Goal: Information Seeking & Learning: Learn about a topic

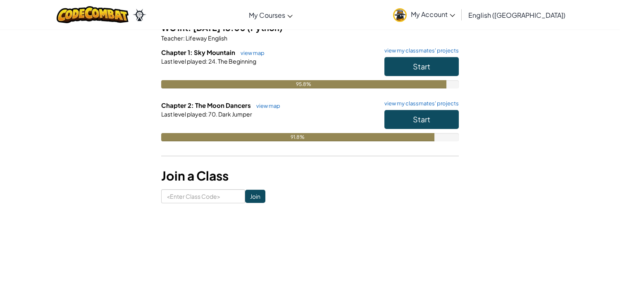
scroll to position [78, 0]
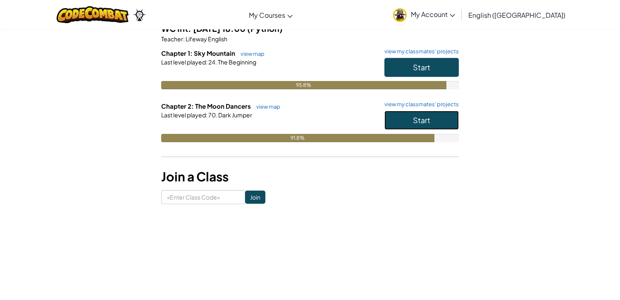
click at [434, 125] on button "Start" at bounding box center [422, 120] width 74 height 19
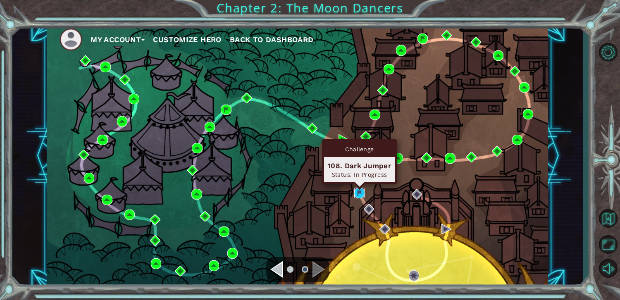
click at [360, 197] on img at bounding box center [359, 193] width 10 height 10
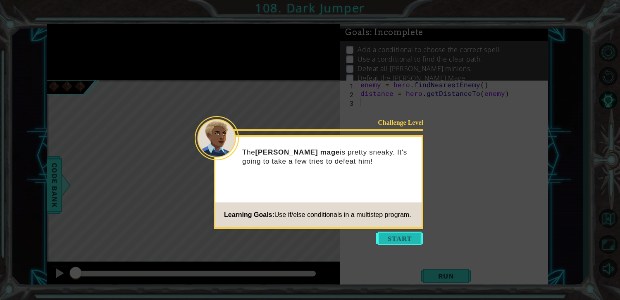
click at [406, 241] on button "Start" at bounding box center [399, 238] width 47 height 13
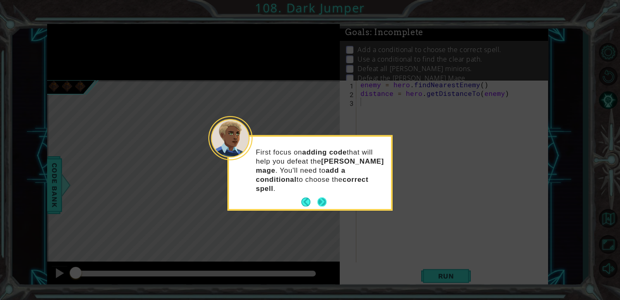
click at [320, 198] on button "Next" at bounding box center [322, 202] width 9 height 9
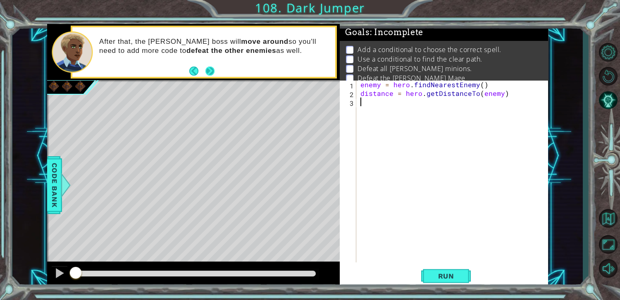
click at [211, 72] on button "Next" at bounding box center [210, 71] width 9 height 9
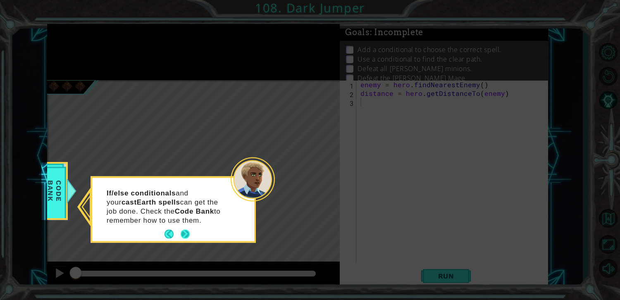
click at [187, 235] on button "Next" at bounding box center [186, 235] width 10 height 10
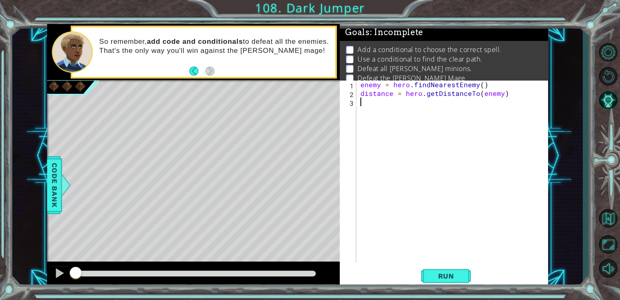
click at [363, 145] on div "enemy = hero . findNearestEnemy ( ) distance = hero . getDistanceTo ( enemy )" at bounding box center [454, 180] width 191 height 200
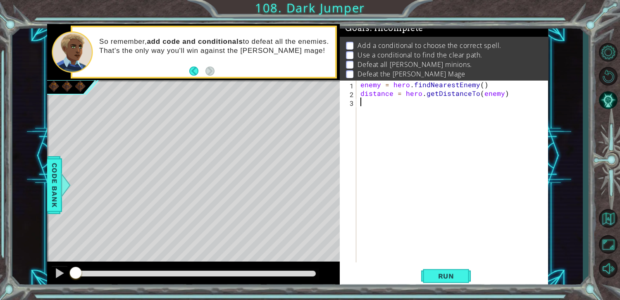
scroll to position [7, 0]
click at [365, 203] on div "enemy = hero . findNearestEnemy ( ) distance = hero . getDistanceTo ( enemy )" at bounding box center [454, 180] width 191 height 200
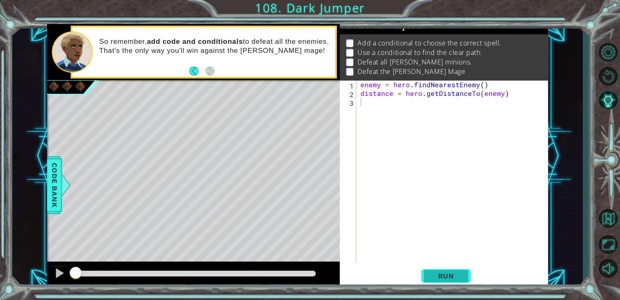
click at [440, 286] on button "Run" at bounding box center [446, 276] width 50 height 21
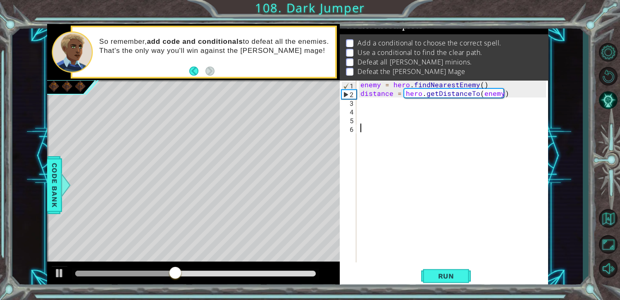
click at [364, 179] on div "enemy = hero . findNearestEnemy ( ) distance = hero . getDistanceTo ( enemy )" at bounding box center [454, 180] width 191 height 200
click at [600, 214] on button "Back to Map" at bounding box center [608, 218] width 24 height 24
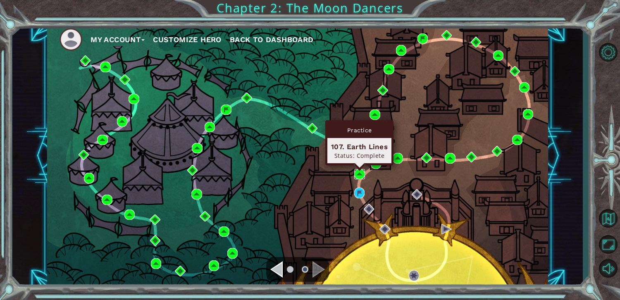
click at [358, 177] on img at bounding box center [359, 174] width 10 height 10
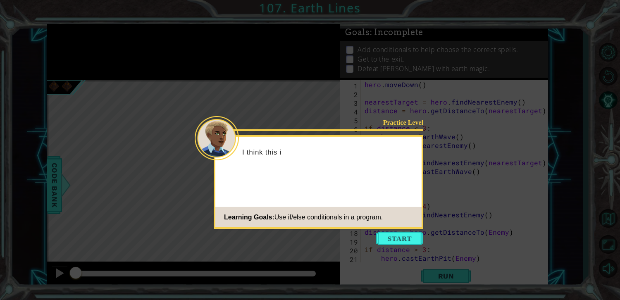
scroll to position [60, 0]
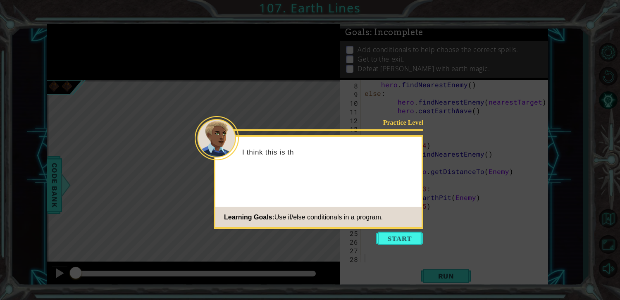
click at [393, 247] on icon at bounding box center [310, 150] width 620 height 300
click at [393, 246] on icon at bounding box center [310, 150] width 620 height 300
click at [393, 244] on body "1 ההההההההההההההההההההההההההההההההההההההההההההההההההההההההההההההההההההההההההההה…" at bounding box center [310, 150] width 620 height 300
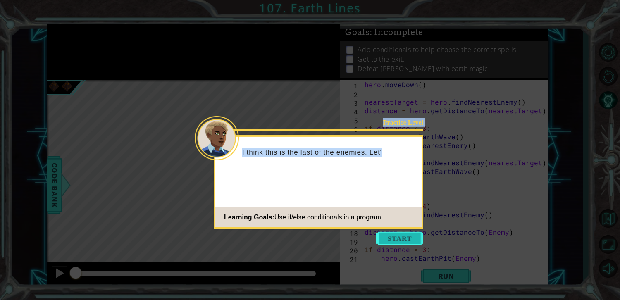
click at [393, 243] on button "Start" at bounding box center [399, 238] width 47 height 13
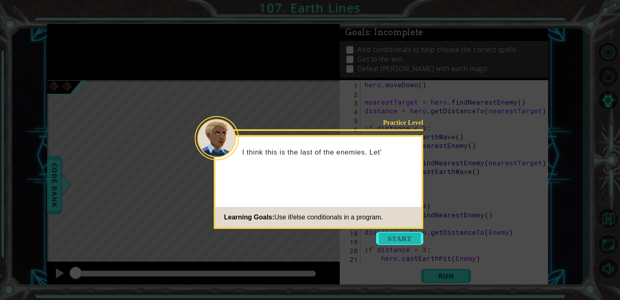
click at [393, 243] on div "hero . [GEOGRAPHIC_DATA] ( ) nearestTarget = hero . findNearestEnemy ( ) distan…" at bounding box center [456, 180] width 187 height 200
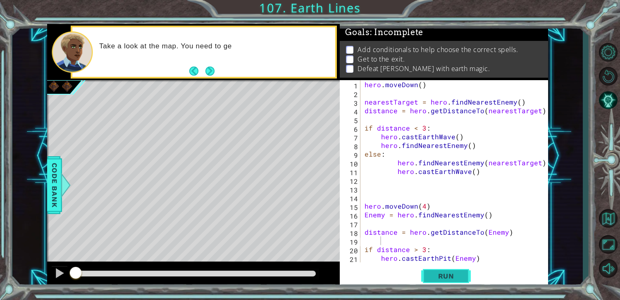
click at [423, 284] on button "Run" at bounding box center [446, 276] width 50 height 21
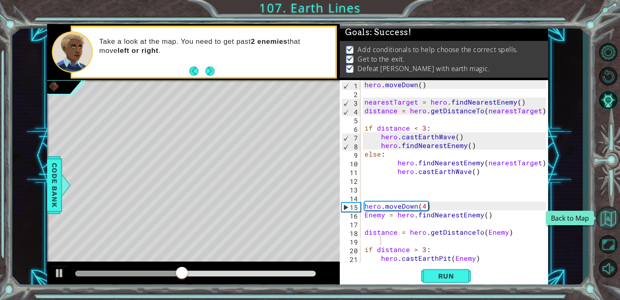
click at [612, 209] on button "Back to Map" at bounding box center [608, 218] width 24 height 24
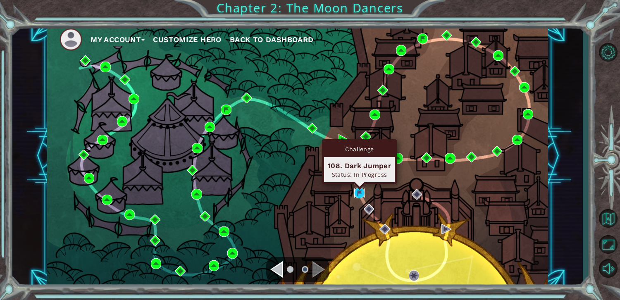
click at [359, 194] on img at bounding box center [359, 193] width 10 height 10
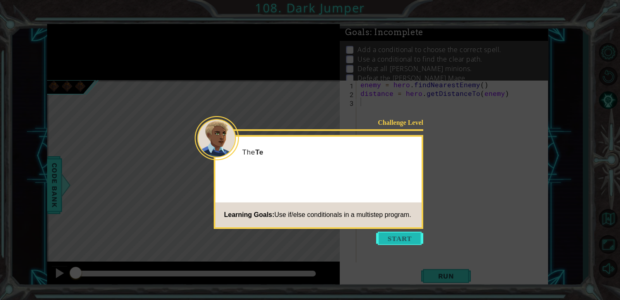
click at [392, 241] on button "Start" at bounding box center [399, 238] width 47 height 13
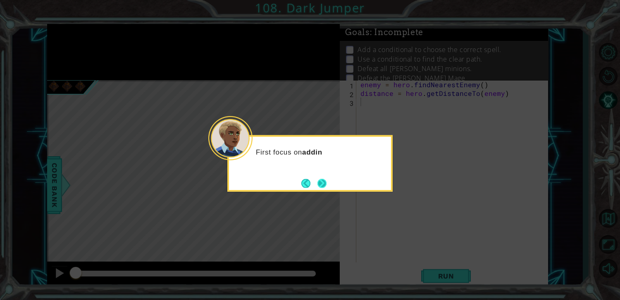
click at [320, 186] on button "Next" at bounding box center [323, 184] width 10 height 10
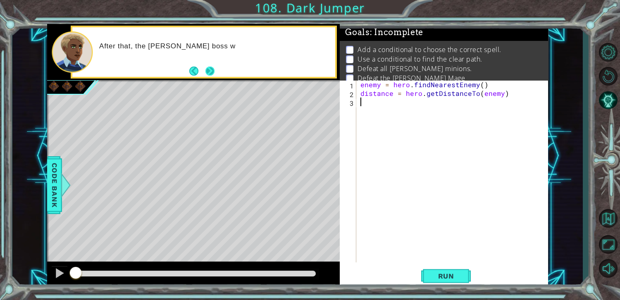
click at [215, 74] on button "Next" at bounding box center [210, 71] width 9 height 9
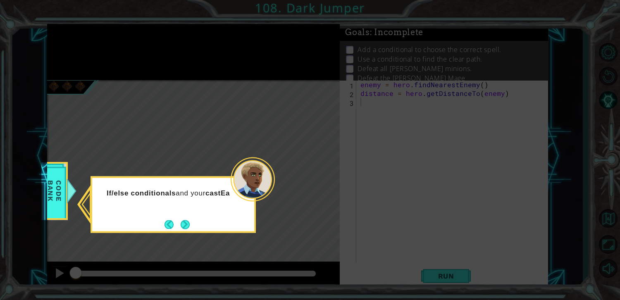
click at [186, 233] on icon at bounding box center [310, 150] width 620 height 300
click at [185, 229] on button "Next" at bounding box center [186, 225] width 10 height 10
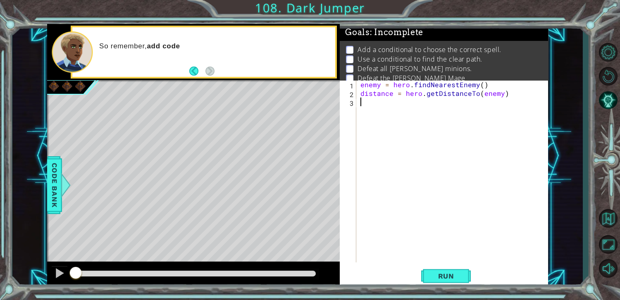
click at [430, 105] on div "enemy = hero . findNearestEnemy ( ) distance = hero . getDistanceTo ( enemy )" at bounding box center [454, 180] width 191 height 200
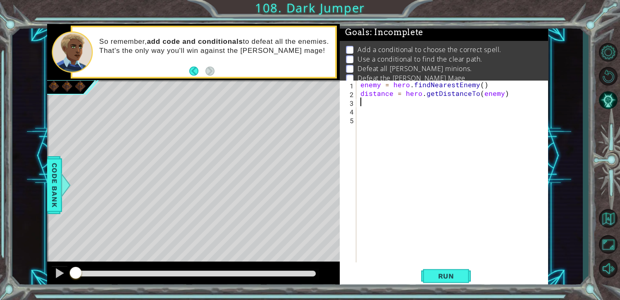
type textarea "h"
type textarea "c"
drag, startPoint x: 73, startPoint y: 278, endPoint x: 84, endPoint y: 273, distance: 11.5
click at [84, 273] on div at bounding box center [83, 273] width 15 height 15
drag, startPoint x: 84, startPoint y: 273, endPoint x: 6, endPoint y: 325, distance: 93.1
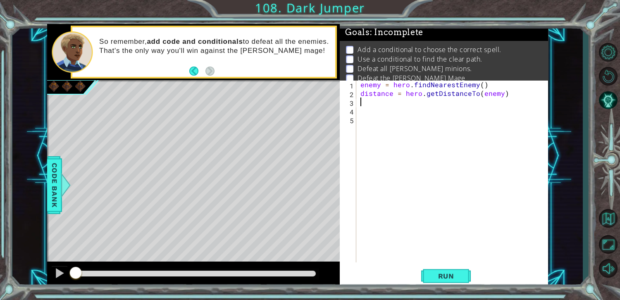
click at [6, 300] on html "1 ההההההההההההההההההההההההההההההההההההההההההההההההההההההההההההההההההההההההההההה…" at bounding box center [310, 150] width 620 height 300
click at [60, 270] on div at bounding box center [59, 273] width 11 height 11
click at [64, 275] on div at bounding box center [59, 273] width 11 height 11
drag, startPoint x: 84, startPoint y: 278, endPoint x: 13, endPoint y: 281, distance: 71.2
click at [13, 281] on div "1 ההההההההההההההההההההההההההההההההההההההההההההההההההההההההההההההההההההההההההההה…" at bounding box center [297, 156] width 571 height 264
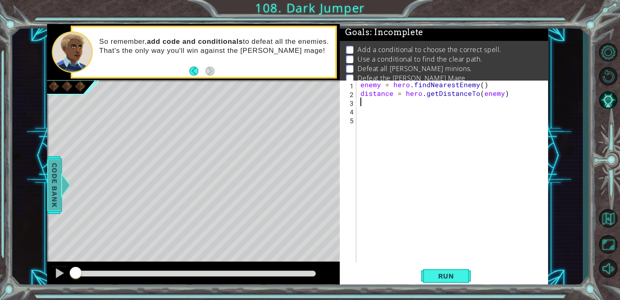
click at [48, 194] on div "Code Bank" at bounding box center [54, 185] width 15 height 58
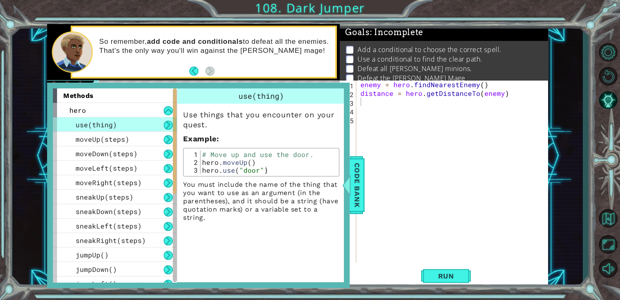
click at [150, 120] on div "use(thing)" at bounding box center [115, 124] width 124 height 14
click at [152, 124] on div "use(thing)" at bounding box center [115, 124] width 124 height 14
click at [153, 125] on div "use(thing)" at bounding box center [115, 124] width 124 height 14
click at [155, 140] on div "moveUp(steps)" at bounding box center [115, 139] width 124 height 14
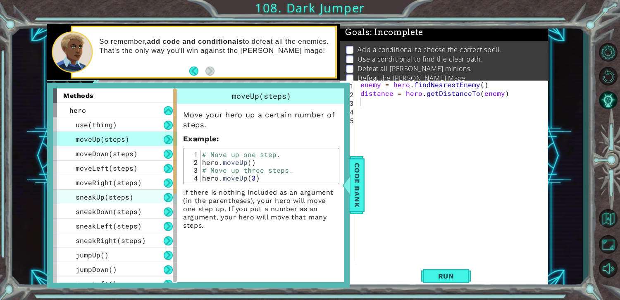
drag, startPoint x: 155, startPoint y: 140, endPoint x: 145, endPoint y: 192, distance: 53.6
click at [145, 192] on div "use(thing) moveUp(steps) moveDown(steps) moveLeft(steps) moveRight(steps) sneak…" at bounding box center [115, 283] width 124 height 333
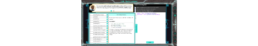
scroll to position [210, 0]
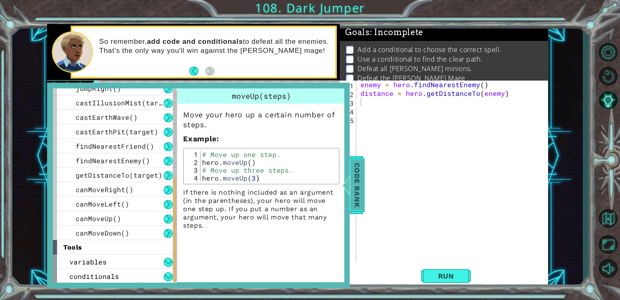
click at [355, 194] on span "Code Bank" at bounding box center [357, 185] width 13 height 50
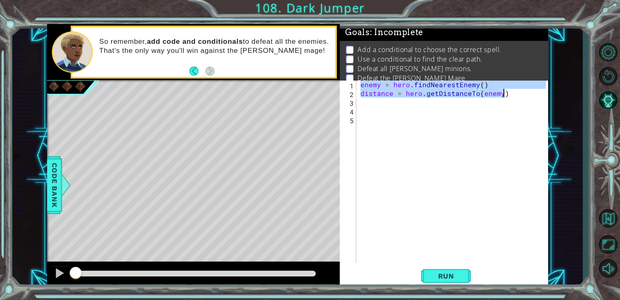
drag, startPoint x: 359, startPoint y: 84, endPoint x: 535, endPoint y: 93, distance: 176.8
click at [535, 93] on div "enemy = hero . findNearestEnemy ( ) distance = hero . getDistanceTo ( enemy )" at bounding box center [452, 171] width 187 height 182
type textarea "v"
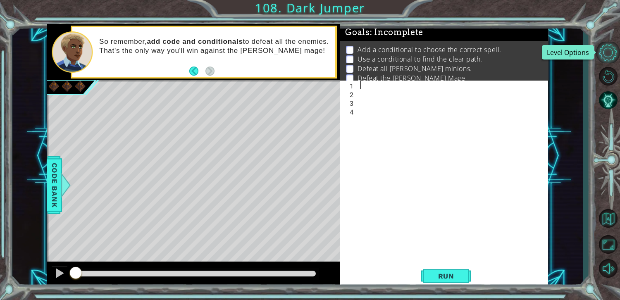
click at [612, 60] on button "Level Options" at bounding box center [608, 53] width 24 height 22
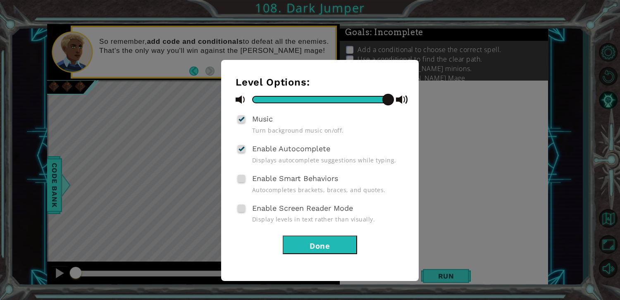
click at [461, 161] on div "Level Options: Music Turn background music on/off. Enable Autocomplete Displays…" at bounding box center [310, 150] width 620 height 300
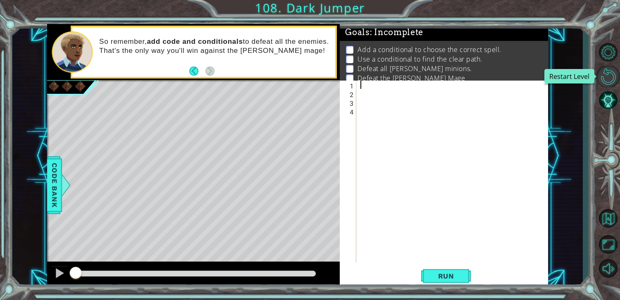
click at [603, 77] on button "Restart Level" at bounding box center [608, 77] width 24 height 22
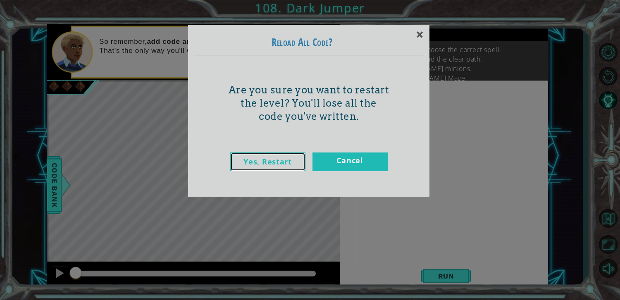
click at [277, 166] on link "Yes, Restart" at bounding box center [267, 162] width 75 height 19
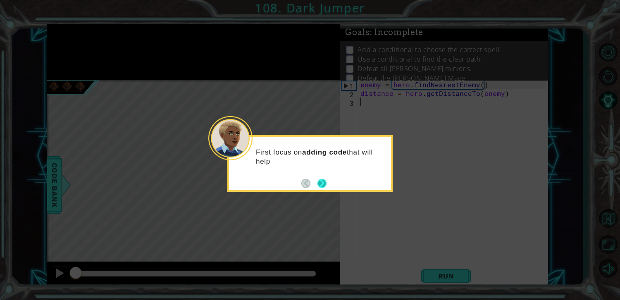
click at [325, 179] on button "Next" at bounding box center [322, 183] width 9 height 9
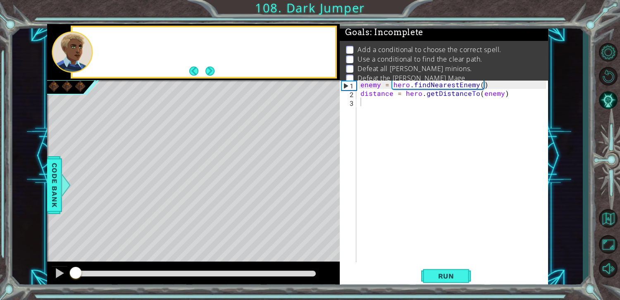
drag, startPoint x: 325, startPoint y: 179, endPoint x: 290, endPoint y: 165, distance: 37.5
click at [313, 172] on div "Level Map" at bounding box center [238, 202] width 382 height 244
drag, startPoint x: 217, startPoint y: 75, endPoint x: 230, endPoint y: 85, distance: 15.9
click at [230, 85] on div "methods hero use(thing) moveUp(steps) moveDown(steps) moveLeft(steps) moveRight…" at bounding box center [297, 156] width 501 height 264
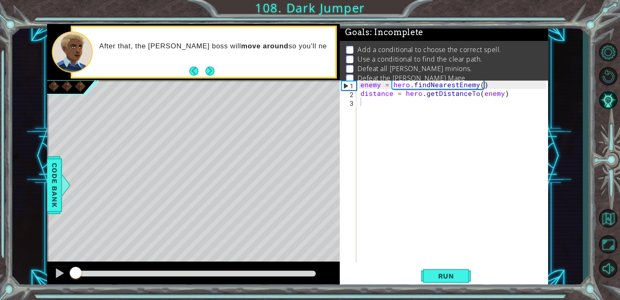
click at [219, 67] on div "After that, the [PERSON_NAME] boss will move around so you'll ne" at bounding box center [203, 52] width 263 height 50
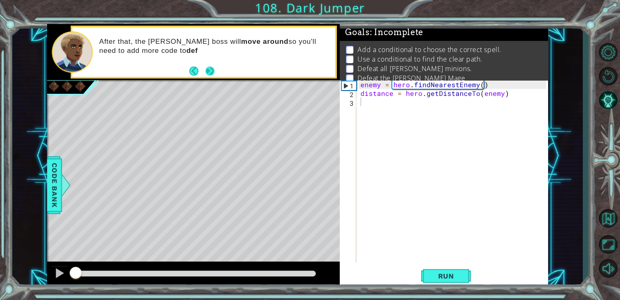
click at [214, 73] on button "Next" at bounding box center [210, 71] width 9 height 9
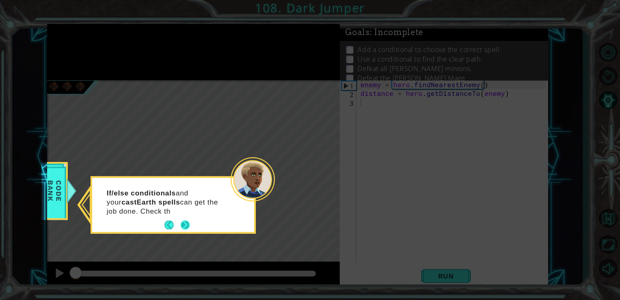
click at [188, 224] on button "Next" at bounding box center [185, 225] width 9 height 9
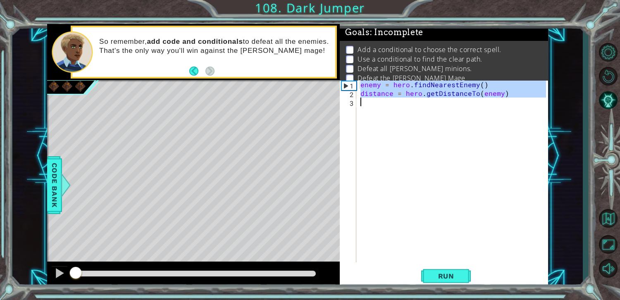
drag, startPoint x: 361, startPoint y: 86, endPoint x: 547, endPoint y: 100, distance: 185.9
click at [547, 100] on div "1 2 3 enemy = hero . findNearestEnemy ( ) distance = hero . getDistanceTo ( ene…" at bounding box center [444, 184] width 208 height 208
type textarea "distance = hero.getDistanceTo(enemy)"
click at [500, 159] on div "enemy = hero . findNearestEnemy ( ) distance = hero . getDistanceTo ( enemy )" at bounding box center [452, 171] width 187 height 182
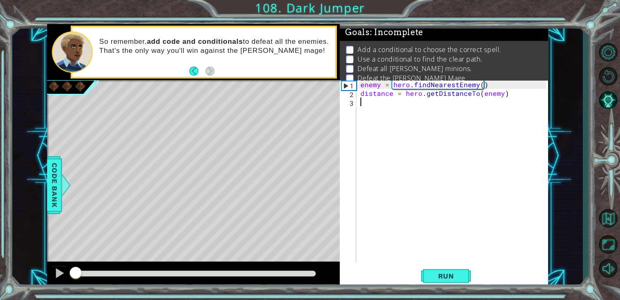
type textarea "v"
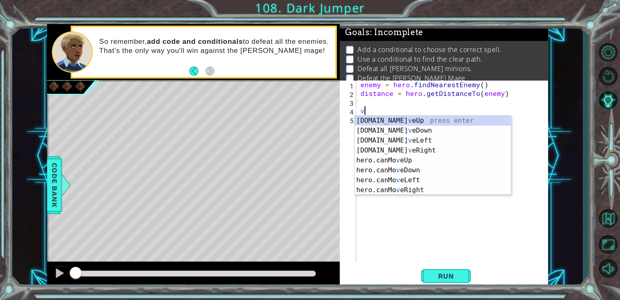
click at [361, 108] on div "enemy = hero . findNearestEnemy ( ) distance = hero . getDistanceTo ( enemy ) v" at bounding box center [454, 180] width 191 height 200
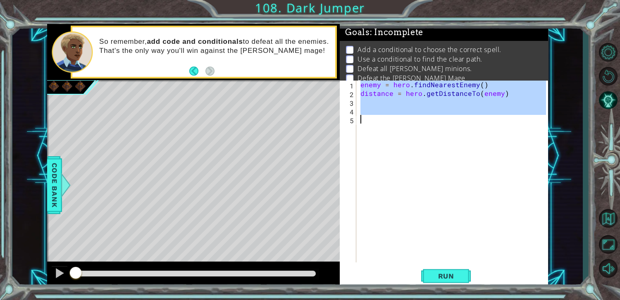
drag, startPoint x: 359, startPoint y: 80, endPoint x: 423, endPoint y: 135, distance: 84.8
click at [423, 136] on div "enemy = hero . findNearestEnemy ( ) distance = hero . getDistanceTo ( enemy )" at bounding box center [454, 180] width 191 height 200
type textarea "c"
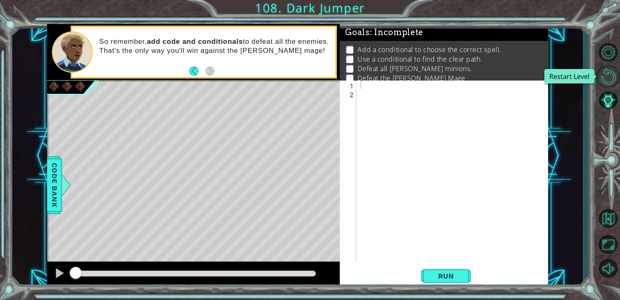
drag, startPoint x: 620, startPoint y: 75, endPoint x: 613, endPoint y: 73, distance: 7.2
click at [613, 73] on button "Restart Level" at bounding box center [608, 77] width 24 height 22
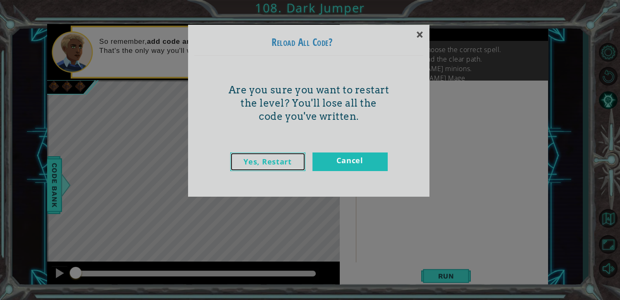
click at [275, 160] on link "Yes, Restart" at bounding box center [267, 162] width 75 height 19
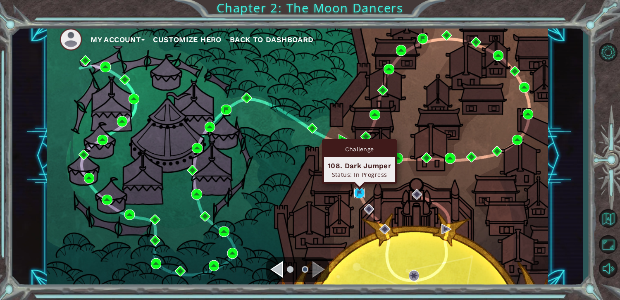
click at [363, 189] on img at bounding box center [359, 193] width 10 height 10
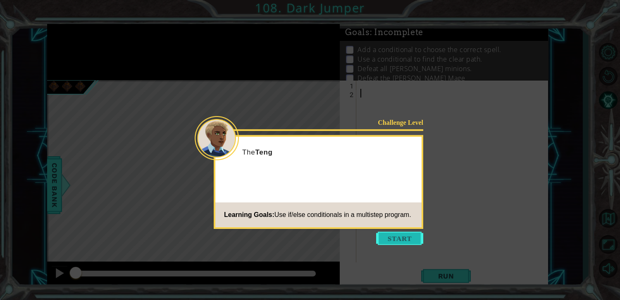
drag, startPoint x: 424, startPoint y: 244, endPoint x: 421, endPoint y: 241, distance: 4.7
click at [421, 242] on body "1 ההההההההההההההההההההההההההההההההההההההההההההההההההההההההההההההההההההההההההההה…" at bounding box center [310, 150] width 620 height 300
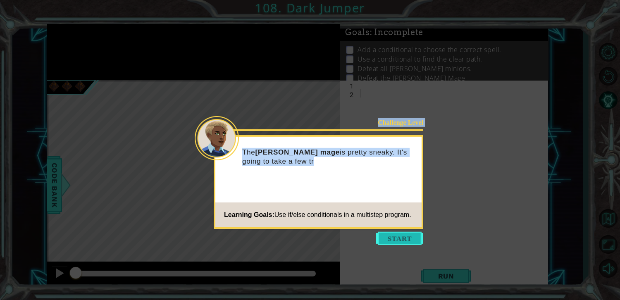
click at [391, 234] on button "Start" at bounding box center [399, 238] width 47 height 13
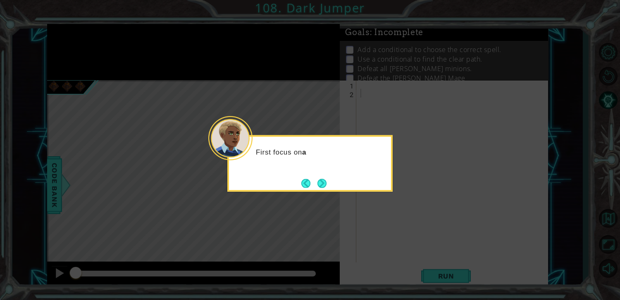
click at [327, 191] on div "First focus on a" at bounding box center [309, 163] width 165 height 57
click at [320, 172] on div "First focus on adding code that will help" at bounding box center [310, 161] width 162 height 42
click at [323, 185] on button "Next" at bounding box center [322, 183] width 9 height 9
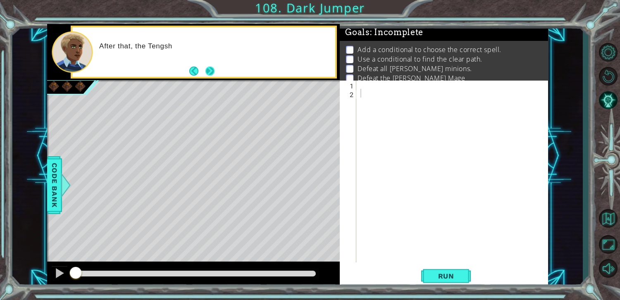
click at [206, 70] on button "Next" at bounding box center [210, 71] width 9 height 9
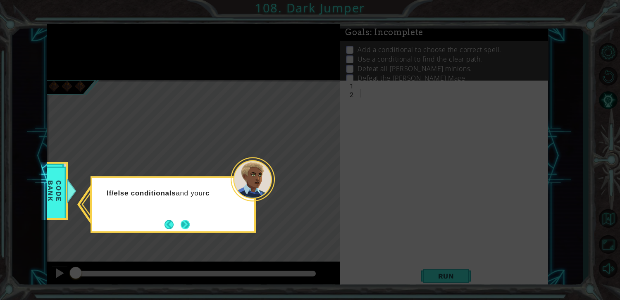
click at [181, 223] on button "Next" at bounding box center [185, 224] width 9 height 9
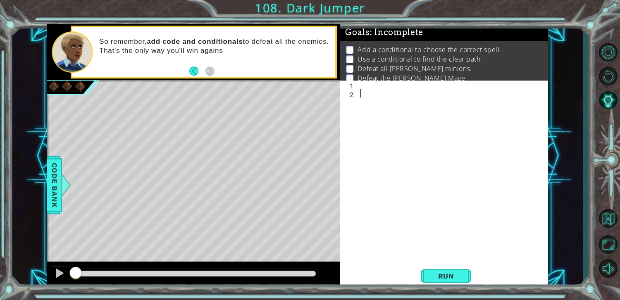
click at [392, 20] on div "1 ההההההההההההההההההההההההההההההההההההההההההההההההההההההההההההההההההההההההההההה…" at bounding box center [310, 150] width 620 height 300
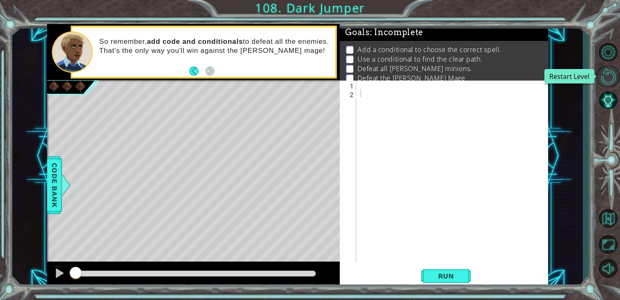
click at [620, 70] on button "Restart Level" at bounding box center [608, 77] width 24 height 22
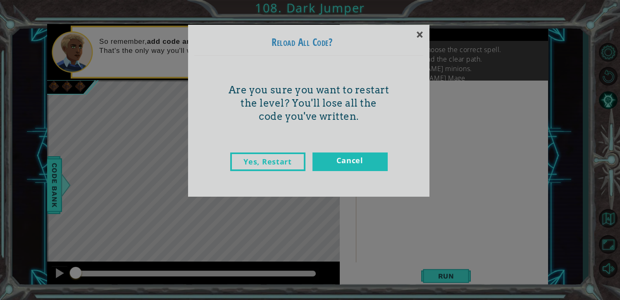
click at [265, 149] on div "Yes, Restart Cancel" at bounding box center [308, 170] width 229 height 52
drag, startPoint x: 263, startPoint y: 137, endPoint x: 264, endPoint y: 147, distance: 9.5
click at [263, 137] on div "Are you sure you want to restart the level? You'll lose all the code you've wri…" at bounding box center [309, 100] width 241 height 88
drag, startPoint x: 264, startPoint y: 147, endPoint x: 265, endPoint y: 156, distance: 9.7
click at [265, 156] on div "Yes, Restart Cancel" at bounding box center [308, 170] width 229 height 52
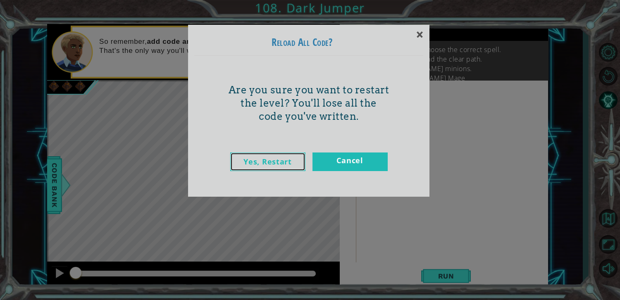
click at [265, 156] on link "Yes, Restart" at bounding box center [267, 162] width 75 height 19
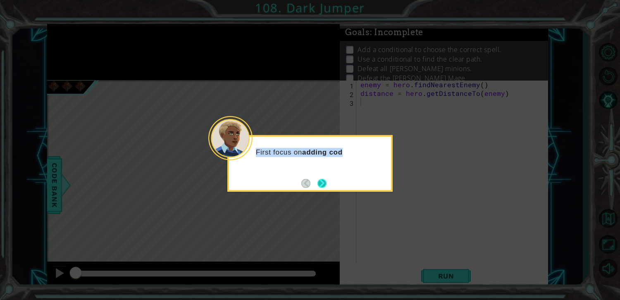
drag, startPoint x: 321, startPoint y: 192, endPoint x: 323, endPoint y: 186, distance: 6.7
click at [322, 187] on body "1 ההההההההההההההההההההההההההההההההההההההההההההההההההההההההההההההההההההההההההההה…" at bounding box center [310, 150] width 620 height 300
click at [324, 185] on button "Next" at bounding box center [322, 183] width 9 height 9
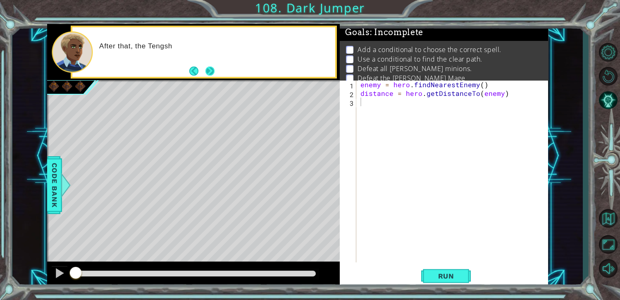
click at [206, 72] on button "Next" at bounding box center [210, 71] width 9 height 9
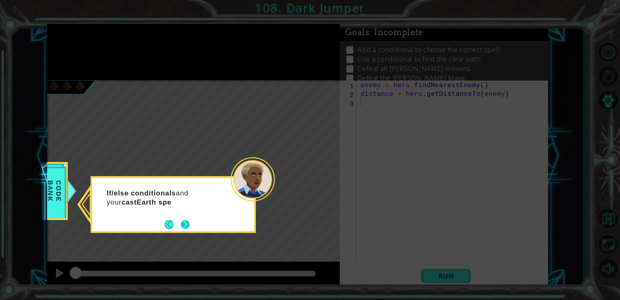
click at [188, 227] on button "Next" at bounding box center [185, 224] width 9 height 9
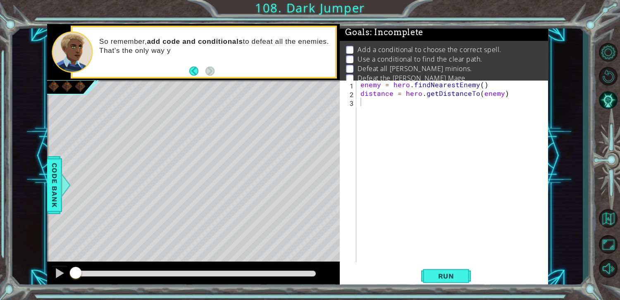
click at [566, 154] on div "1 ההההההההההההההההההההההההההההההההההההההההההההההההההההההההההההההההההההההההההההה…" at bounding box center [310, 150] width 620 height 300
drag, startPoint x: 620, startPoint y: 129, endPoint x: 526, endPoint y: 184, distance: 108.4
click at [0, 241] on div "1 ההההההההההההההההההההההההההההההההההההההההההההההההההההההההההההההההההההההההההההה…" at bounding box center [310, 150] width 620 height 300
drag, startPoint x: 0, startPoint y: 241, endPoint x: 440, endPoint y: 166, distance: 446.7
click at [484, 160] on div "1 ההההההההההההההההההההההההההההההההההההההההההההההההההההההההההההההההההההההההההההה…" at bounding box center [310, 150] width 620 height 300
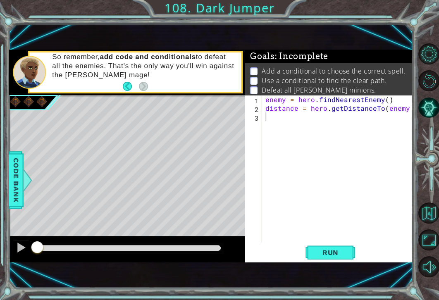
click at [115, 174] on div "1 ההההההההההההההההההההההההההההההההההההההההההההההההההההההההההההההההההההההההההההה…" at bounding box center [219, 150] width 439 height 300
drag, startPoint x: 328, startPoint y: 46, endPoint x: 126, endPoint y: 62, distance: 202.5
click at [132, 64] on div "1 ההההההההההההההההההההההההההההההההההההההההההההההההההההההההההההההההההההההההההההה…" at bounding box center [211, 156] width 404 height 264
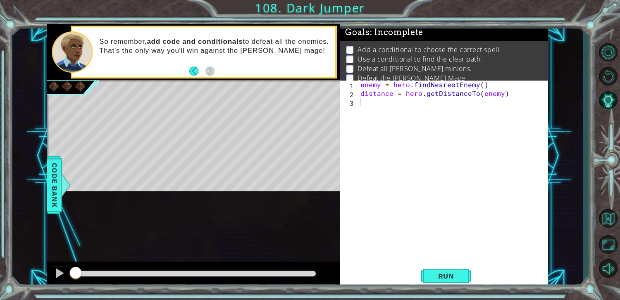
drag, startPoint x: 59, startPoint y: 295, endPoint x: 90, endPoint y: 294, distance: 31.0
click at [90, 294] on div "1 ההההההההההההההההההההההההההההההההההההההההההההההההההההההההההההההההההההההההההההה…" at bounding box center [310, 150] width 620 height 300
click at [606, 79] on button "Restart Level" at bounding box center [608, 77] width 24 height 22
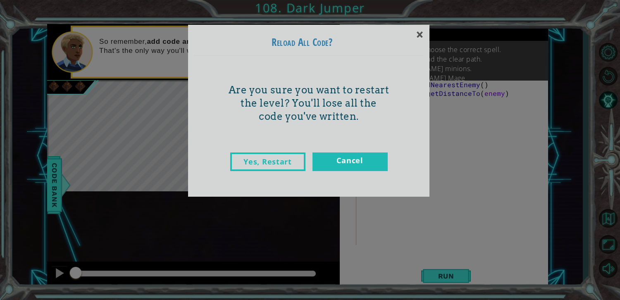
click at [269, 130] on div "Are you sure you want to restart the level? You'll lose all the code you've wri…" at bounding box center [309, 100] width 241 height 88
click at [266, 166] on link "Yes, Restart" at bounding box center [267, 162] width 75 height 19
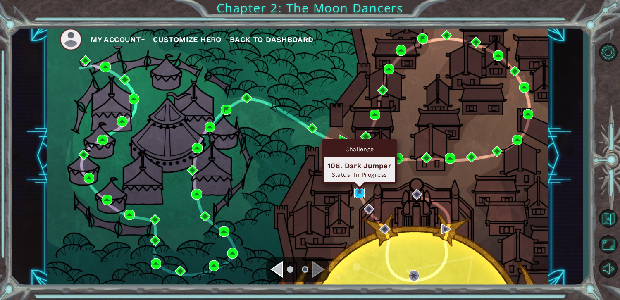
click at [355, 191] on img at bounding box center [359, 193] width 10 height 10
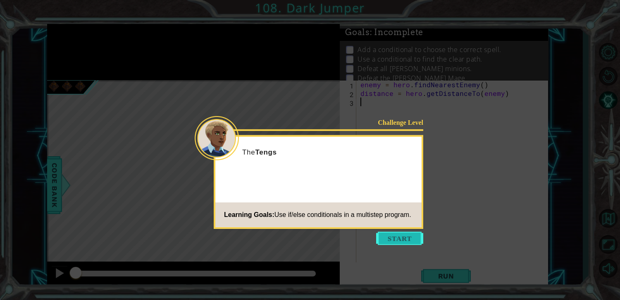
click at [414, 241] on button "Start" at bounding box center [399, 238] width 47 height 13
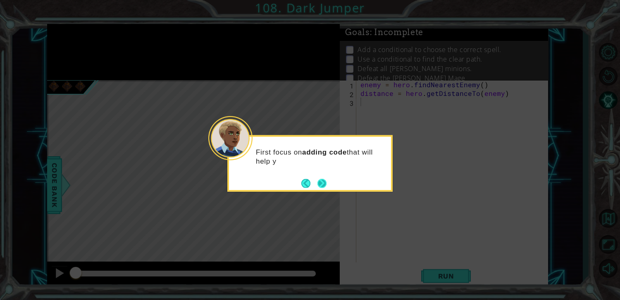
click at [321, 179] on button "Next" at bounding box center [323, 184] width 10 height 10
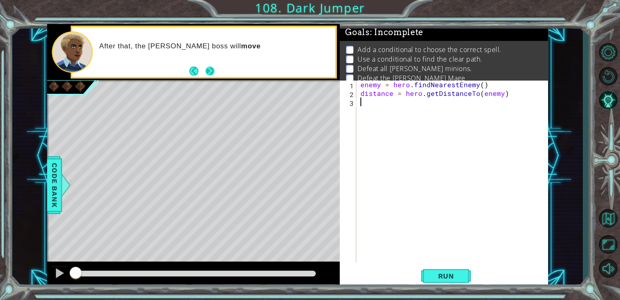
click at [208, 68] on button "Next" at bounding box center [210, 71] width 9 height 9
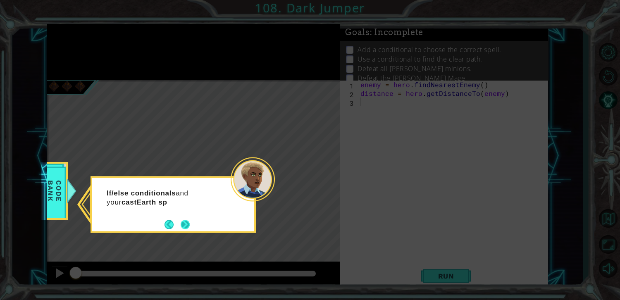
click at [190, 226] on button "Next" at bounding box center [186, 225] width 10 height 10
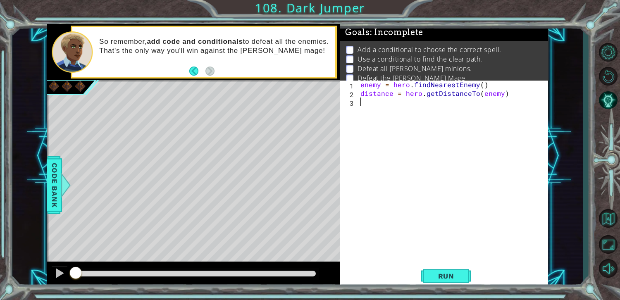
drag, startPoint x: 397, startPoint y: 121, endPoint x: 349, endPoint y: 129, distance: 48.6
click at [349, 129] on div "1 2 3 enemy = hero . findNearestEnemy ( ) distance = hero . getDistanceTo ( ene…" at bounding box center [443, 171] width 206 height 182
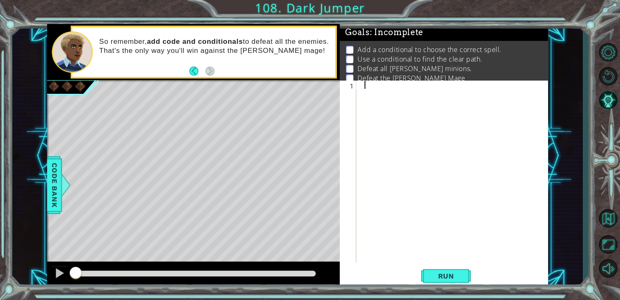
type textarea "c"
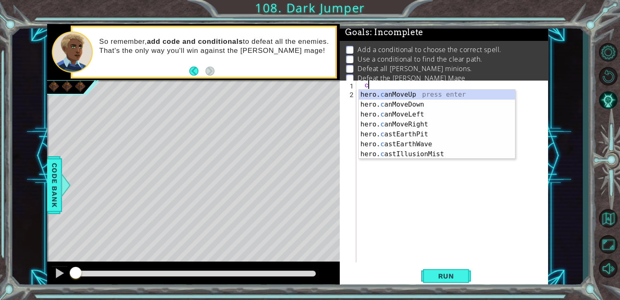
drag, startPoint x: 363, startPoint y: 83, endPoint x: 448, endPoint y: 160, distance: 115.6
click at [448, 160] on div "c" at bounding box center [454, 180] width 191 height 200
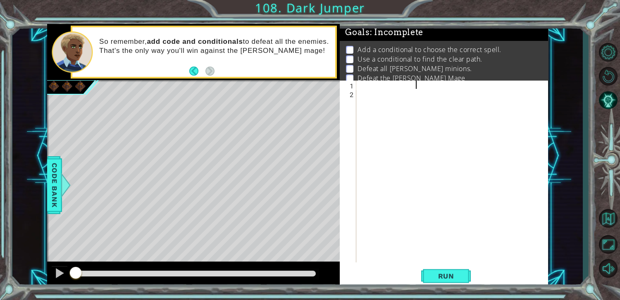
type textarea "c"
click at [605, 75] on button "Restart Level" at bounding box center [608, 77] width 24 height 22
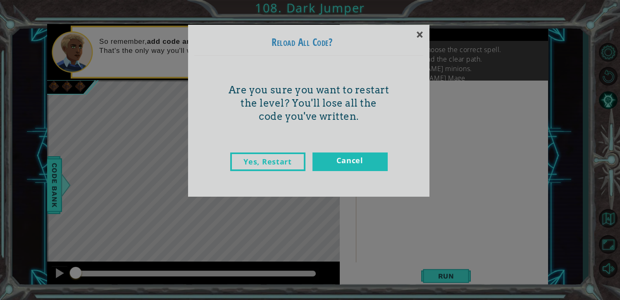
drag, startPoint x: 276, startPoint y: 139, endPoint x: 276, endPoint y: 159, distance: 20.7
click at [276, 141] on div "Are you sure you want to restart the level? You'll lose all the code you've wri…" at bounding box center [309, 100] width 241 height 88
click at [276, 159] on link "Yes, Restart" at bounding box center [267, 162] width 75 height 19
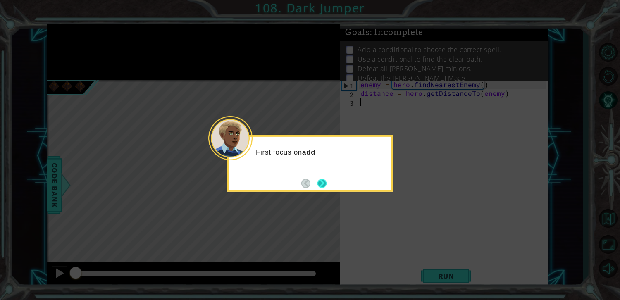
click at [327, 182] on button "Next" at bounding box center [323, 184] width 10 height 10
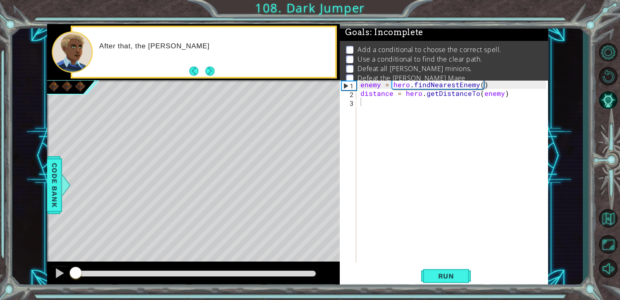
drag, startPoint x: 212, startPoint y: 74, endPoint x: 210, endPoint y: 95, distance: 21.6
click at [212, 76] on button "Next" at bounding box center [210, 71] width 9 height 9
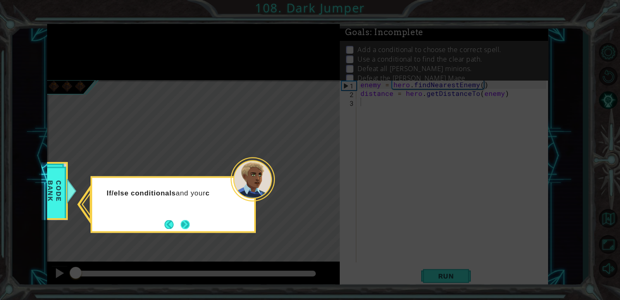
click at [180, 222] on button "Next" at bounding box center [185, 225] width 10 height 10
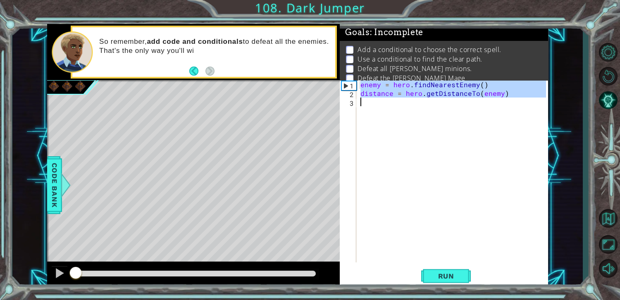
drag, startPoint x: 361, startPoint y: 85, endPoint x: 538, endPoint y: 115, distance: 178.6
click at [538, 115] on div "enemy = hero . findNearestEnemy ( ) distance = hero . getDistanceTo ( enemy )" at bounding box center [454, 180] width 191 height 200
type textarea "distance = hero.getDistanceTo(enemy)"
click at [359, 107] on div "enemy = hero . findNearestEnemy ( ) distance = hero . getDistanceTo ( enemy )" at bounding box center [452, 171] width 187 height 182
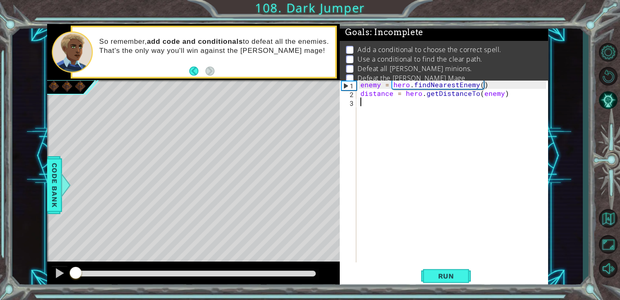
type textarea "c"
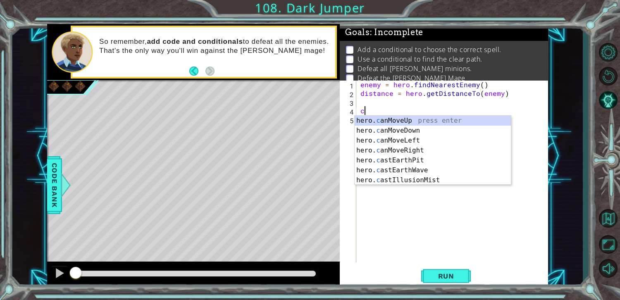
click at [396, 120] on body "1 ההההההההההההההההההההההההההההההההההההההההההההההההההההההההההההההההההההההההההההה…" at bounding box center [310, 150] width 620 height 300
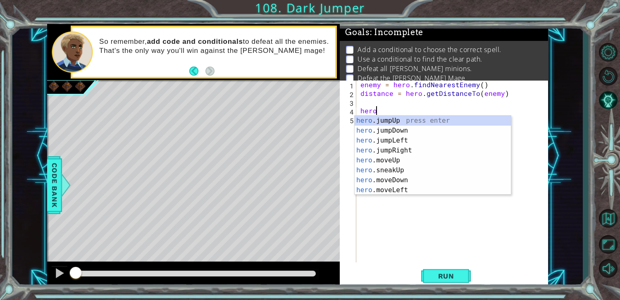
type textarea "h"
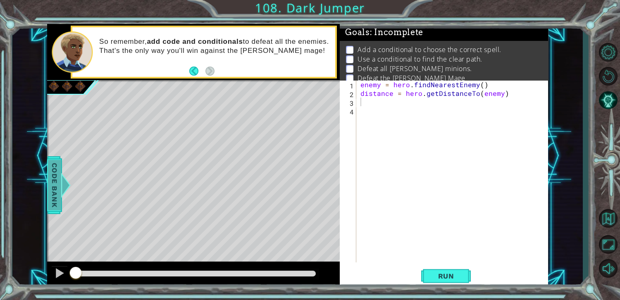
click at [56, 193] on span "Code Bank" at bounding box center [54, 185] width 13 height 50
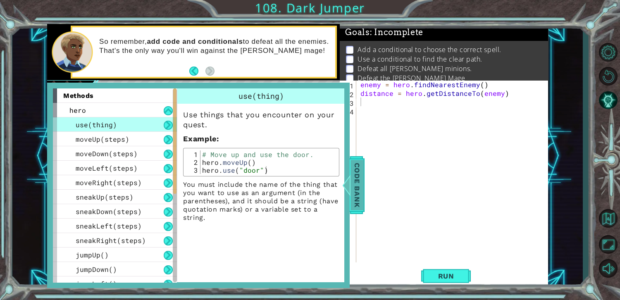
click at [349, 196] on div at bounding box center [347, 185] width 10 height 25
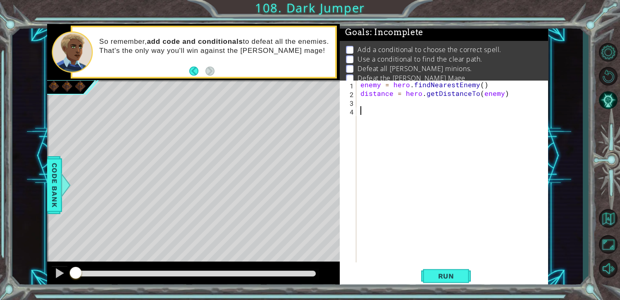
click at [369, 108] on div "enemy = hero . findNearestEnemy ( ) distance = hero . getDistanceTo ( enemy )" at bounding box center [454, 180] width 191 height 200
click at [366, 93] on div "enemy = hero . findNearestEnemy ( ) distance = hero . getDistanceTo ( enemy )" at bounding box center [454, 180] width 191 height 200
type textarea "distance = hero.getDistanceTo(enemy)"
click at [373, 111] on div "enemy = hero . findNearestEnemy ( ) distance = hero . getDistanceTo ( enemy )" at bounding box center [454, 180] width 191 height 200
click at [373, 109] on div "enemy = hero . findNearestEnemy ( ) distance = hero . getDistanceTo ( enemy )" at bounding box center [454, 180] width 191 height 200
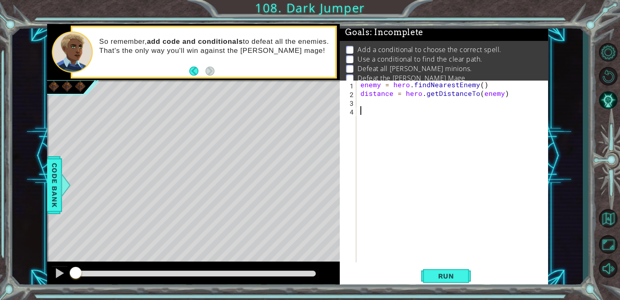
click at [373, 105] on div "enemy = hero . findNearestEnemy ( ) distance = hero . getDistanceTo ( enemy )" at bounding box center [454, 180] width 191 height 200
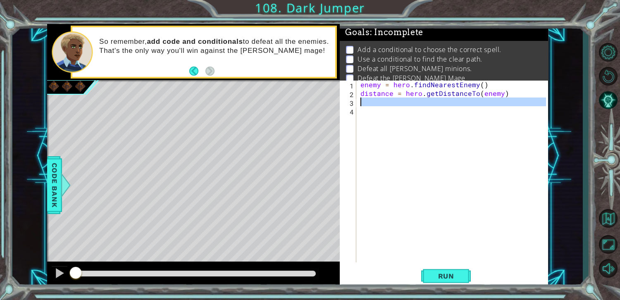
click at [373, 104] on div "enemy = hero . findNearestEnemy ( ) distance = hero . getDistanceTo ( enemy )" at bounding box center [452, 171] width 187 height 182
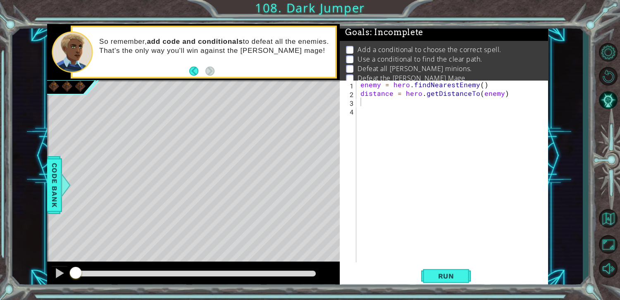
drag, startPoint x: 33, startPoint y: 74, endPoint x: 383, endPoint y: 88, distance: 351.0
click at [404, 139] on div "1 ההההההההההההההההההההההההההההההההההההההההההההההההההההההההההההההההההההההההההההה…" at bounding box center [297, 156] width 571 height 264
click at [382, 82] on div "enemy = hero . findNearestEnemy ( ) distance = hero . getDistanceTo ( enemy )" at bounding box center [454, 180] width 191 height 200
click at [385, 97] on div "enemy = hero . findNearestEnemy ( ) distance = hero . getDistanceTo ( enemy )" at bounding box center [454, 180] width 191 height 200
type textarea "distance = hero.getDistanceTo(enemy)"
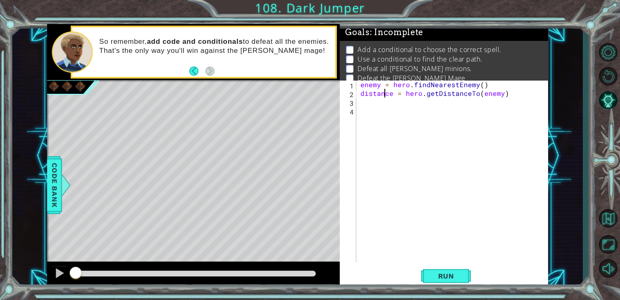
click at [385, 97] on div "enemy = hero . findNearestEnemy ( ) distance = hero . getDistanceTo ( enemy )" at bounding box center [454, 180] width 191 height 200
click at [388, 101] on div "enemy = hero . findNearestEnemy ( ) distance = hero . getDistanceTo ( enemy )" at bounding box center [454, 180] width 191 height 200
drag, startPoint x: 242, startPoint y: 174, endPoint x: 193, endPoint y: 76, distance: 109.7
click at [193, 76] on div "methods hero use(thing) moveUp(steps) moveDown(steps) moveLeft(steps) moveRight…" at bounding box center [297, 156] width 501 height 264
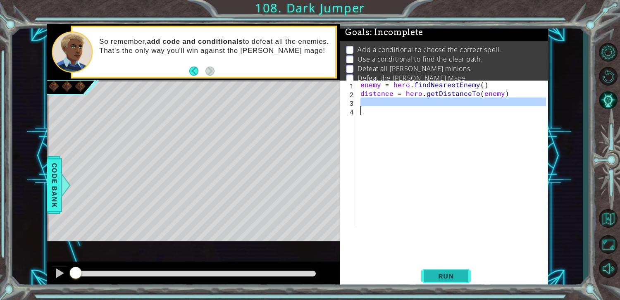
drag, startPoint x: 384, startPoint y: 105, endPoint x: 430, endPoint y: 275, distance: 175.2
click at [459, 300] on html "1 ההההההההההההההההההההההההההההההההההההההההההההההההההההההההההההההההההההההההההההה…" at bounding box center [310, 150] width 620 height 300
click at [372, 142] on div "enemy = hero . findNearestEnemy ( ) distance = hero . getDistanceTo ( enemy )" at bounding box center [452, 154] width 187 height 148
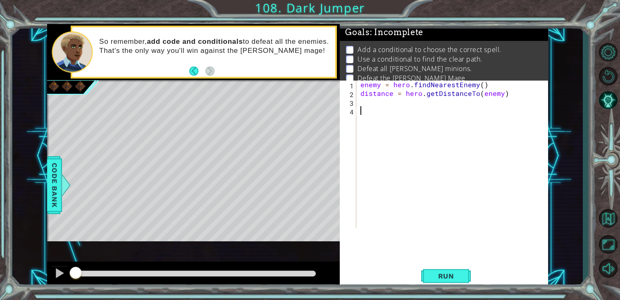
click at [373, 142] on div "enemy = hero . findNearestEnemy ( ) distance = hero . getDistanceTo ( enemy )" at bounding box center [454, 162] width 191 height 165
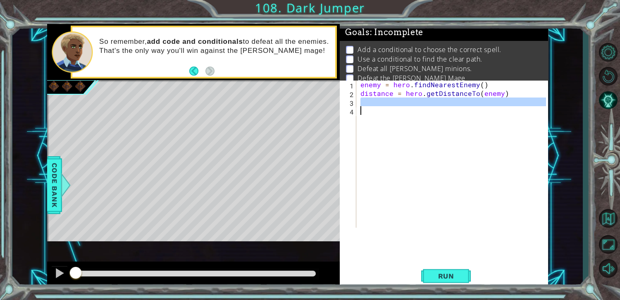
drag, startPoint x: 360, startPoint y: 100, endPoint x: 427, endPoint y: 121, distance: 69.8
click at [427, 121] on div "enemy = hero . findNearestEnemy ( ) distance = hero . getDistanceTo ( enemy )" at bounding box center [454, 162] width 191 height 165
click at [383, 100] on div "enemy = hero . findNearestEnemy ( ) distance = hero . getDistanceTo ( enemy )" at bounding box center [454, 162] width 191 height 165
drag, startPoint x: 392, startPoint y: 122, endPoint x: 398, endPoint y: 140, distance: 19.0
click at [397, 140] on div "enemy = hero . findNearestEnemy ( ) distance = hero . getDistanceTo ( enemy )" at bounding box center [454, 162] width 191 height 165
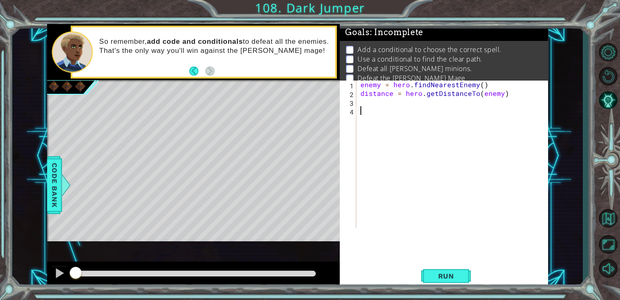
click at [364, 83] on div "enemy = hero . findNearestEnemy ( ) distance = hero . getDistanceTo ( enemy )" at bounding box center [454, 162] width 191 height 165
type textarea "enemy = hero.findNearestEnemy()"
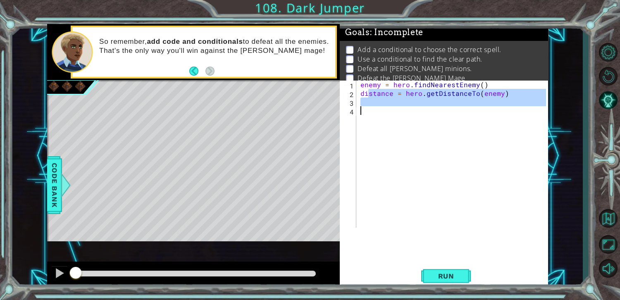
drag, startPoint x: 370, startPoint y: 93, endPoint x: 390, endPoint y: 134, distance: 46.6
click at [390, 134] on div "enemy = hero . findNearestEnemy ( ) distance = hero . getDistanceTo ( enemy )" at bounding box center [454, 162] width 191 height 165
click at [390, 134] on div "enemy = hero . findNearestEnemy ( ) distance = hero . getDistanceTo ( enemy )" at bounding box center [452, 154] width 187 height 148
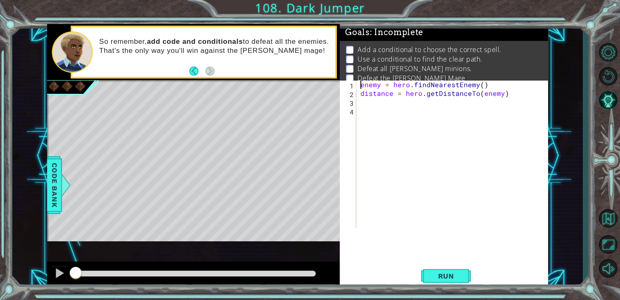
drag, startPoint x: 359, startPoint y: 85, endPoint x: 431, endPoint y: 51, distance: 79.5
click at [431, 51] on div "Goals : Incomplete Add a conditional to choose the correct spell. Use a conditi…" at bounding box center [444, 156] width 208 height 264
type textarea "enemy = hero.findNearestEnemy()"
click at [454, 123] on div "enemy = hero . findNearestEnemy ( ) distance = hero . getDistanceTo ( enemy )" at bounding box center [454, 162] width 191 height 165
click at [454, 122] on div "enemy = hero . findNearestEnemy ( ) distance = hero . getDistanceTo ( enemy )" at bounding box center [454, 162] width 191 height 165
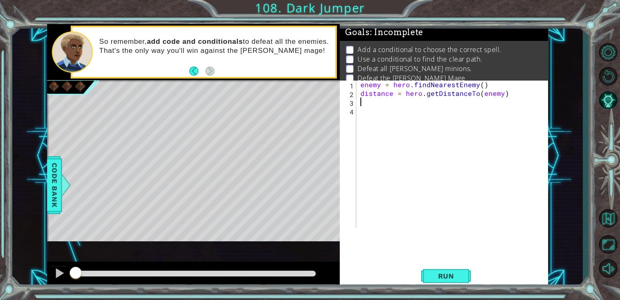
click at [447, 101] on div "enemy = hero . findNearestEnemy ( ) distance = hero . getDistanceTo ( enemy )" at bounding box center [454, 162] width 191 height 165
click at [613, 211] on button "Back to Map" at bounding box center [608, 218] width 24 height 24
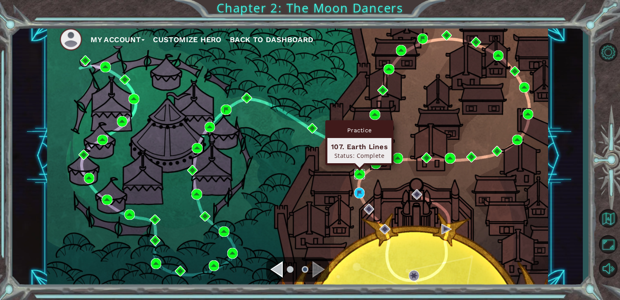
click at [360, 175] on img at bounding box center [359, 174] width 10 height 10
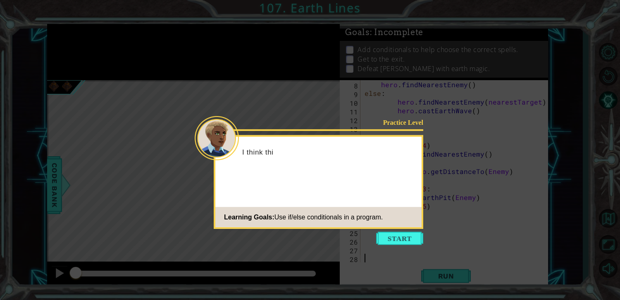
scroll to position [60, 0]
click at [405, 229] on div "Practice Level I think thi Learning Goals: Use if/else conditionals in a progra…" at bounding box center [319, 182] width 210 height 94
click at [409, 239] on button "Start" at bounding box center [399, 238] width 47 height 13
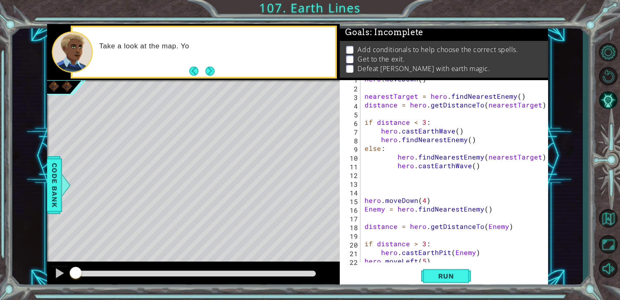
scroll to position [0, 0]
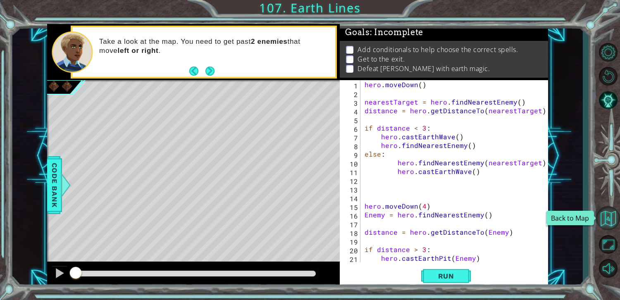
click at [609, 212] on button "Back to Map" at bounding box center [608, 218] width 24 height 24
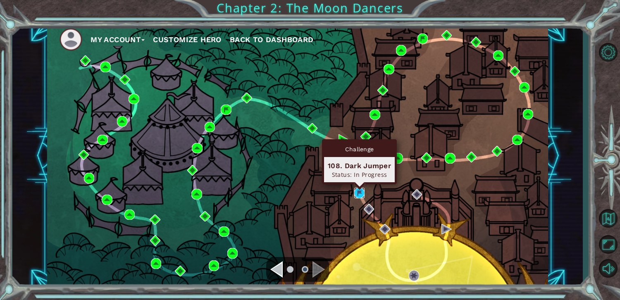
click at [355, 195] on img at bounding box center [359, 193] width 10 height 10
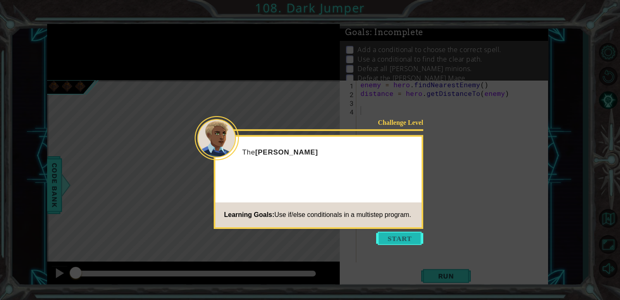
click at [400, 244] on button "Start" at bounding box center [399, 238] width 47 height 13
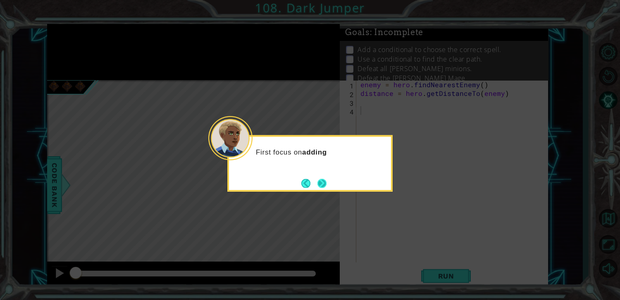
click at [327, 187] on button "Next" at bounding box center [322, 183] width 9 height 9
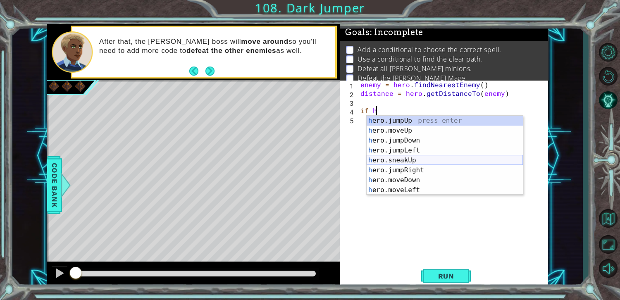
scroll to position [129, 0]
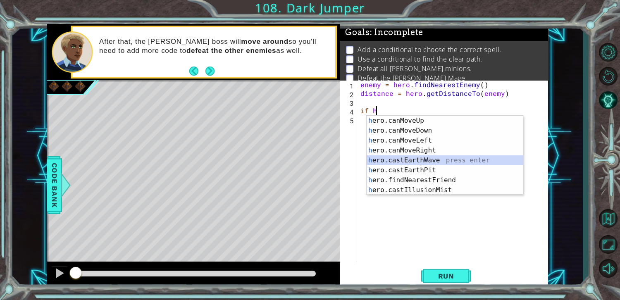
click at [454, 162] on div "h ero.canMoveUp press enter h ero.canMoveDown press enter h ero.canMoveLeft pre…" at bounding box center [445, 165] width 156 height 99
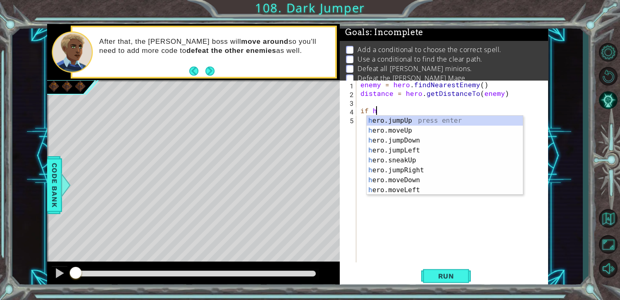
scroll to position [0, 0]
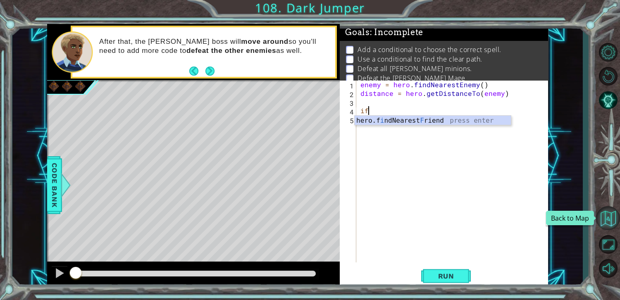
type textarea "if"
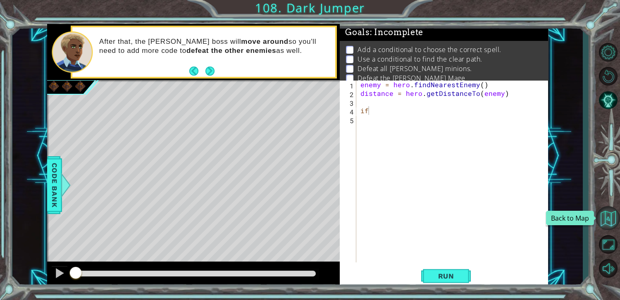
click at [612, 213] on button "Back to Map" at bounding box center [608, 218] width 24 height 24
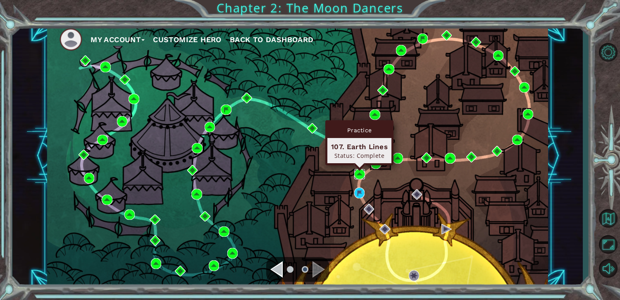
click at [354, 173] on img at bounding box center [359, 174] width 10 height 10
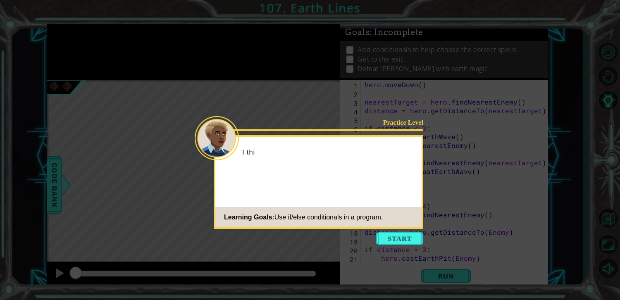
scroll to position [60, 0]
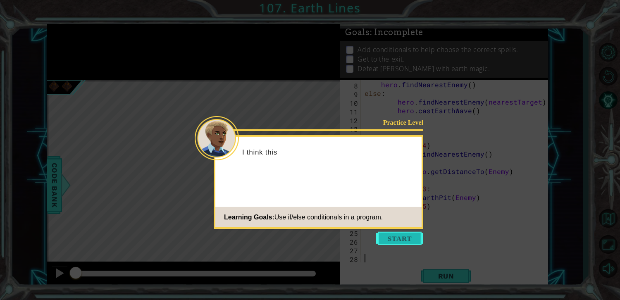
click at [408, 244] on button "Start" at bounding box center [399, 238] width 47 height 13
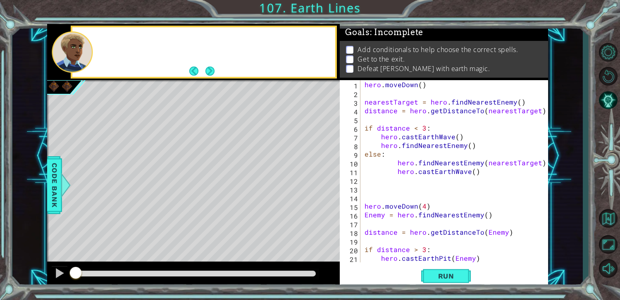
scroll to position [0, 0]
click at [615, 213] on button "Back to Map" at bounding box center [608, 218] width 24 height 24
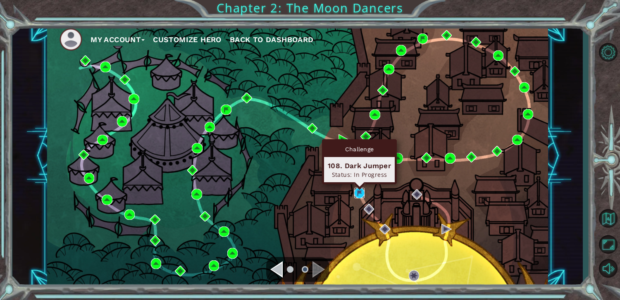
click at [358, 195] on img at bounding box center [359, 193] width 10 height 10
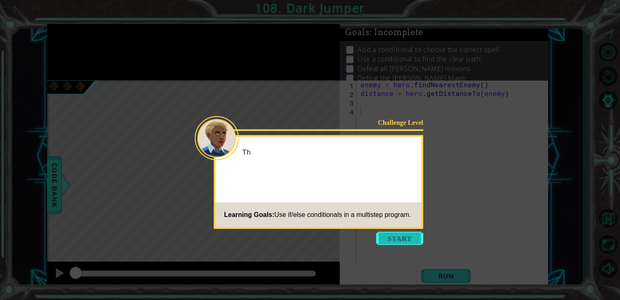
click at [376, 242] on button "Start" at bounding box center [399, 238] width 47 height 13
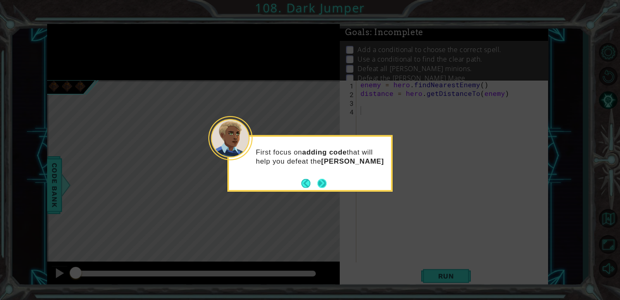
click at [325, 188] on button "Next" at bounding box center [322, 183] width 9 height 9
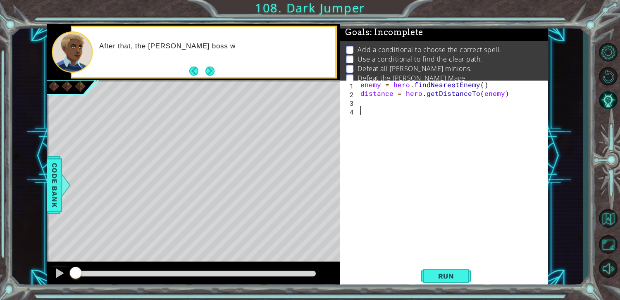
click at [365, 104] on div "enemy = hero . findNearestEnemy ( ) distance = hero . getDistanceTo ( enemy )" at bounding box center [454, 180] width 191 height 200
click at [365, 113] on div "enemy = hero . findNearestEnemy ( ) distance = hero . getDistanceTo ( enemy )" at bounding box center [454, 180] width 191 height 200
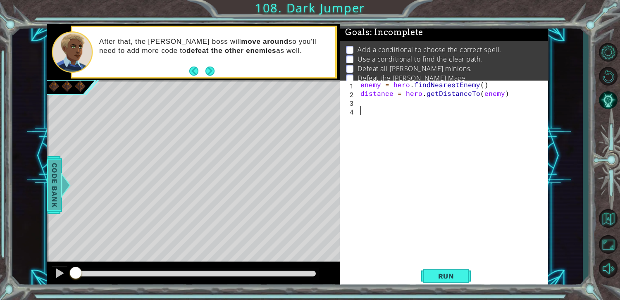
click at [60, 187] on span "Code Bank" at bounding box center [54, 185] width 13 height 50
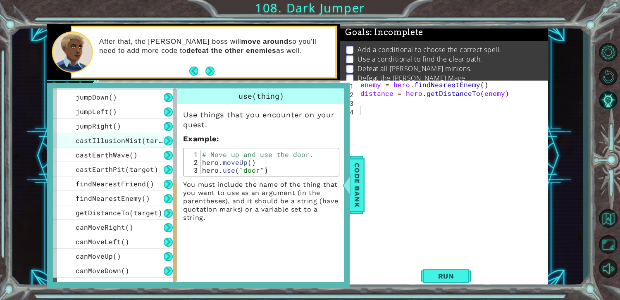
scroll to position [210, 0]
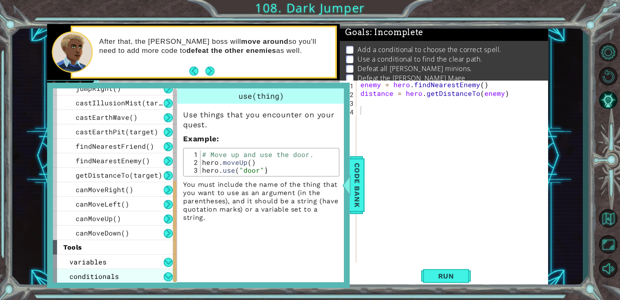
click at [118, 276] on div "conditionals" at bounding box center [115, 276] width 124 height 14
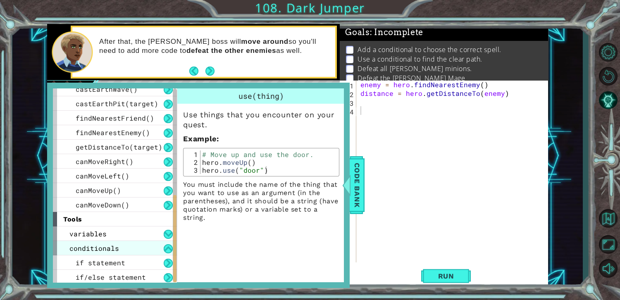
scroll to position [239, 0]
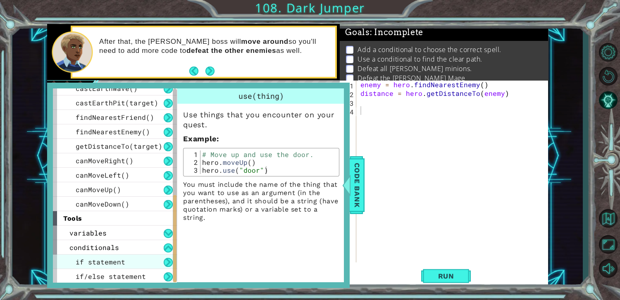
click at [105, 261] on span "if statement" at bounding box center [101, 262] width 50 height 9
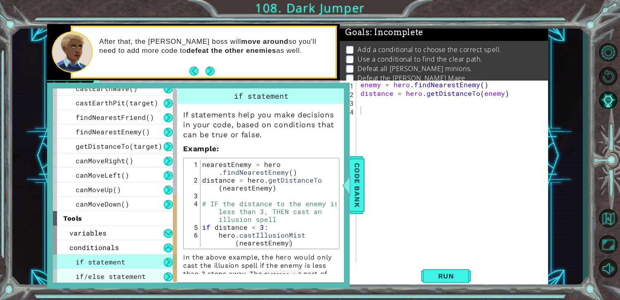
click at [129, 276] on span "if/else statement" at bounding box center [111, 276] width 70 height 9
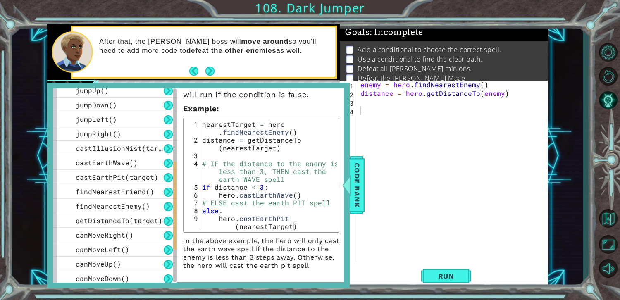
scroll to position [164, 0]
click at [361, 203] on span "Code Bank" at bounding box center [357, 185] width 13 height 50
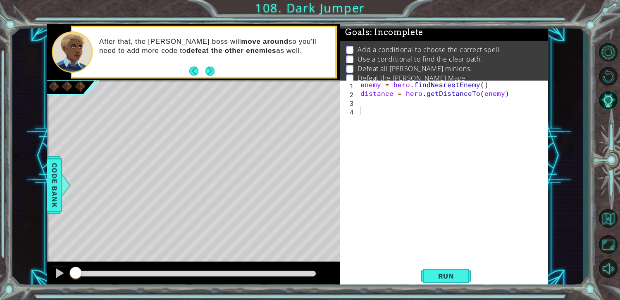
click at [387, 107] on div "enemy = hero . findNearestEnemy ( ) distance = hero . getDistanceTo ( enemy )" at bounding box center [454, 180] width 191 height 200
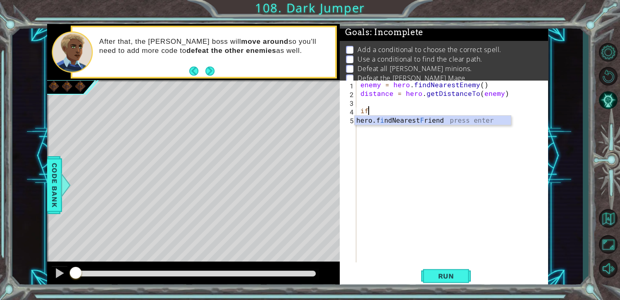
scroll to position [0, 0]
type textarea "i"
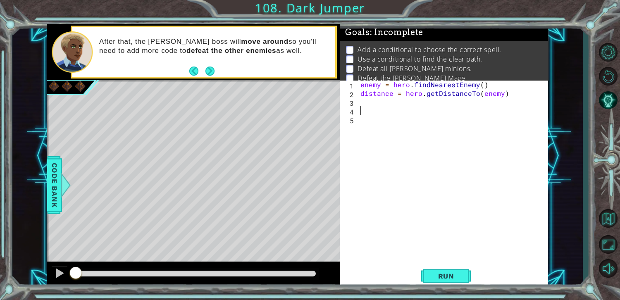
click at [197, 249] on div "Level Map" at bounding box center [238, 202] width 382 height 244
click at [432, 105] on div "enemy = hero . findNearestEnemy ( ) distance = hero . getDistanceTo ( enemy )" at bounding box center [454, 180] width 191 height 200
click at [428, 113] on div "enemy = hero . findNearestEnemy ( ) distance = hero . getDistanceTo ( enemy )" at bounding box center [454, 180] width 191 height 200
type textarea "if distance <3:"
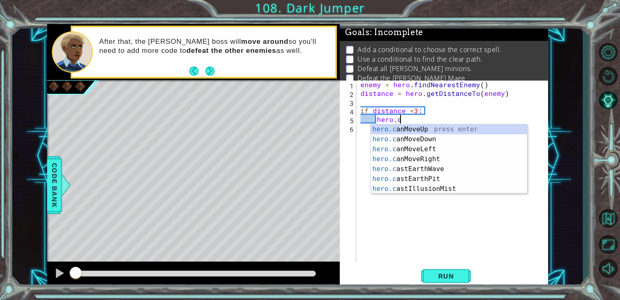
scroll to position [0, 2]
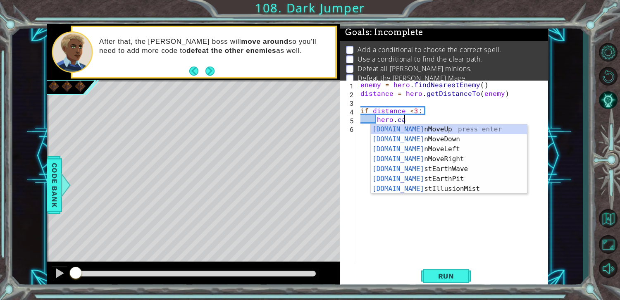
type textarea "hero.cas"
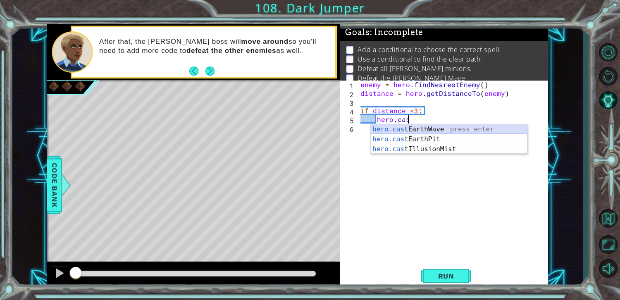
click at [453, 131] on div "hero.cas tEarthWave press enter hero.cas tEarthPit press enter hero.cas tIllusi…" at bounding box center [449, 149] width 156 height 50
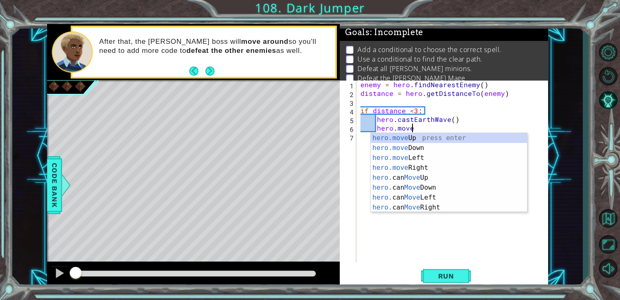
scroll to position [0, 3]
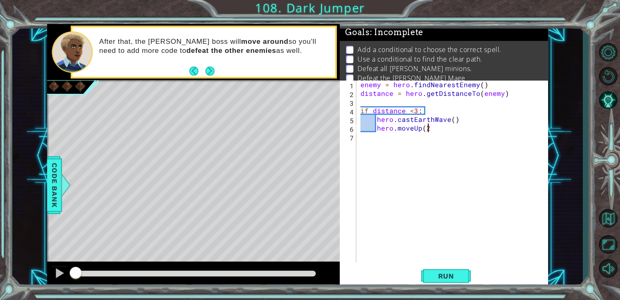
type textarea "hero.moveUp(2)"
type textarea "if distance > 3:"
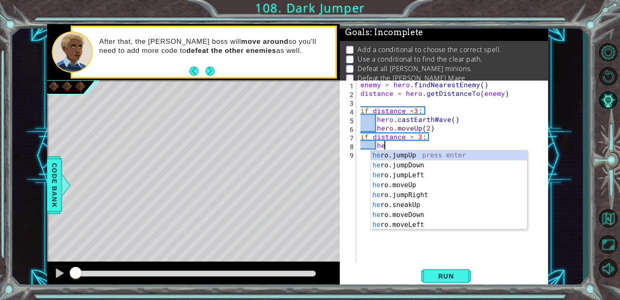
scroll to position [0, 1]
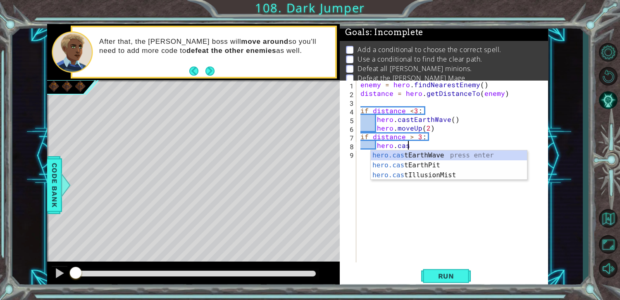
type textarea "hero.cast"
click at [464, 151] on div "hero.cast EarthWave press enter hero.cast EarthPit press enter hero.cast Illusi…" at bounding box center [449, 176] width 156 height 50
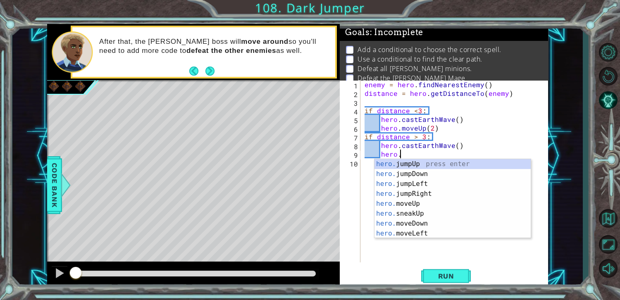
scroll to position [0, 2]
click at [474, 167] on div "hero.m oveUp press enter hero.m oveDown press enter hero.m oveLeft press enter …" at bounding box center [453, 208] width 156 height 99
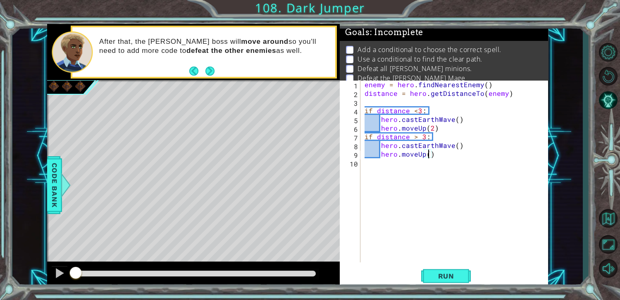
scroll to position [0, 4]
click at [457, 278] on span "Run" at bounding box center [446, 276] width 33 height 8
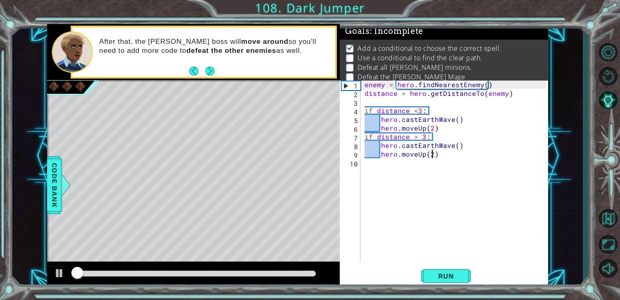
scroll to position [3, 0]
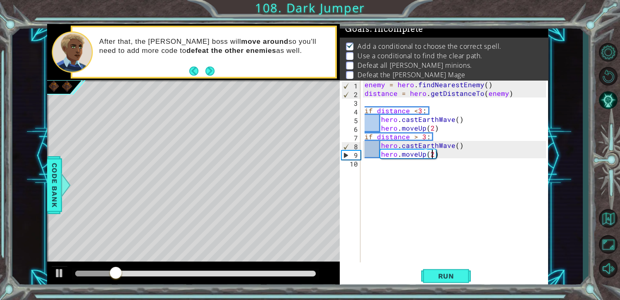
click at [452, 146] on div "enemy = hero . findNearestEnemy ( ) distance = hero . getDistanceTo ( enemy ) i…" at bounding box center [456, 180] width 187 height 200
click at [467, 152] on div "hero.castEarthPit press enter" at bounding box center [453, 166] width 156 height 30
click at [453, 117] on div "enemy = hero . findNearestEnemy ( ) distance = hero . getDistanceTo ( enemy ) i…" at bounding box center [456, 180] width 187 height 200
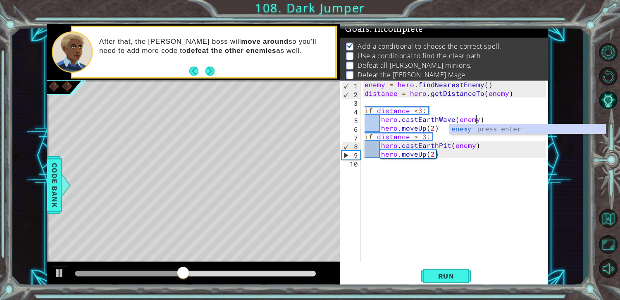
scroll to position [0, 6]
click at [468, 277] on button "Run" at bounding box center [446, 276] width 50 height 21
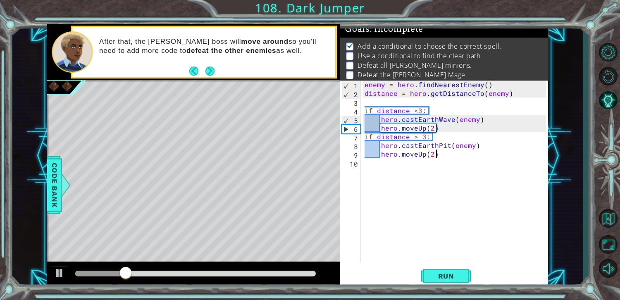
click at [452, 156] on div "enemy = hero . findNearestEnemy ( ) distance = hero . getDistanceTo ( enemy ) i…" at bounding box center [456, 180] width 187 height 200
type textarea "hero.moveUp(2)"
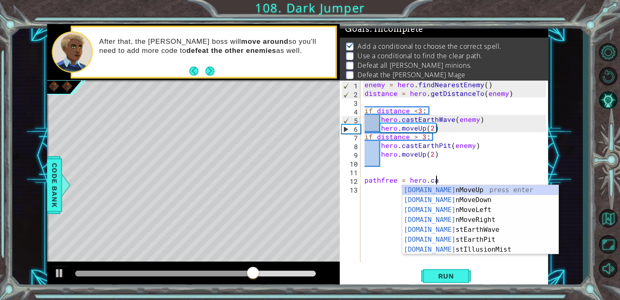
scroll to position [0, 4]
type textarea "pathfree = hero.can"
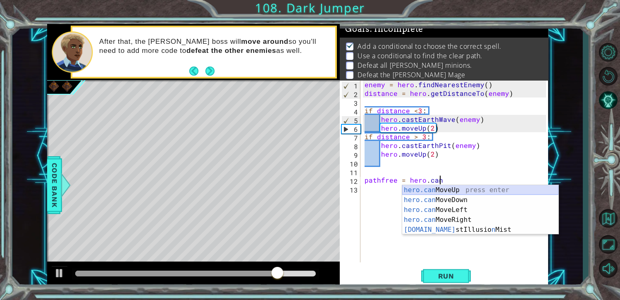
click at [462, 186] on div "hero.can MoveUp press enter hero.can MoveDown press enter hero.can MoveLeft pre…" at bounding box center [480, 219] width 156 height 69
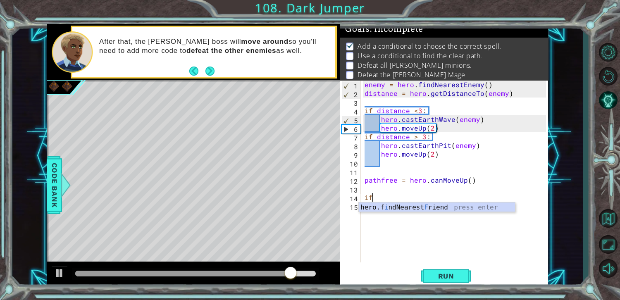
type textarea "if"
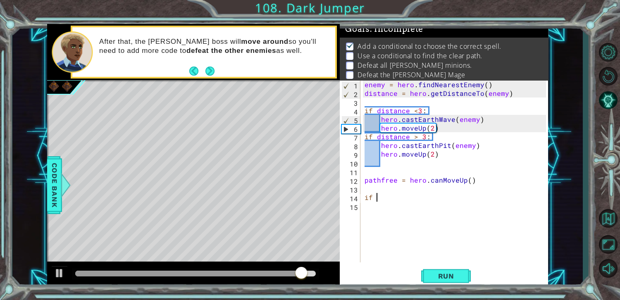
click at [451, 211] on div "enemy = hero . findNearestEnemy ( ) distance = hero . getDistanceTo ( enemy ) i…" at bounding box center [456, 180] width 187 height 200
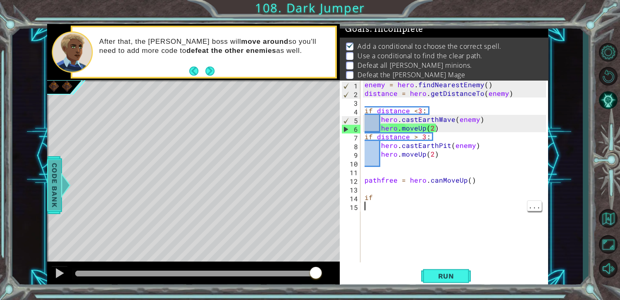
click at [56, 176] on span "Code Bank" at bounding box center [54, 185] width 13 height 50
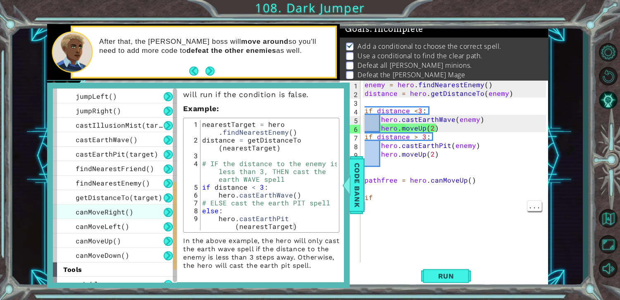
scroll to position [239, 0]
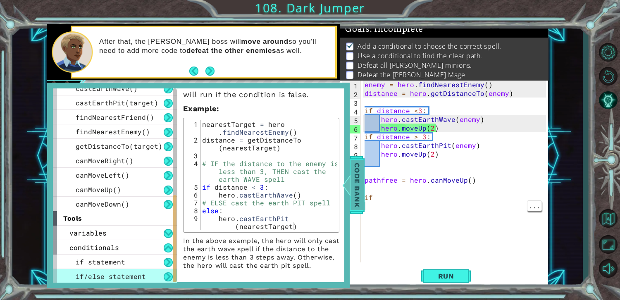
click at [360, 201] on span "Code Bank" at bounding box center [357, 185] width 13 height 50
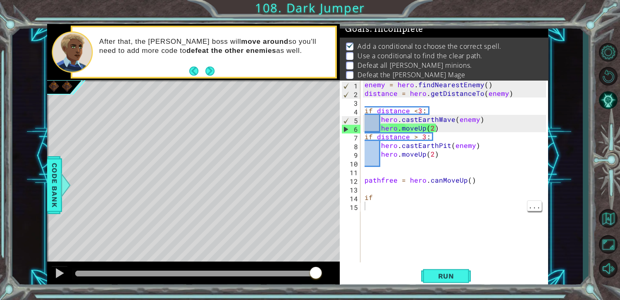
click at [378, 210] on div "enemy = hero . findNearestEnemy ( ) distance = hero . getDistanceTo ( enemy ) i…" at bounding box center [456, 180] width 187 height 200
click at [393, 198] on div "enemy = hero . findNearestEnemy ( ) distance = hero . getDistanceTo ( enemy ) i…" at bounding box center [456, 180] width 187 height 200
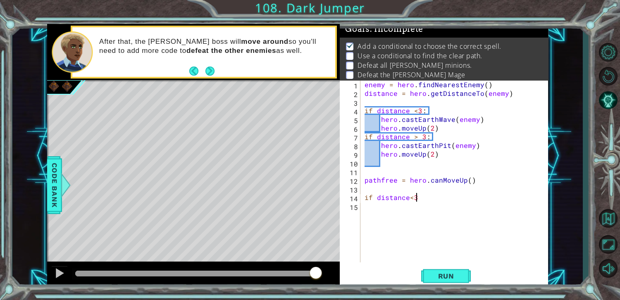
scroll to position [0, 3]
type textarea "if distance<3:"
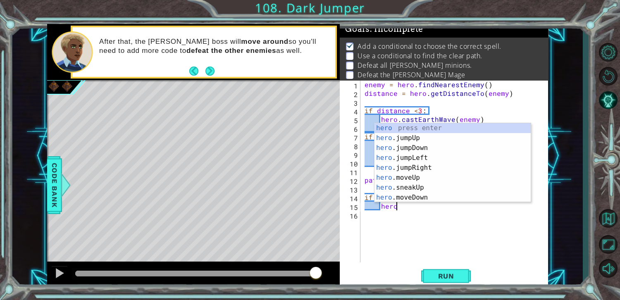
scroll to position [0, 0]
type textarea "h"
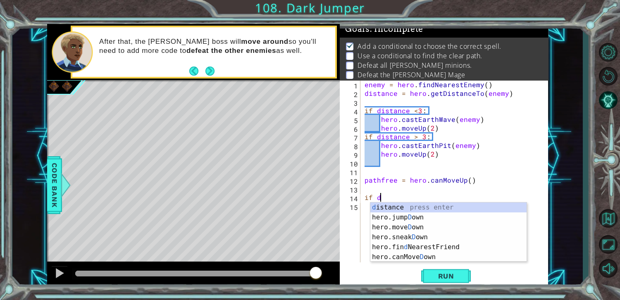
type textarea "if"
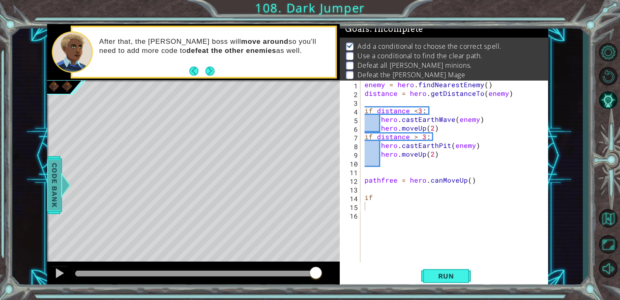
click at [50, 200] on span "Code Bank" at bounding box center [54, 185] width 13 height 50
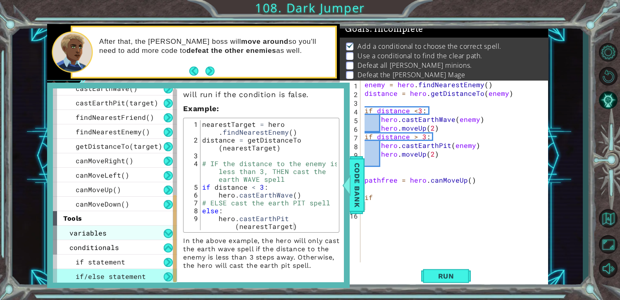
click at [94, 229] on span "variables" at bounding box center [87, 233] width 37 height 9
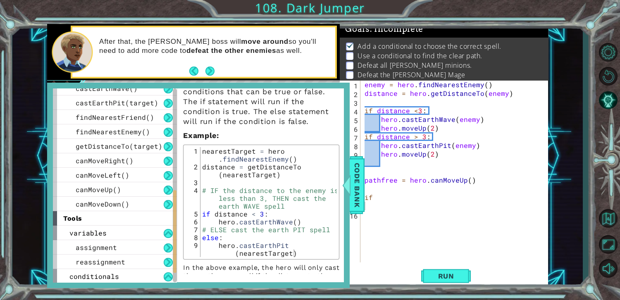
scroll to position [41, 0]
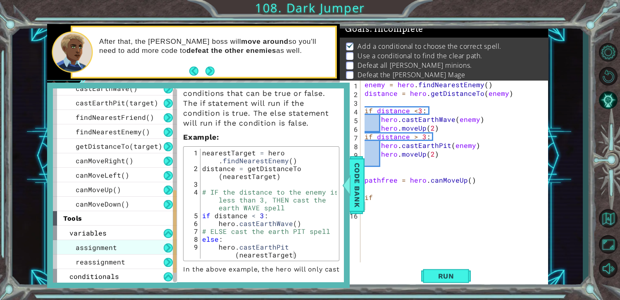
click at [101, 249] on span "assignment" at bounding box center [96, 247] width 41 height 9
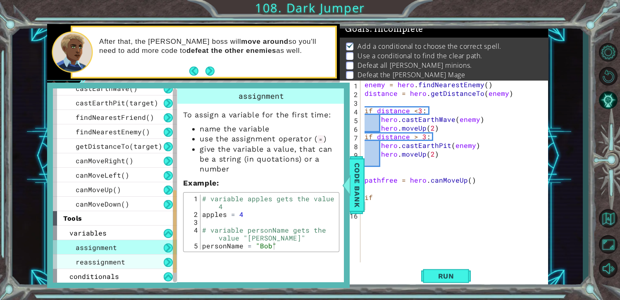
click at [107, 264] on span "reassignment" at bounding box center [101, 262] width 50 height 9
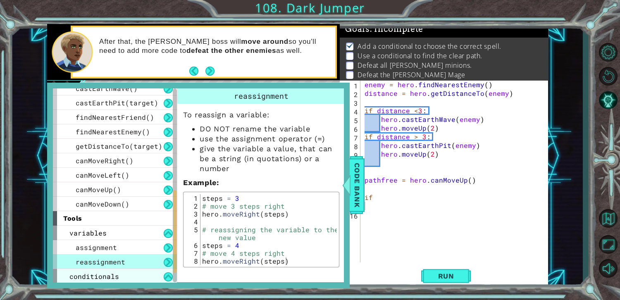
click at [112, 273] on span "conditionals" at bounding box center [94, 276] width 50 height 9
click at [158, 274] on div "conditionals" at bounding box center [115, 276] width 124 height 14
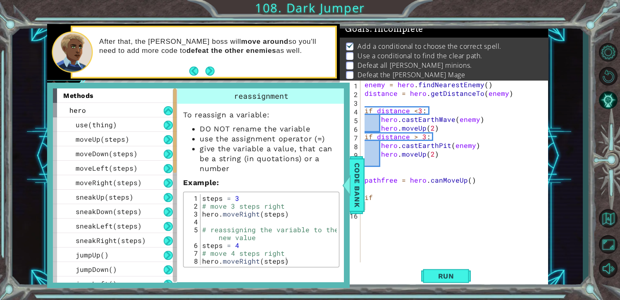
scroll to position [239, 0]
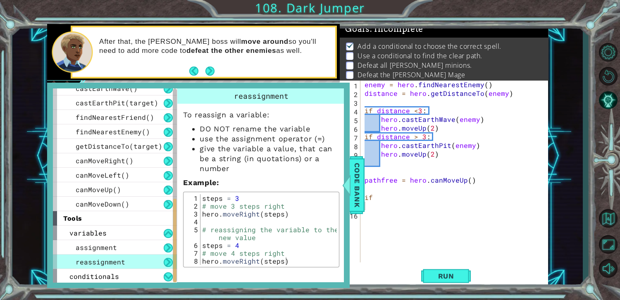
click at [99, 267] on div "reassignment" at bounding box center [115, 262] width 124 height 14
click at [125, 277] on div "conditionals" at bounding box center [115, 276] width 124 height 14
click at [132, 263] on div "reassignment" at bounding box center [115, 262] width 124 height 14
click at [134, 264] on div "reassignment" at bounding box center [115, 262] width 124 height 14
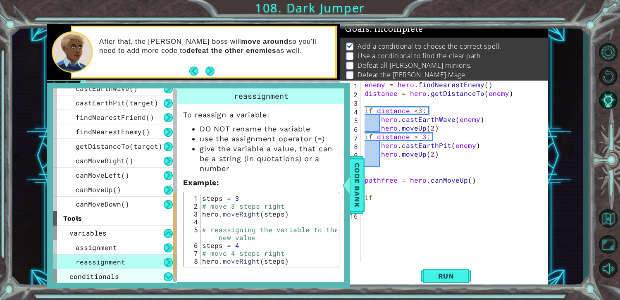
click at [135, 277] on div "conditionals" at bounding box center [115, 276] width 124 height 14
click at [135, 276] on div "conditionals" at bounding box center [115, 276] width 124 height 14
click at [173, 278] on div at bounding box center [175, 185] width 4 height 194
click at [170, 274] on button at bounding box center [168, 277] width 9 height 9
click at [174, 292] on div "1 ההההההההההההההההההההההההההההההההההההההההההההההההההההההההההההההההההההההההההההה…" at bounding box center [310, 150] width 620 height 300
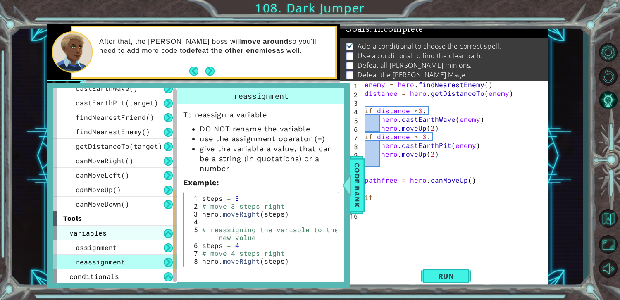
click at [154, 237] on div "variables" at bounding box center [115, 233] width 124 height 14
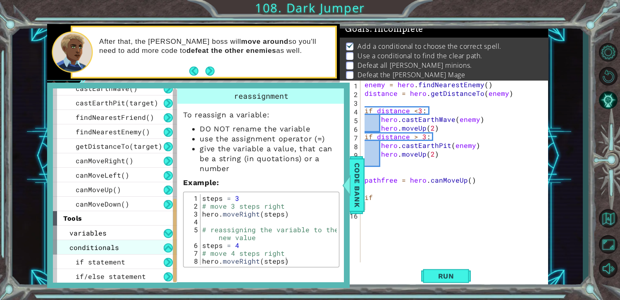
click at [148, 251] on div "conditionals" at bounding box center [115, 247] width 124 height 14
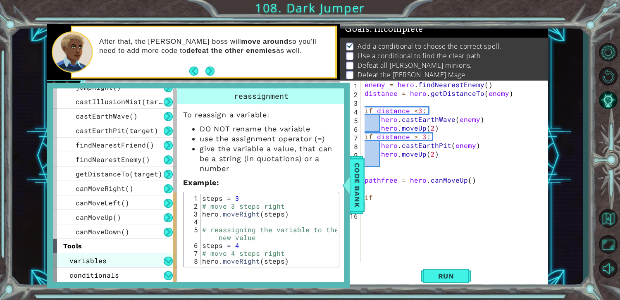
scroll to position [210, 0]
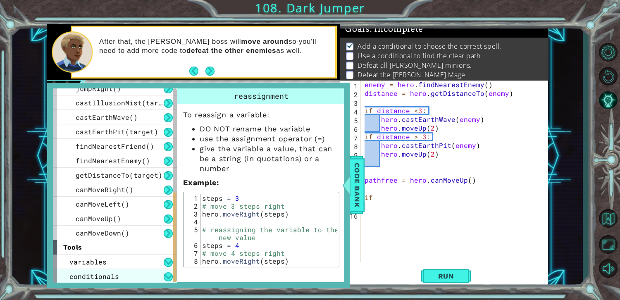
click at [148, 272] on div "conditionals" at bounding box center [115, 276] width 124 height 14
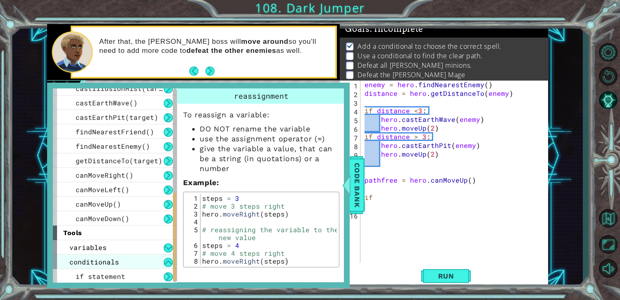
scroll to position [239, 0]
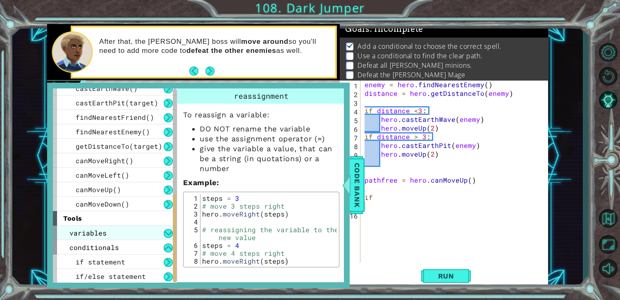
click at [151, 231] on div "variables" at bounding box center [115, 233] width 124 height 14
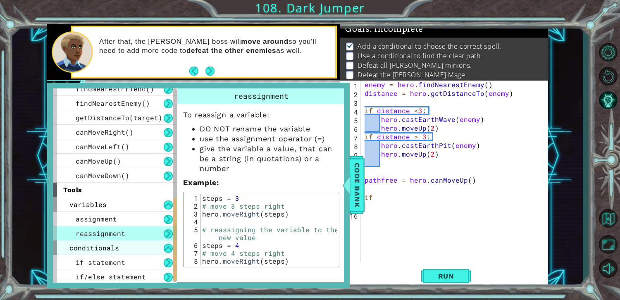
scroll to position [268, 0]
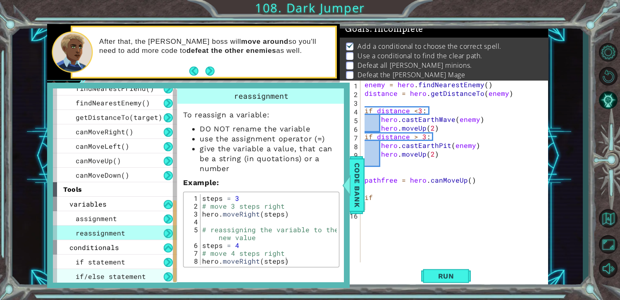
click at [85, 276] on span "if/else statement" at bounding box center [111, 276] width 70 height 9
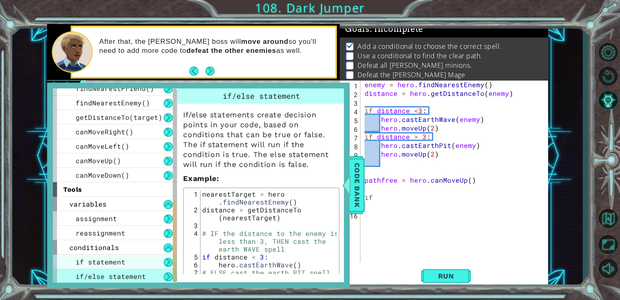
click at [130, 268] on div "if statement" at bounding box center [115, 262] width 124 height 14
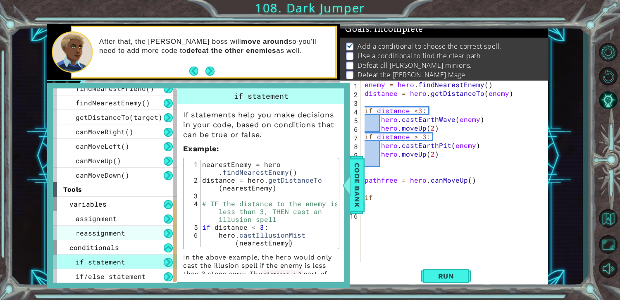
click at [144, 237] on div "reassignment" at bounding box center [115, 233] width 124 height 14
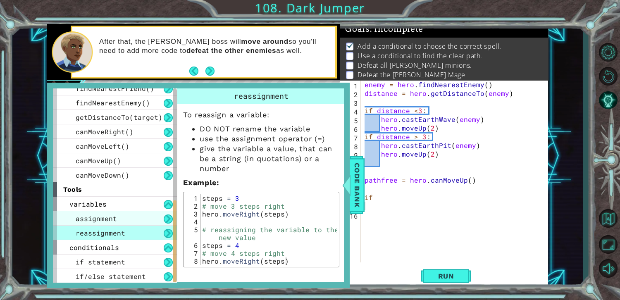
click at [144, 223] on div "assignment" at bounding box center [115, 218] width 124 height 14
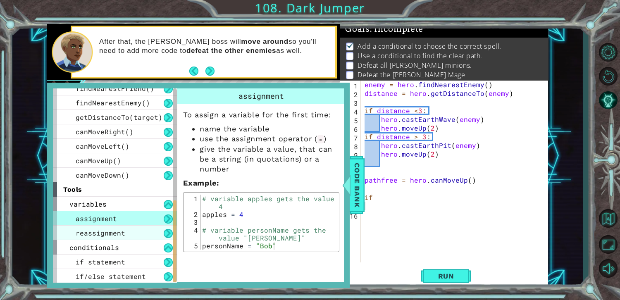
click at [146, 229] on div "reassignment" at bounding box center [115, 233] width 124 height 14
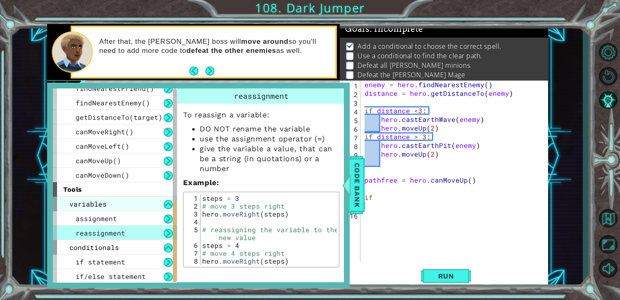
click at [132, 201] on div "variables" at bounding box center [115, 204] width 124 height 14
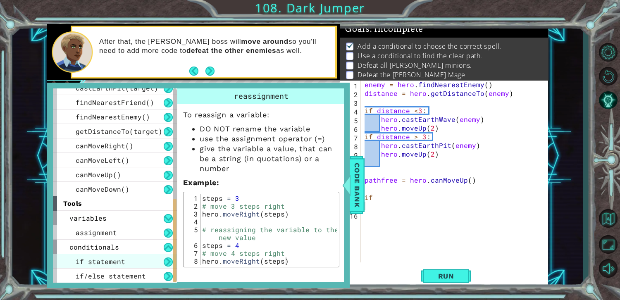
scroll to position [239, 0]
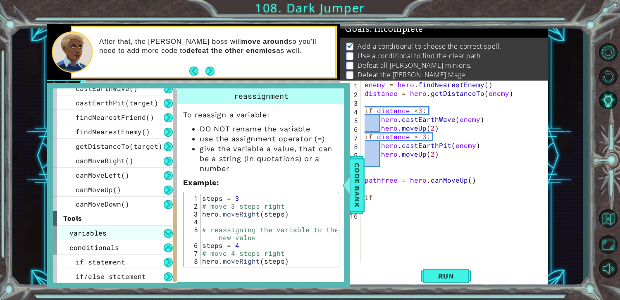
click at [99, 232] on span "variables" at bounding box center [87, 233] width 37 height 9
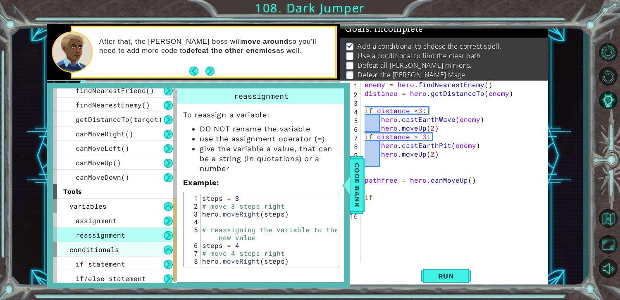
scroll to position [268, 0]
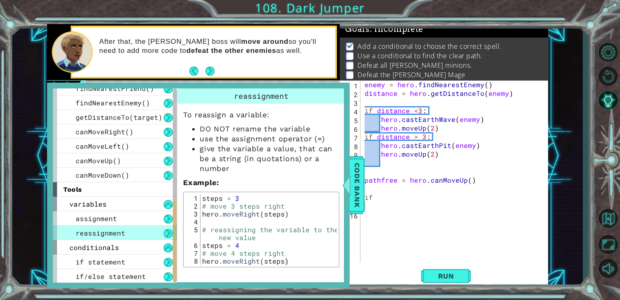
click at [450, 179] on div "enemy = hero . findNearestEnemy ( ) distance = hero . getDistanceTo ( enemy ) i…" at bounding box center [456, 180] width 187 height 200
click at [448, 199] on div "enemy = hero . findNearestEnemy ( ) distance = hero . getDistanceTo ( enemy ) i…" at bounding box center [456, 180] width 187 height 200
type textarea "if"
click at [89, 254] on div "conditionals" at bounding box center [115, 247] width 124 height 14
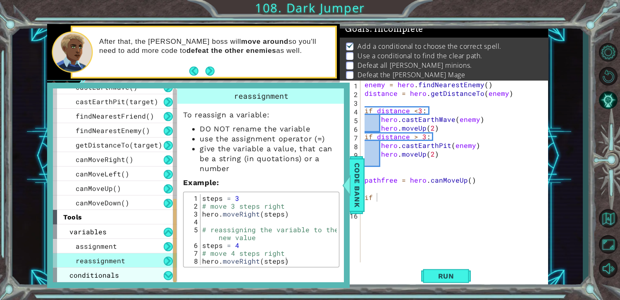
scroll to position [239, 0]
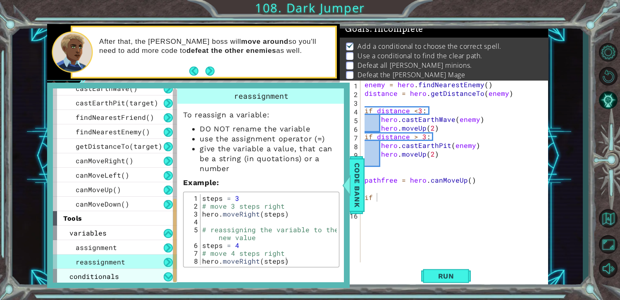
click at [89, 255] on div "reassignment" at bounding box center [115, 262] width 124 height 14
click at [107, 280] on span "conditionals" at bounding box center [94, 276] width 50 height 9
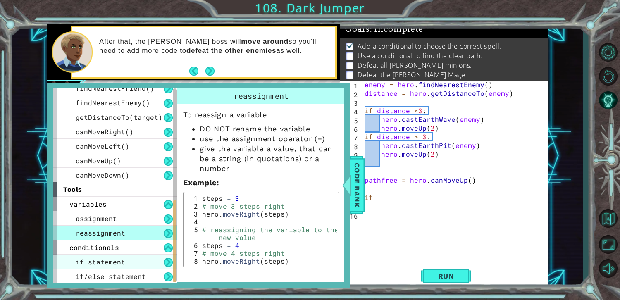
scroll to position [268, 0]
click at [110, 268] on div "if statement if/else statement" at bounding box center [115, 269] width 124 height 29
click at [112, 263] on span "if statement" at bounding box center [101, 262] width 50 height 9
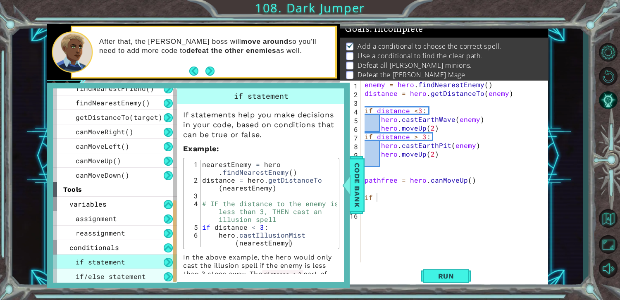
click at [139, 277] on span "if/else statement" at bounding box center [111, 276] width 70 height 9
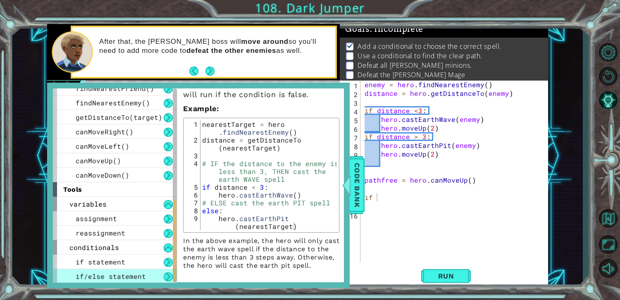
scroll to position [77, 0]
click at [352, 201] on span "Code Bank" at bounding box center [357, 185] width 13 height 50
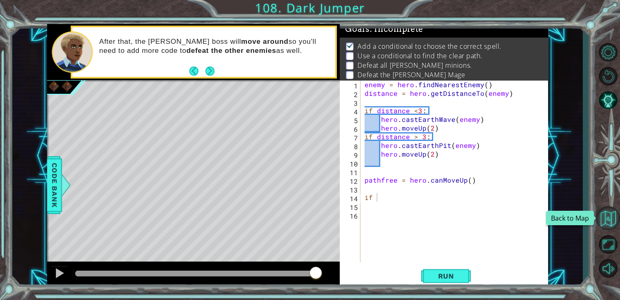
click at [617, 218] on button "Back to Map" at bounding box center [608, 218] width 24 height 24
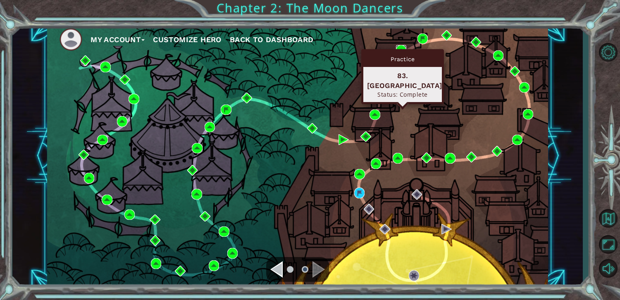
click at [405, 48] on img at bounding box center [401, 50] width 10 height 10
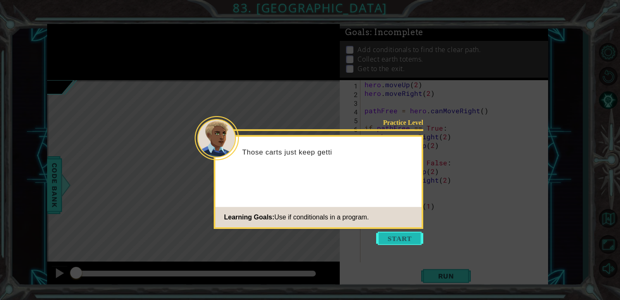
click at [391, 232] on button "Start" at bounding box center [399, 238] width 47 height 13
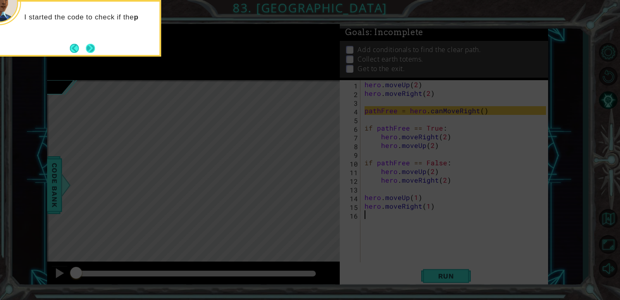
click at [88, 53] on button "Next" at bounding box center [90, 48] width 9 height 9
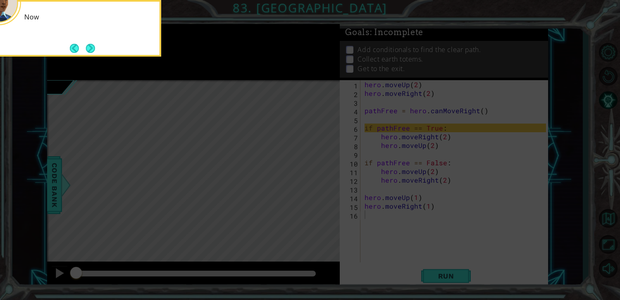
click at [88, 53] on button "Next" at bounding box center [90, 48] width 9 height 9
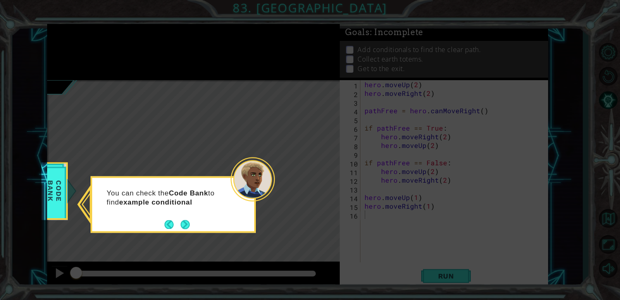
click at [188, 232] on div "You can check the Code Bank to find example conditional" at bounding box center [173, 204] width 165 height 57
click at [187, 220] on button "Next" at bounding box center [185, 224] width 9 height 9
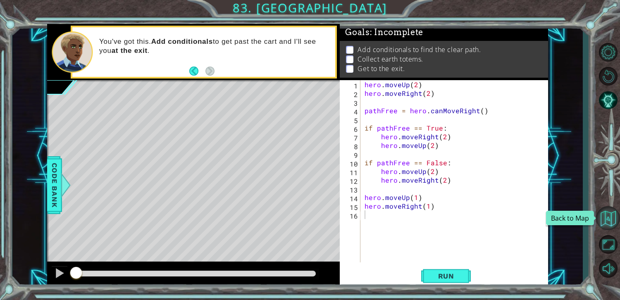
click at [615, 224] on button "Back to Map" at bounding box center [608, 218] width 24 height 24
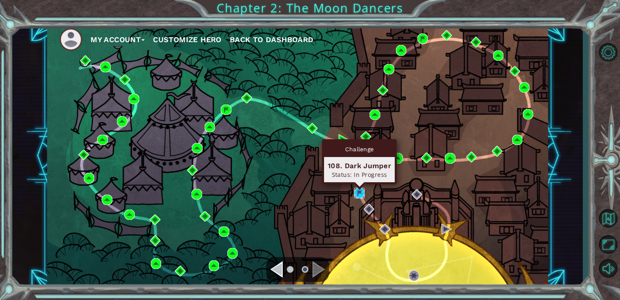
click at [362, 193] on img at bounding box center [359, 193] width 10 height 10
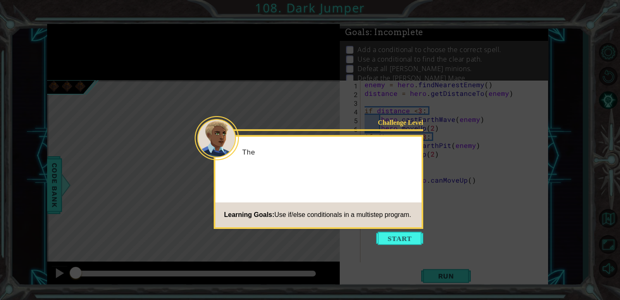
click at [389, 251] on icon at bounding box center [310, 150] width 620 height 300
click at [389, 248] on icon at bounding box center [310, 150] width 620 height 300
click at [390, 246] on icon at bounding box center [310, 150] width 620 height 300
click at [390, 245] on icon at bounding box center [310, 150] width 620 height 300
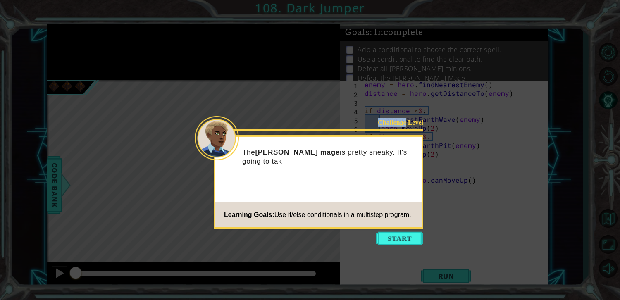
click at [390, 245] on icon at bounding box center [310, 150] width 620 height 300
drag, startPoint x: 390, startPoint y: 242, endPoint x: 393, endPoint y: 230, distance: 12.3
click at [393, 230] on body "1 ההההההההההההההההההההההההההההההההההההההההההההההההההההההההההההההההההההההההההההה…" at bounding box center [310, 150] width 620 height 300
click at [393, 230] on icon at bounding box center [310, 150] width 620 height 300
click at [399, 241] on button "Start" at bounding box center [399, 238] width 47 height 13
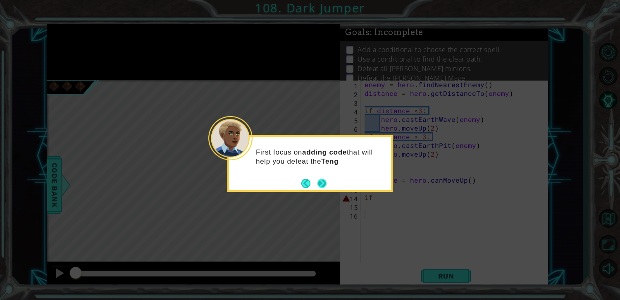
click at [325, 188] on button "Next" at bounding box center [322, 183] width 9 height 9
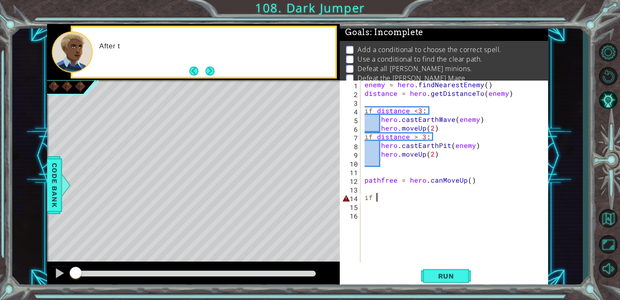
click at [401, 195] on div "enemy = hero . findNearestEnemy ( ) distance = hero . getDistanceTo ( enemy ) i…" at bounding box center [456, 180] width 187 height 200
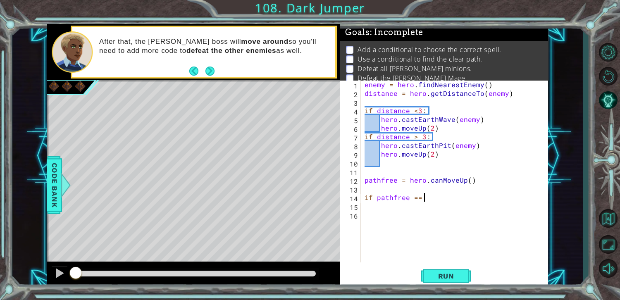
scroll to position [0, 3]
type textarea "if pathfree =="
click at [64, 184] on div at bounding box center [66, 185] width 10 height 25
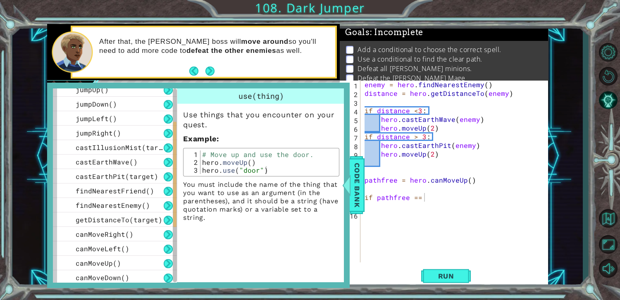
scroll to position [210, 0]
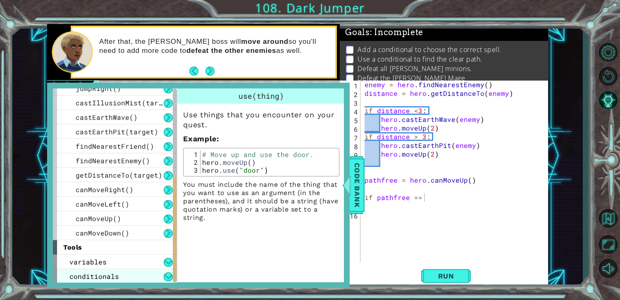
click at [113, 270] on div "conditionals" at bounding box center [115, 276] width 124 height 14
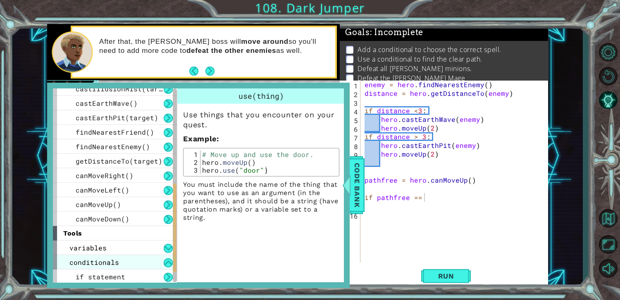
scroll to position [239, 0]
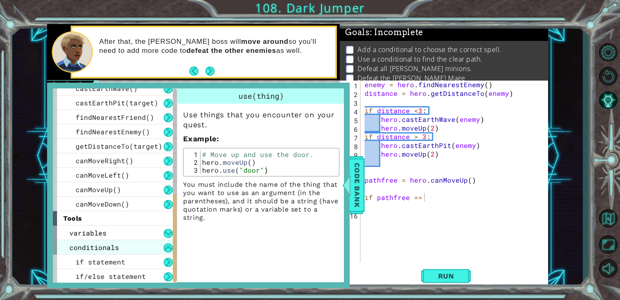
click at [112, 265] on span "if statement" at bounding box center [101, 262] width 50 height 9
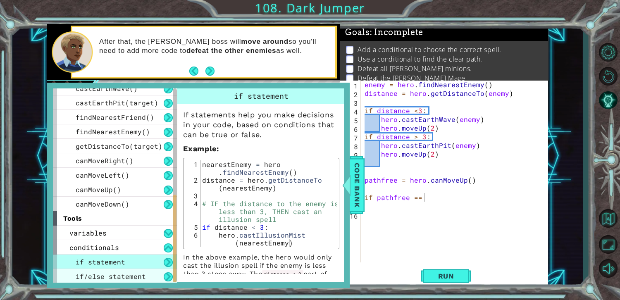
click at [146, 276] on div "if/else statement" at bounding box center [115, 276] width 124 height 14
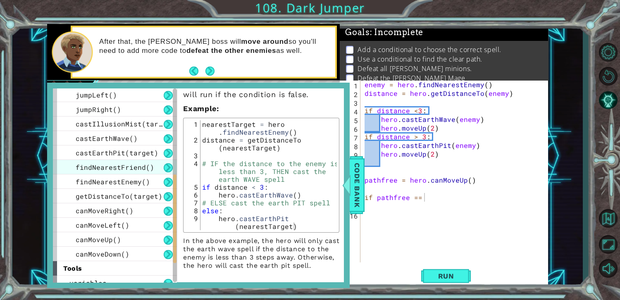
scroll to position [196, 0]
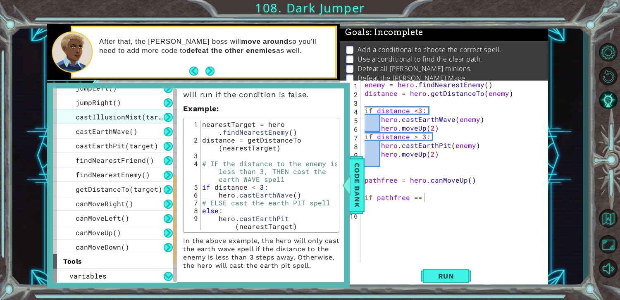
click at [134, 112] on span "castIllusionMist(target)" at bounding box center [125, 116] width 99 height 9
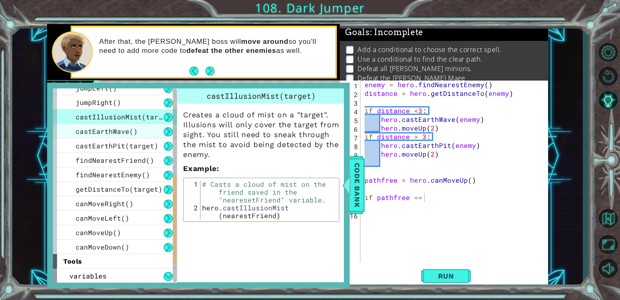
click at [136, 124] on div "castEarthWave()" at bounding box center [115, 131] width 124 height 14
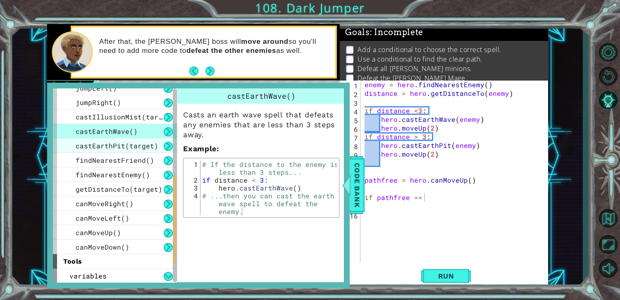
click at [143, 141] on span "castEarthPit(target)" at bounding box center [117, 145] width 83 height 9
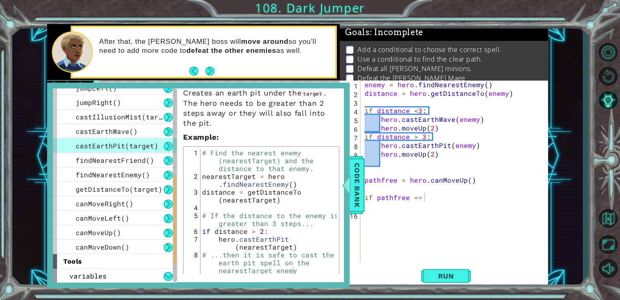
scroll to position [28, 0]
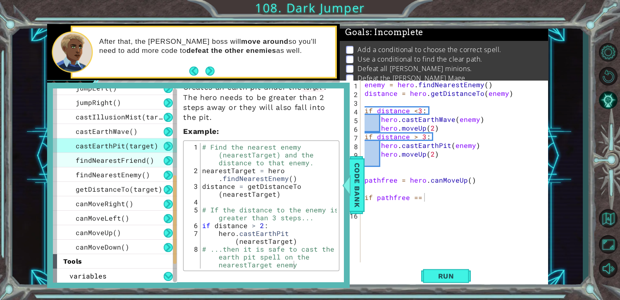
click at [123, 163] on span "findNearestFriend()" at bounding box center [115, 160] width 79 height 9
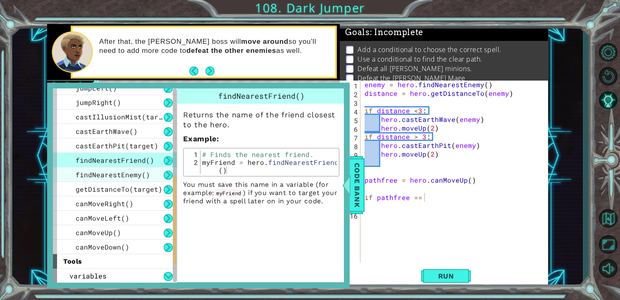
click at [150, 170] on div "findNearestEnemy()" at bounding box center [115, 174] width 124 height 14
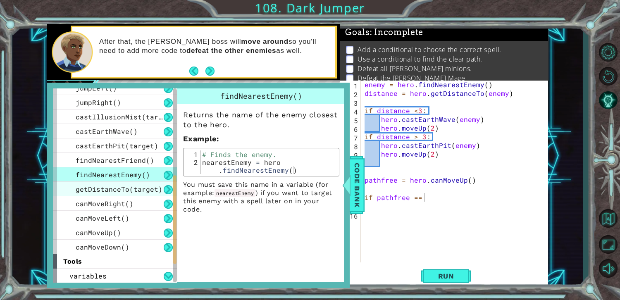
click at [160, 187] on div "getDistanceTo(target)" at bounding box center [115, 189] width 124 height 14
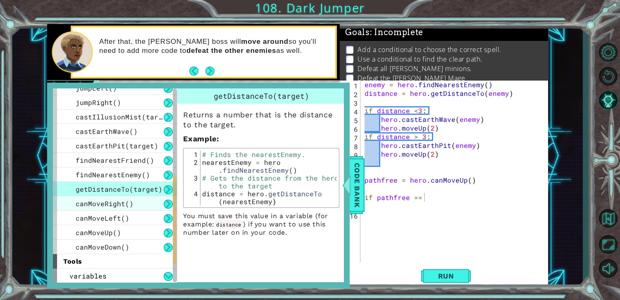
click at [163, 204] on div "canMoveRight()" at bounding box center [115, 203] width 124 height 14
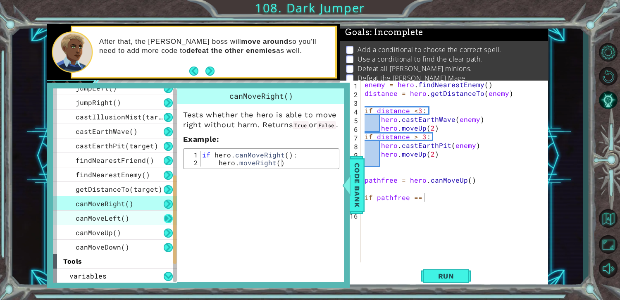
click at [166, 218] on button at bounding box center [168, 218] width 9 height 9
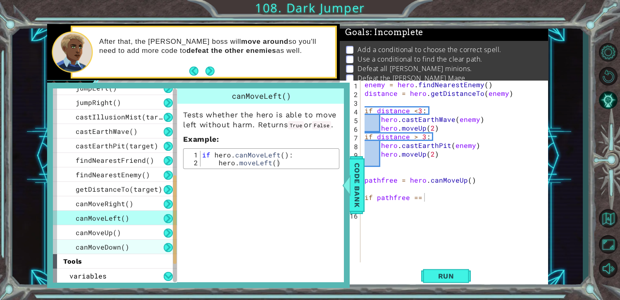
click at [172, 240] on div "use(thing) moveUp(steps) moveDown(steps) moveLeft(steps) moveRight(steps) sneak…" at bounding box center [115, 87] width 124 height 333
click at [172, 240] on div "canMoveDown()" at bounding box center [115, 247] width 124 height 14
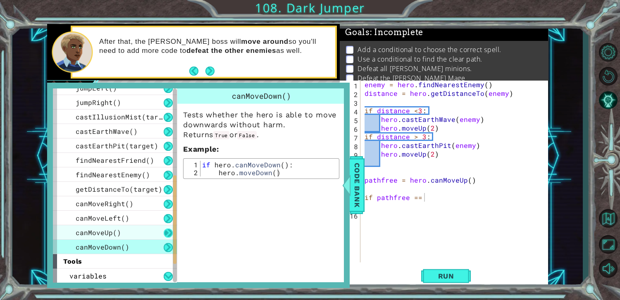
click at [170, 229] on button at bounding box center [168, 233] width 9 height 9
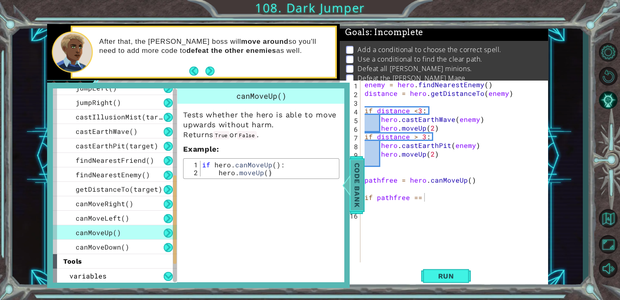
click at [356, 172] on span "Code Bank" at bounding box center [357, 185] width 13 height 50
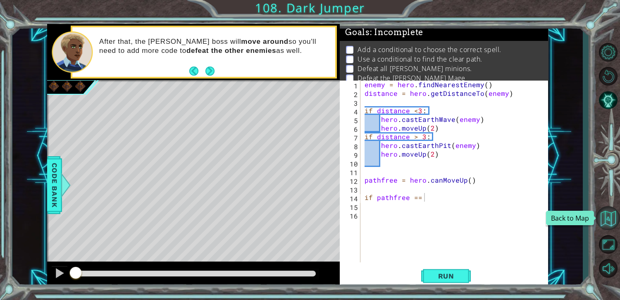
click at [608, 220] on button "Back to Map" at bounding box center [608, 218] width 24 height 24
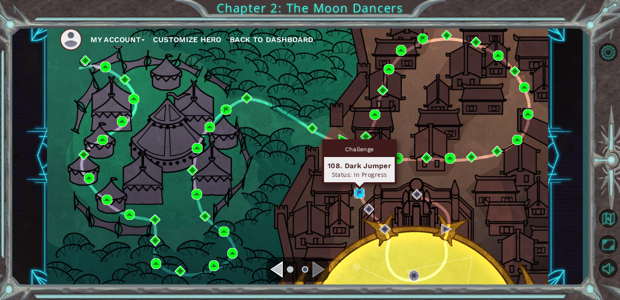
click at [354, 196] on img at bounding box center [359, 193] width 10 height 10
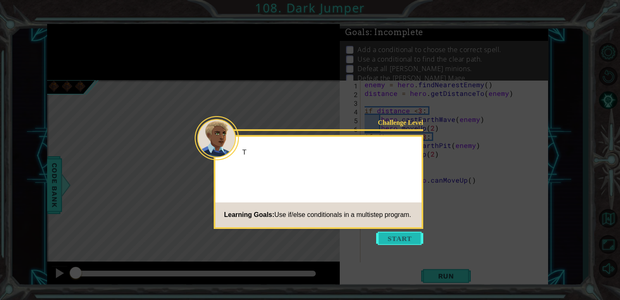
click at [392, 236] on button "Start" at bounding box center [399, 238] width 47 height 13
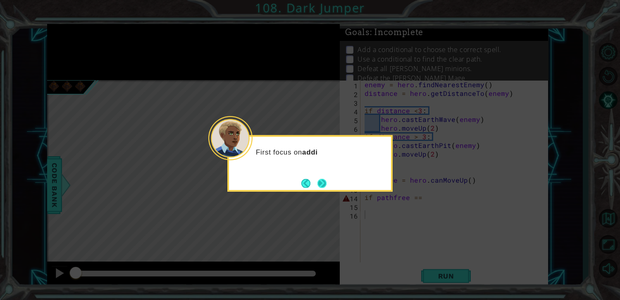
click at [326, 183] on button "Next" at bounding box center [322, 183] width 9 height 9
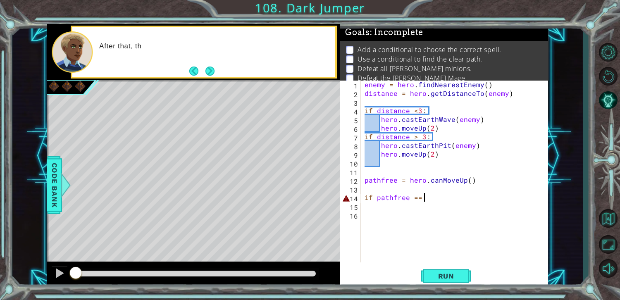
click at [434, 201] on div "enemy = hero . findNearestEnemy ( ) distance = hero . getDistanceTo ( enemy ) i…" at bounding box center [456, 180] width 187 height 200
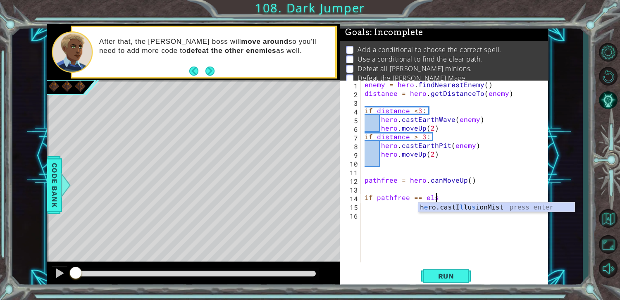
scroll to position [0, 4]
type textarea "if pathfree == else"
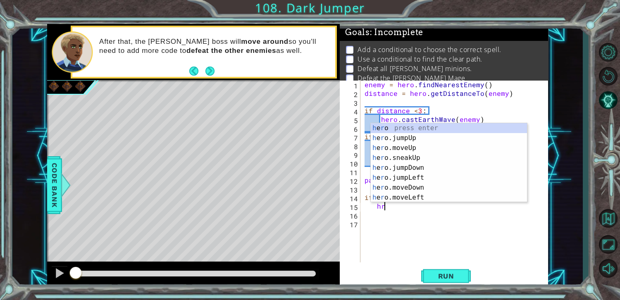
scroll to position [0, 0]
type textarea "h"
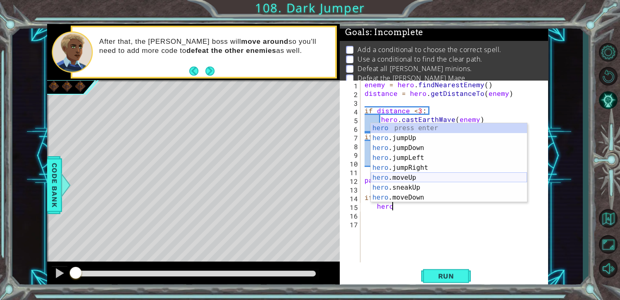
click at [429, 179] on div "hero press enter hero .jumpUp press enter hero .jumpDown press enter hero .jump…" at bounding box center [449, 172] width 156 height 99
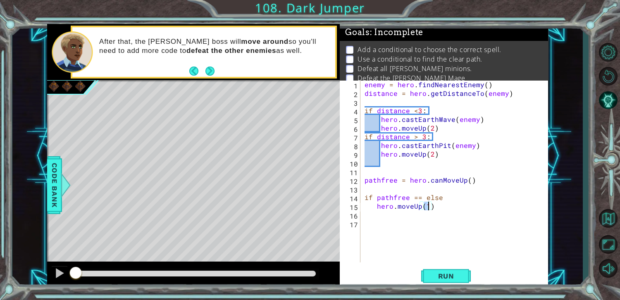
type textarea "hero.moveUp(2)"
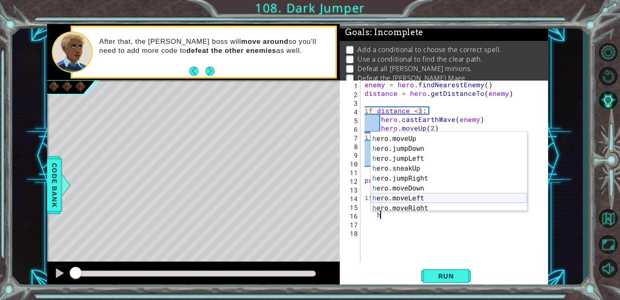
scroll to position [24, 0]
click at [444, 197] on div "h ero.moveUp press enter h ero.jumpDown press enter h ero.jumpLeft press enter …" at bounding box center [449, 176] width 156 height 99
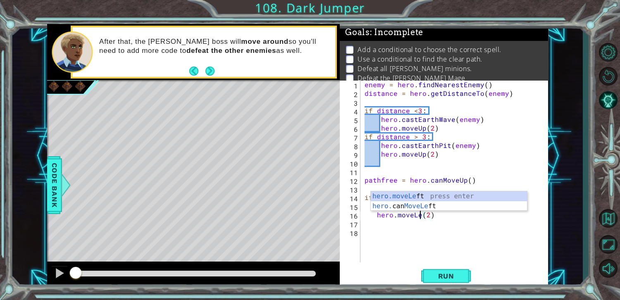
scroll to position [0, 3]
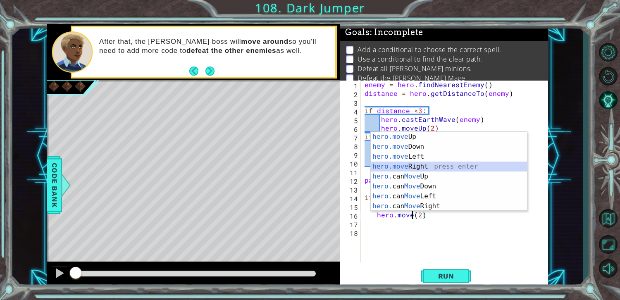
click at [444, 171] on div "hero.move Up press enter hero.move Down press enter hero.move Left press enter …" at bounding box center [449, 181] width 156 height 99
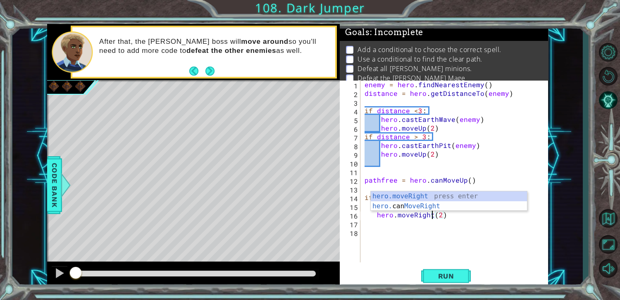
click at [431, 287] on div "hero.moveRight(2) 1 2 3 4 5 6 7 8 9 10 11 12 13 14 15 16 17 18 enemy = hero . f…" at bounding box center [444, 184] width 208 height 208
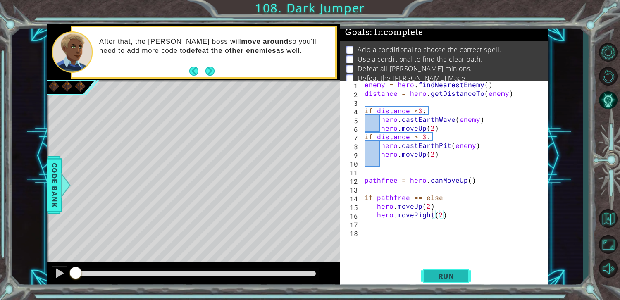
click at [436, 275] on span "Run" at bounding box center [446, 276] width 33 height 8
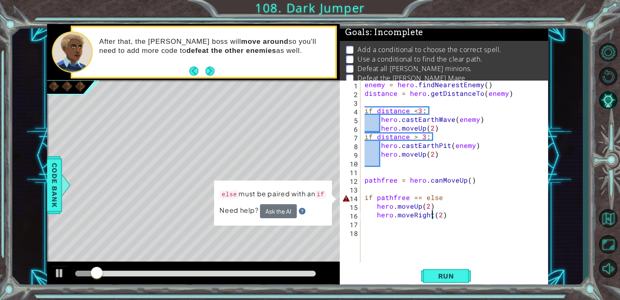
click at [459, 201] on div "enemy = hero . findNearestEnemy ( ) distance = hero . getDistanceTo ( enemy ) i…" at bounding box center [456, 180] width 187 height 200
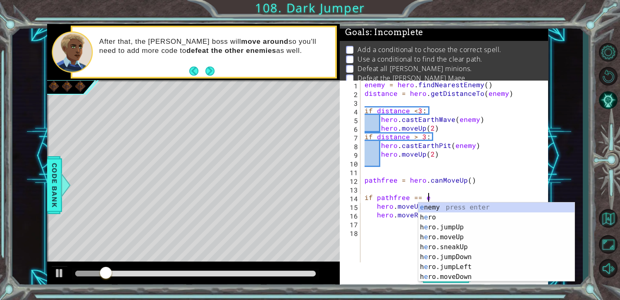
scroll to position [0, 0]
type textarea "if pathfree =="
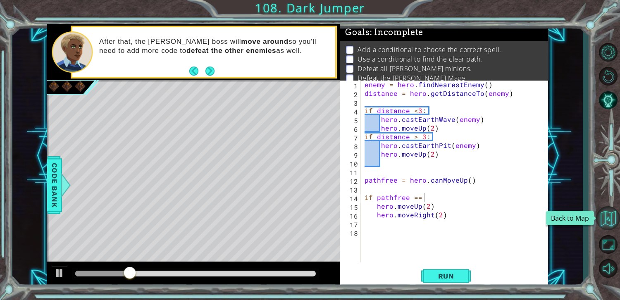
click at [616, 225] on button "Back to Map" at bounding box center [608, 218] width 24 height 24
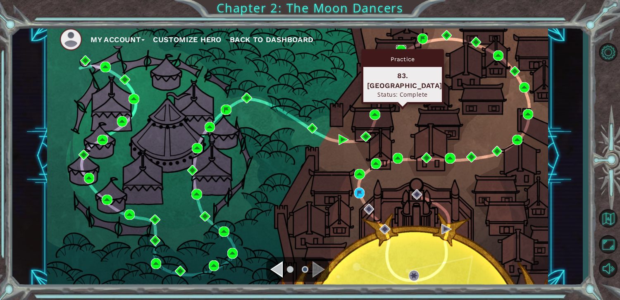
click at [405, 48] on img at bounding box center [401, 50] width 10 height 10
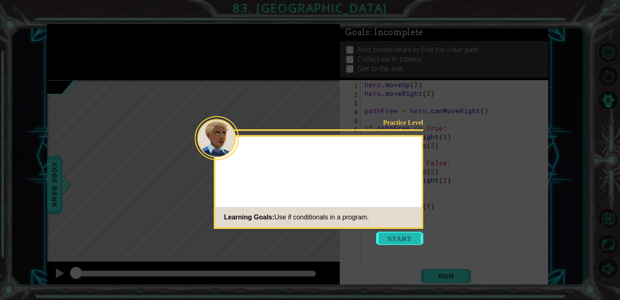
click at [403, 240] on button "Start" at bounding box center [399, 238] width 47 height 13
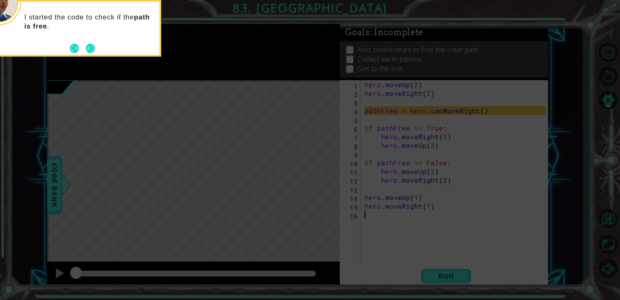
click at [88, 41] on div "I started the code to check if the path is free ." at bounding box center [79, 26] width 162 height 42
click at [86, 49] on button "Next" at bounding box center [90, 48] width 9 height 9
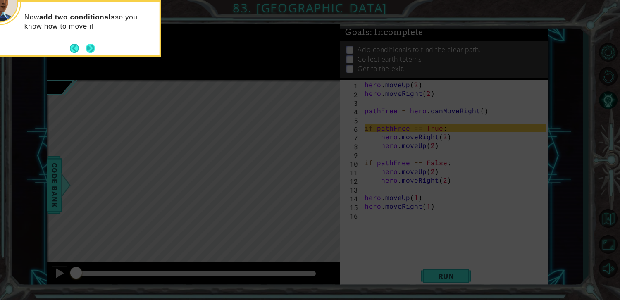
click at [87, 53] on button "Next" at bounding box center [90, 48] width 9 height 9
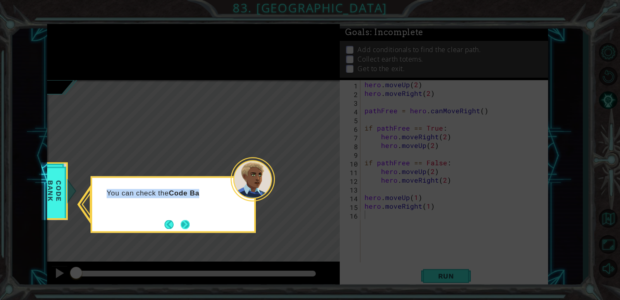
click at [189, 232] on div "You can check the Code Ba" at bounding box center [173, 204] width 165 height 57
click at [187, 222] on button "Next" at bounding box center [185, 224] width 13 height 13
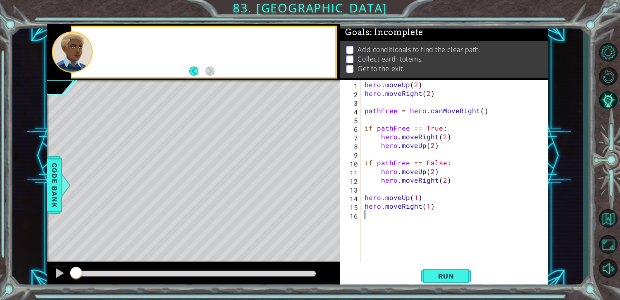
click at [187, 222] on div "Level Map" at bounding box center [238, 202] width 382 height 244
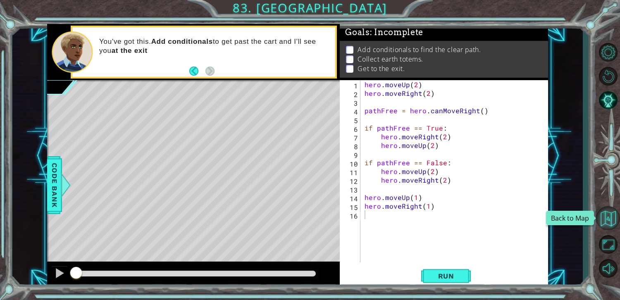
click at [613, 221] on button "Back to Map" at bounding box center [608, 218] width 24 height 24
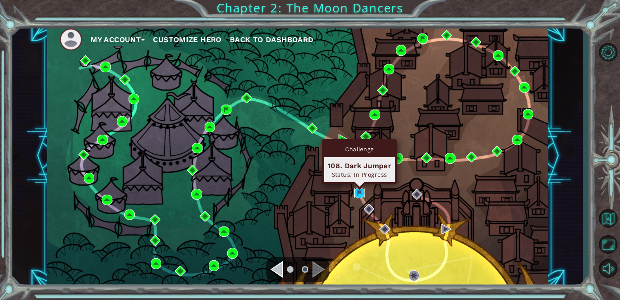
click at [354, 197] on img at bounding box center [359, 193] width 10 height 10
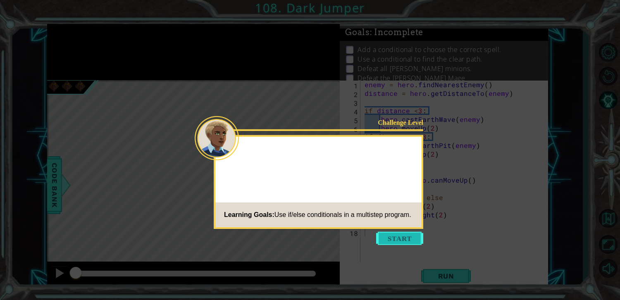
click at [411, 232] on button "Start" at bounding box center [399, 238] width 47 height 13
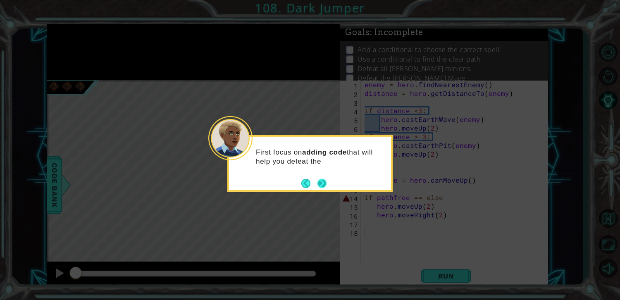
click at [319, 179] on button "Next" at bounding box center [322, 183] width 9 height 9
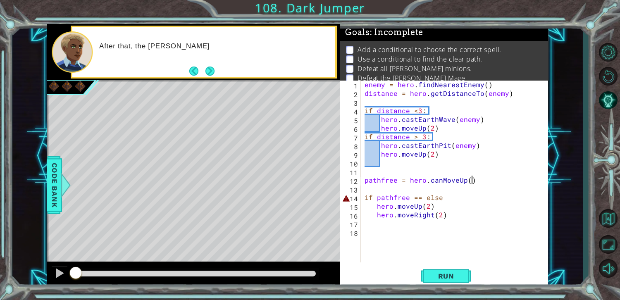
click at [479, 183] on div "enemy = hero . findNearestEnemy ( ) distance = hero . getDistanceTo ( enemy ) i…" at bounding box center [456, 180] width 187 height 200
click at [469, 204] on div "enemy = hero . findNearestEnemy ( ) distance = hero . getDistanceTo ( enemy ) i…" at bounding box center [456, 180] width 187 height 200
click at [464, 194] on div "enemy = hero . findNearestEnemy ( ) distance = hero . getDistanceTo ( enemy ) i…" at bounding box center [456, 180] width 187 height 200
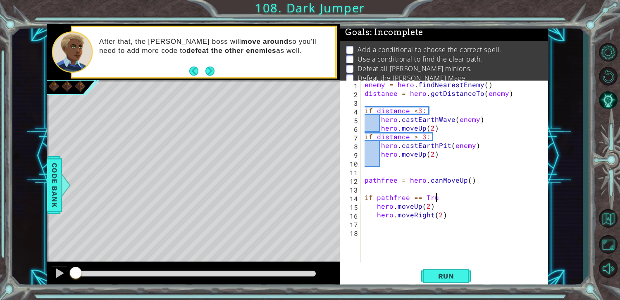
scroll to position [0, 4]
click at [456, 273] on span "Run" at bounding box center [446, 276] width 33 height 8
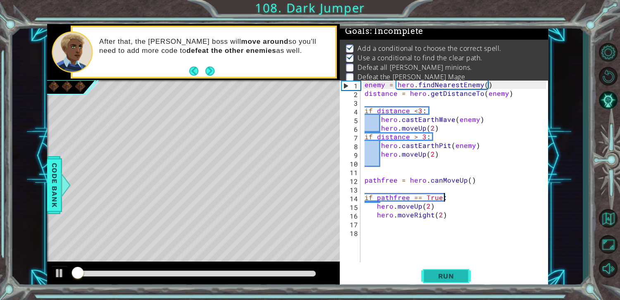
scroll to position [3, 0]
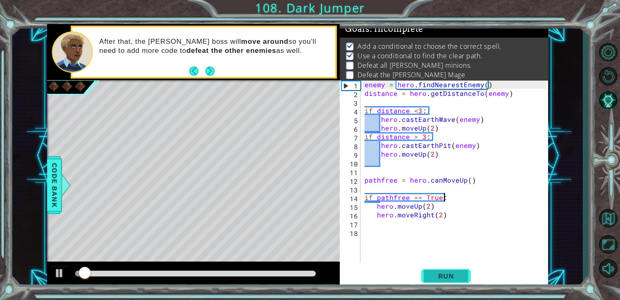
click at [458, 268] on button "Run" at bounding box center [446, 276] width 50 height 21
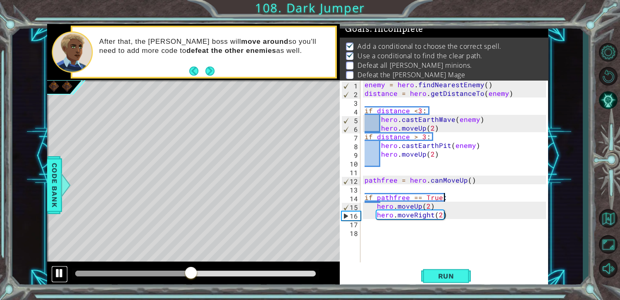
click at [55, 273] on div at bounding box center [59, 273] width 11 height 11
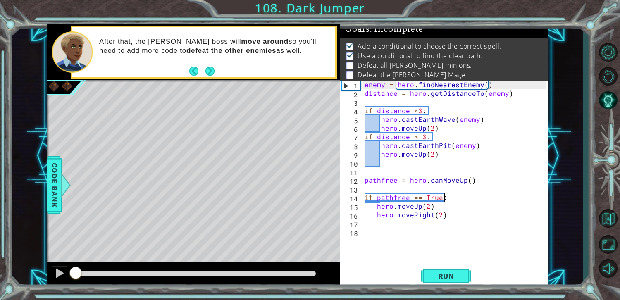
drag, startPoint x: 118, startPoint y: 273, endPoint x: 0, endPoint y: 325, distance: 129.1
click at [0, 300] on html "1 ההההההההההההההההההההההההההההההההההההההההההההההההההההההההההההההההההההההההההההה…" at bounding box center [310, 150] width 620 height 300
click at [452, 272] on span "Run" at bounding box center [446, 276] width 33 height 8
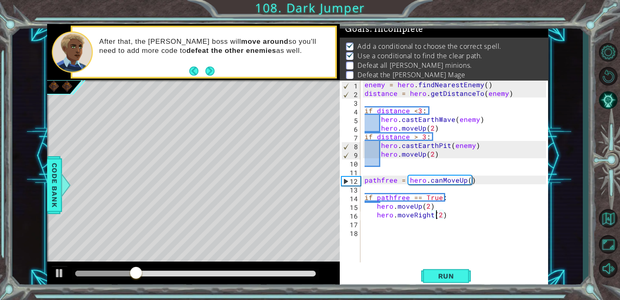
click at [436, 218] on div "enemy = hero . findNearestEnemy ( ) distance = hero . getDistanceTo ( enemy ) i…" at bounding box center [456, 180] width 187 height 200
type textarea "hero.moveRight(2)"
click at [447, 229] on div "enemy = hero . findNearestEnemy ( ) distance = hero . getDistanceTo ( enemy ) i…" at bounding box center [456, 180] width 187 height 200
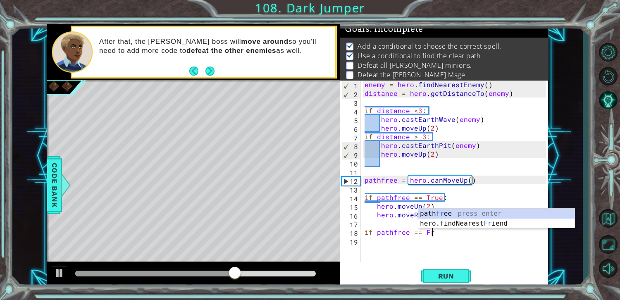
scroll to position [0, 3]
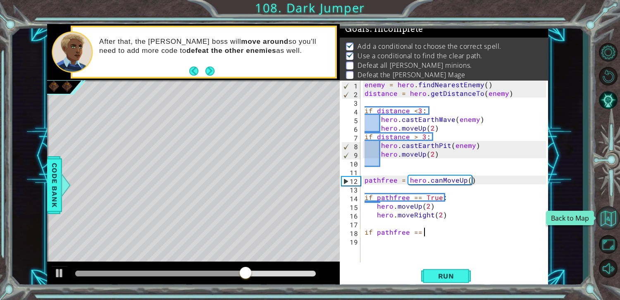
type textarea "if pathfree =="
click at [614, 220] on button "Back to Map" at bounding box center [608, 218] width 24 height 24
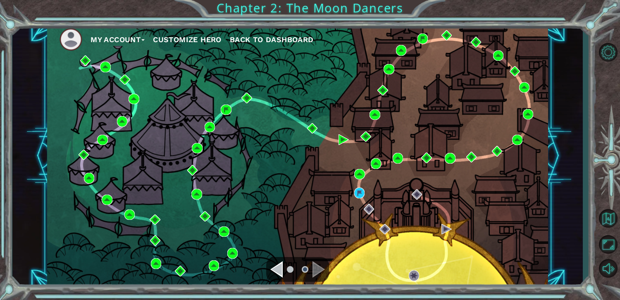
click at [406, 50] on div "Practice 83. [GEOGRAPHIC_DATA] Status: Complete" at bounding box center [402, 76] width 83 height 55
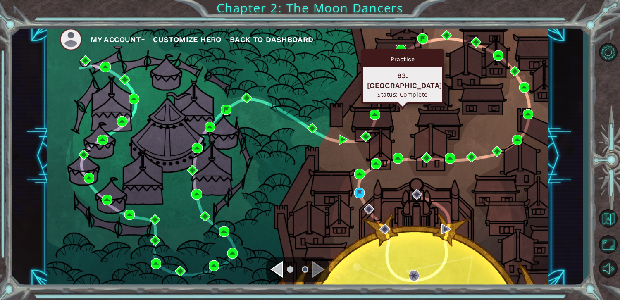
click at [403, 47] on img at bounding box center [401, 50] width 10 height 10
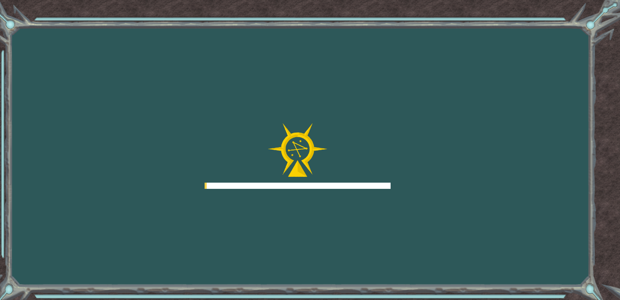
click at [403, 47] on div "Goals Error loading from server. Try refreshing the page. You'll need to join a…" at bounding box center [310, 150] width 620 height 300
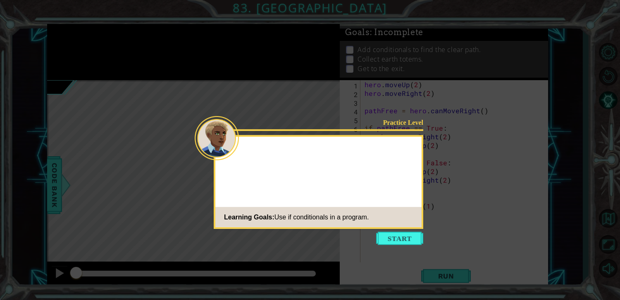
click at [390, 254] on icon at bounding box center [310, 150] width 620 height 300
click at [390, 249] on icon at bounding box center [310, 150] width 620 height 300
click at [390, 234] on button "Start" at bounding box center [399, 238] width 47 height 13
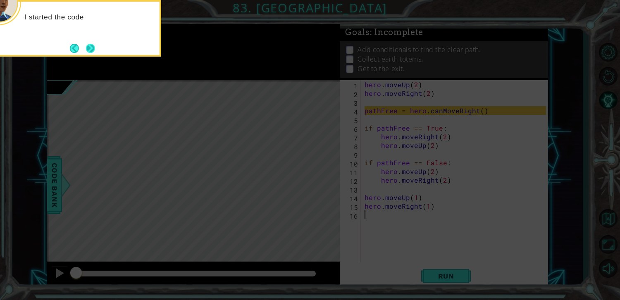
click at [86, 45] on button "Next" at bounding box center [90, 48] width 9 height 9
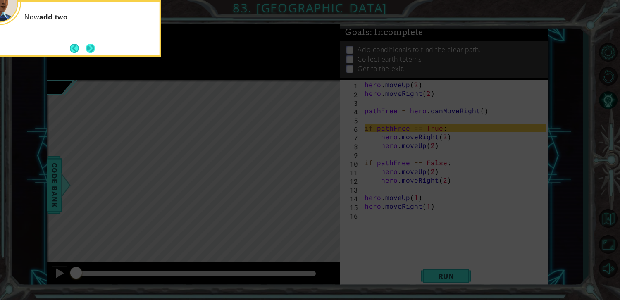
click at [90, 46] on button "Next" at bounding box center [90, 48] width 9 height 9
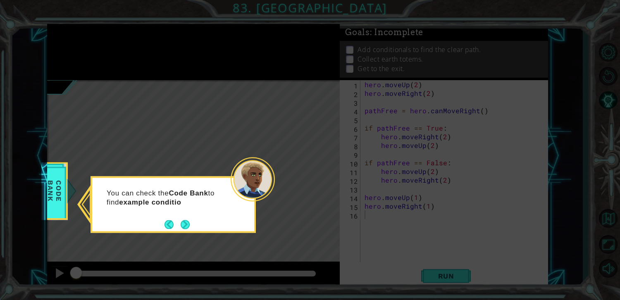
click at [193, 222] on div "You can check the Code Bank to find example conditio" at bounding box center [173, 202] width 162 height 42
click at [189, 220] on button "Next" at bounding box center [185, 224] width 9 height 9
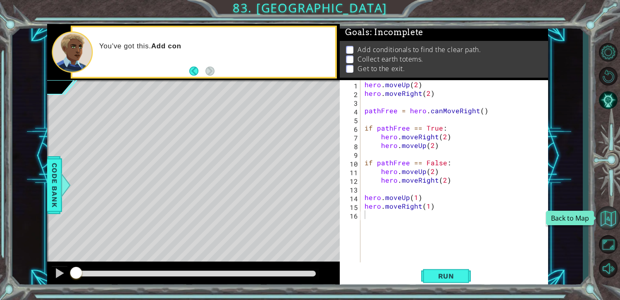
click at [615, 212] on button "Back to Map" at bounding box center [608, 218] width 24 height 24
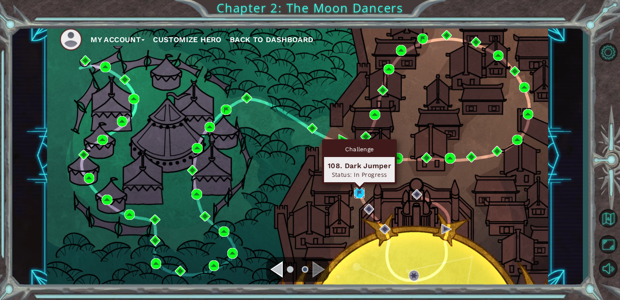
click at [361, 194] on img at bounding box center [359, 193] width 10 height 10
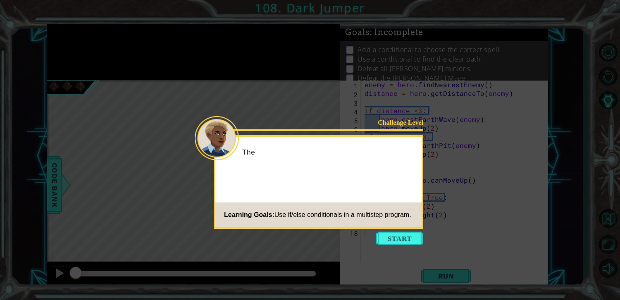
click at [392, 231] on icon at bounding box center [310, 150] width 620 height 300
click at [394, 234] on button "Start" at bounding box center [399, 238] width 47 height 13
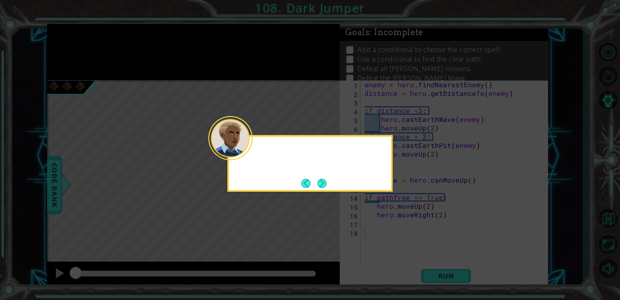
click at [394, 234] on icon at bounding box center [310, 150] width 620 height 300
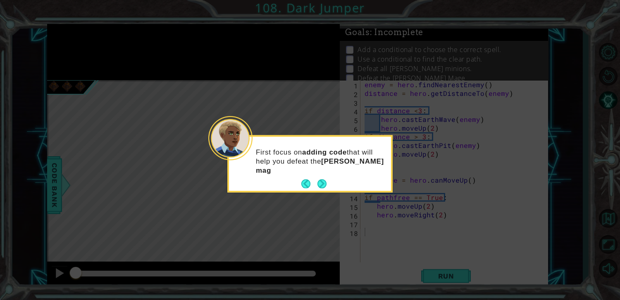
drag, startPoint x: 321, startPoint y: 187, endPoint x: 338, endPoint y: 199, distance: 21.6
click at [320, 186] on button "Next" at bounding box center [322, 183] width 9 height 9
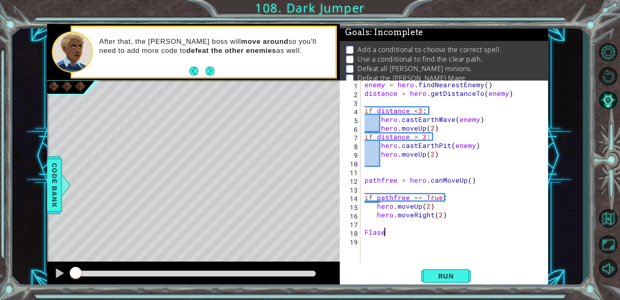
scroll to position [0, 0]
click at [364, 232] on div "enemy = hero . findNearestEnemy ( ) distance = hero . getDistanceTo ( enemy ) i…" at bounding box center [456, 180] width 187 height 200
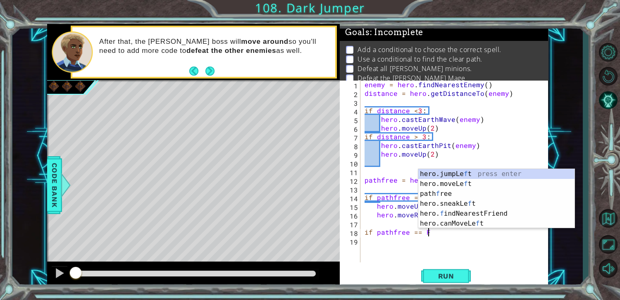
scroll to position [0, 3]
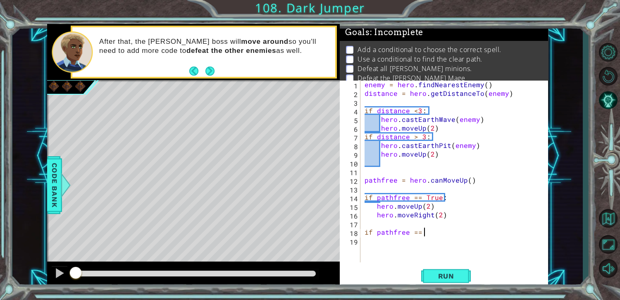
type textarea "if pathfree =="
drag, startPoint x: 609, startPoint y: 199, endPoint x: 612, endPoint y: 206, distance: 7.6
click at [612, 206] on div at bounding box center [608, 161] width 24 height 240
click at [612, 228] on button "Back to Map" at bounding box center [608, 218] width 24 height 24
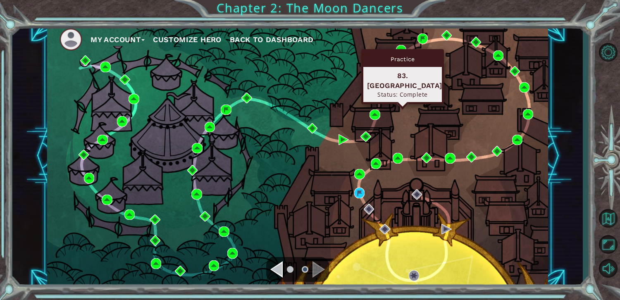
click at [401, 55] on div "Practice" at bounding box center [403, 59] width 79 height 16
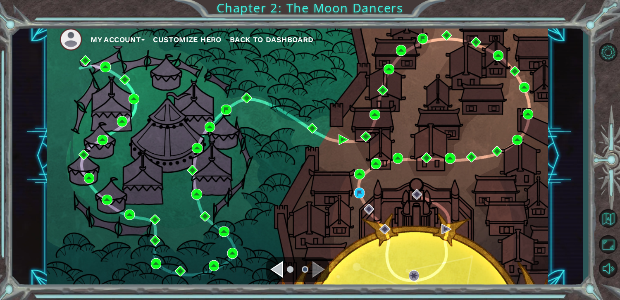
click at [400, 44] on ul "My Account Customize Hero Back to Dashboard" at bounding box center [304, 39] width 489 height 23
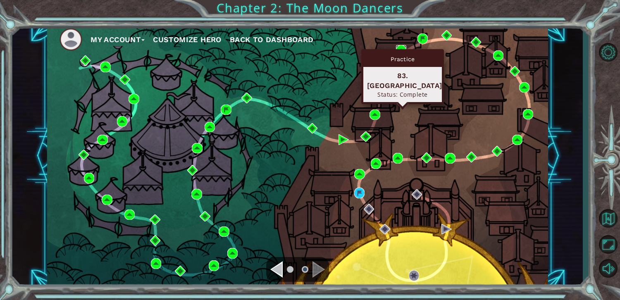
click at [401, 47] on img at bounding box center [401, 50] width 10 height 10
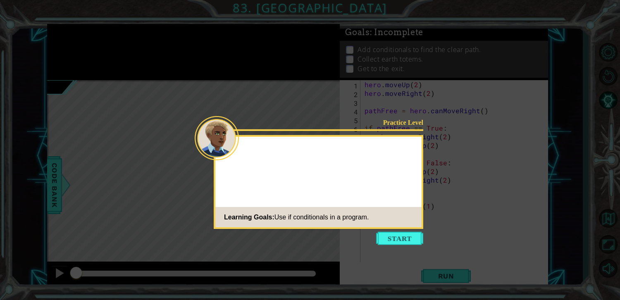
click at [416, 245] on icon at bounding box center [310, 150] width 620 height 300
drag, startPoint x: 416, startPoint y: 245, endPoint x: 410, endPoint y: 233, distance: 13.1
click at [414, 241] on body "1 ההההההההההההההההההההההההההההההההההההההההההההההההההההההההההההההההההההההההההההה…" at bounding box center [310, 150] width 620 height 300
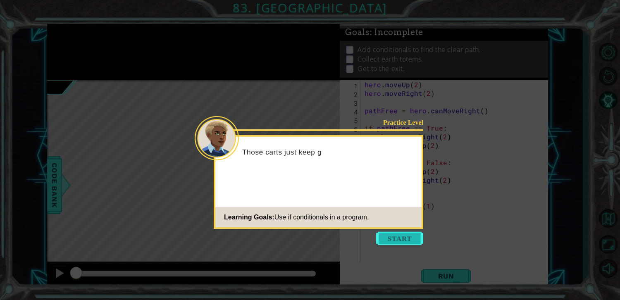
click at [410, 233] on button "Start" at bounding box center [399, 238] width 47 height 13
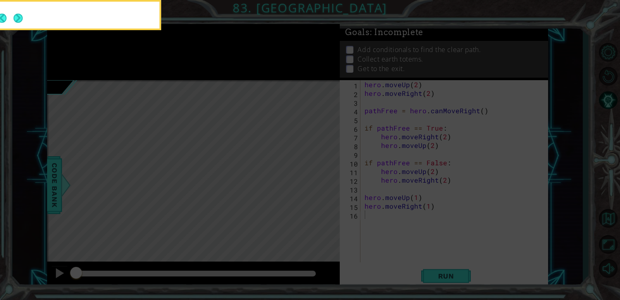
click at [410, 233] on icon at bounding box center [310, 45] width 620 height 511
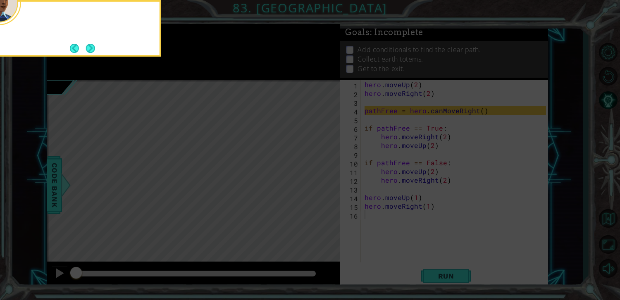
click at [410, 233] on icon at bounding box center [310, 45] width 620 height 511
click at [86, 47] on button "Next" at bounding box center [90, 48] width 9 height 9
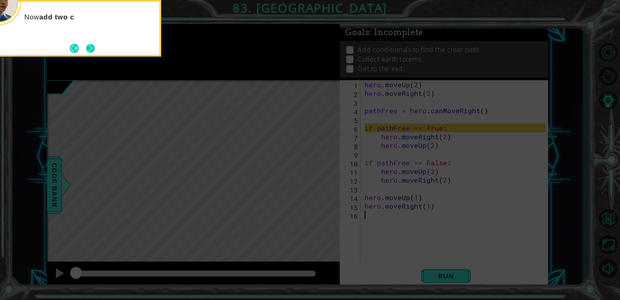
click at [90, 46] on button "Next" at bounding box center [90, 48] width 9 height 9
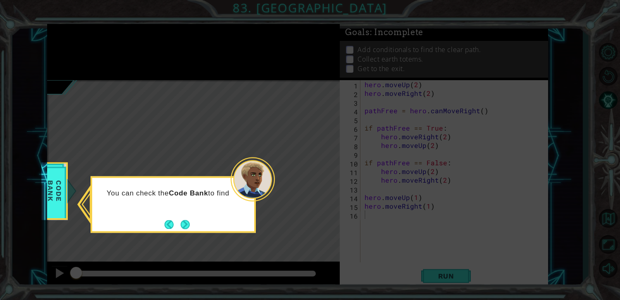
drag, startPoint x: 187, startPoint y: 227, endPoint x: 263, endPoint y: 265, distance: 84.2
click at [197, 234] on body "1 ההההההההההההההההההההההההההההההההההההההההההההההההההההההההההההההההההההההההההההה…" at bounding box center [310, 150] width 620 height 300
drag, startPoint x: 184, startPoint y: 220, endPoint x: 185, endPoint y: 227, distance: 7.5
click at [185, 226] on button "Next" at bounding box center [185, 224] width 9 height 9
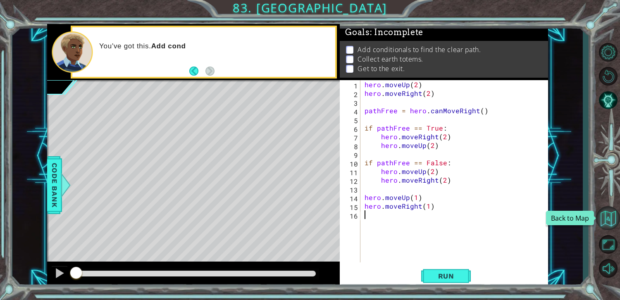
click at [604, 211] on button "Back to Map" at bounding box center [608, 218] width 24 height 24
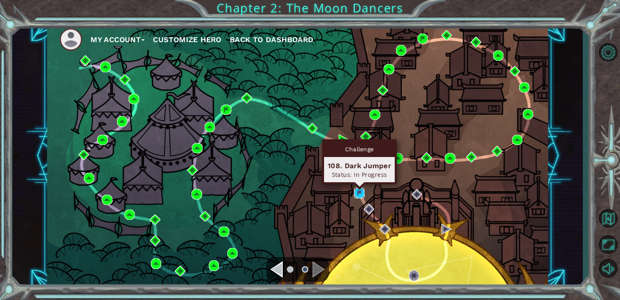
click at [358, 189] on img at bounding box center [359, 193] width 10 height 10
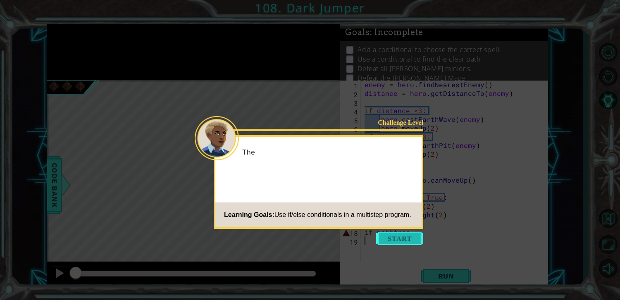
click at [402, 237] on button "Start" at bounding box center [399, 238] width 47 height 13
click at [402, 246] on icon at bounding box center [310, 150] width 620 height 300
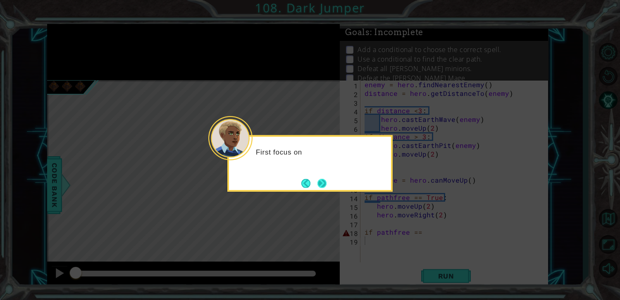
click at [321, 185] on button "Next" at bounding box center [322, 183] width 9 height 9
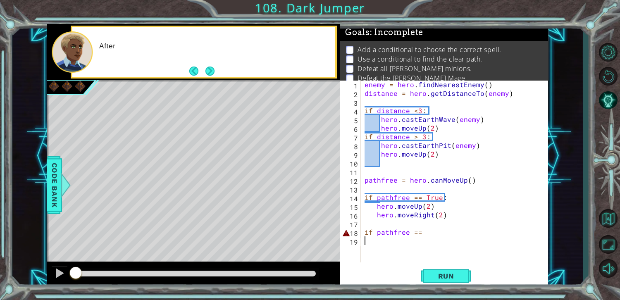
click at [440, 249] on div "enemy = hero . findNearestEnemy ( ) distance = hero . getDistanceTo ( enemy ) i…" at bounding box center [456, 180] width 187 height 200
click at [436, 232] on div "enemy = hero . findNearestEnemy ( ) distance = hero . getDistanceTo ( enemy ) i…" at bounding box center [456, 180] width 187 height 200
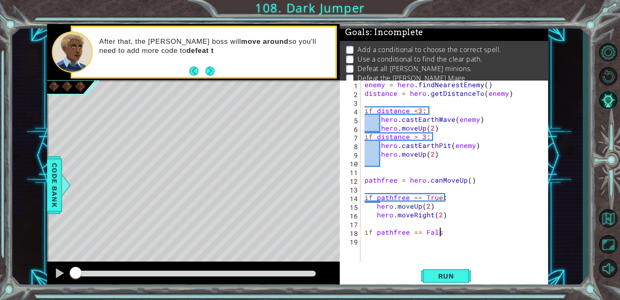
scroll to position [0, 4]
type textarea "if pathfree == False:"
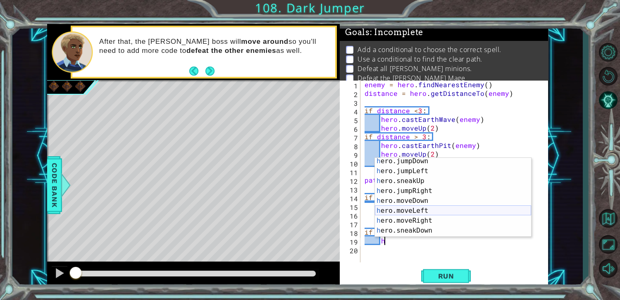
scroll to position [38, 0]
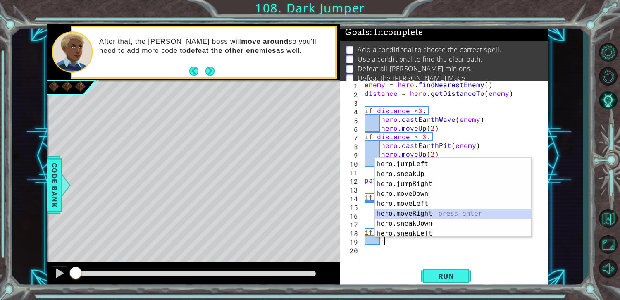
click at [437, 210] on div "h ero.jumpDown press enter h ero.jumpLeft press enter h ero.sneakUp press enter…" at bounding box center [453, 198] width 156 height 99
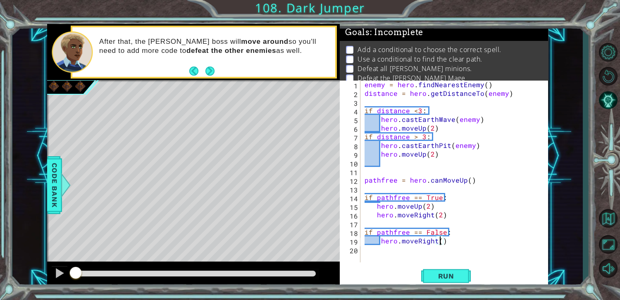
type textarea "hero.moveRight(2)"
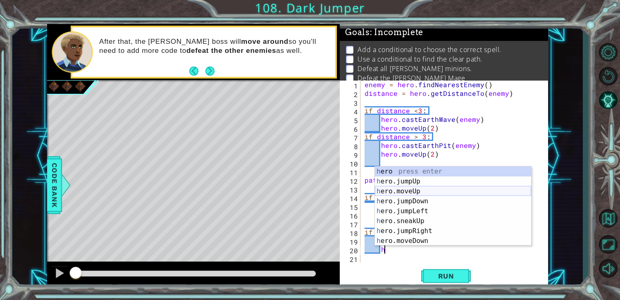
click at [442, 192] on div "h ero press enter h ero.jumpUp press enter h ero.moveUp press enter h ero.jumpD…" at bounding box center [453, 216] width 156 height 99
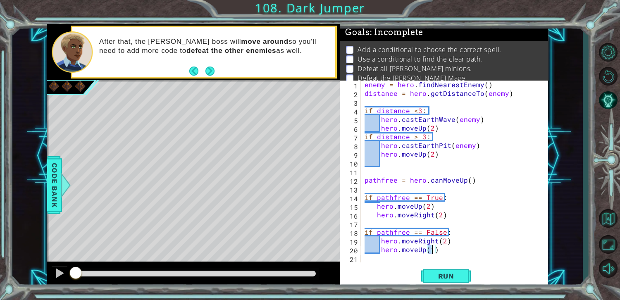
type textarea "hero.moveUp(2)"
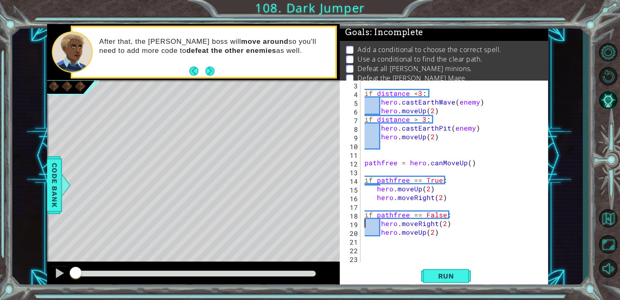
type textarea "if pathfree == False:"
type textarea "if pathfree == True:"
type textarea "pathfree = hero.canMoveUp()"
type textarea "hero.moveUp(2)"
type textarea "pathfree = hero.canMoveUp()"
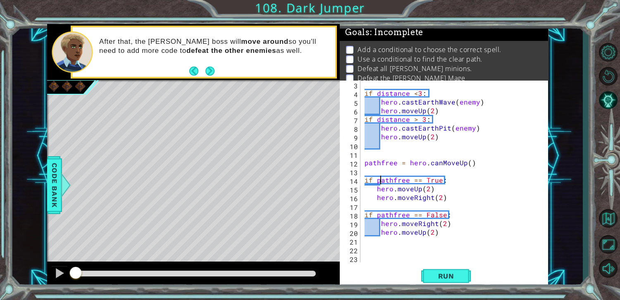
type textarea "hero.moveRight(2)"
type textarea "hero.moveUp(2)"
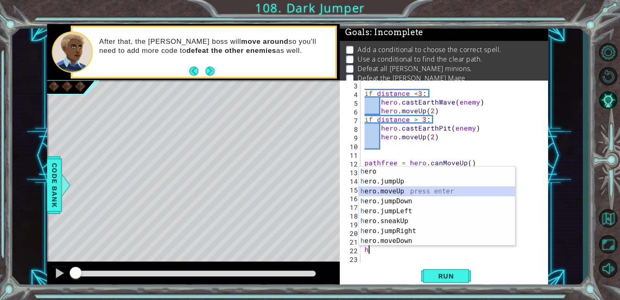
click at [438, 189] on div "h ero press enter h ero.jumpUp press enter h ero.moveUp press enter h ero.jumpD…" at bounding box center [437, 216] width 156 height 99
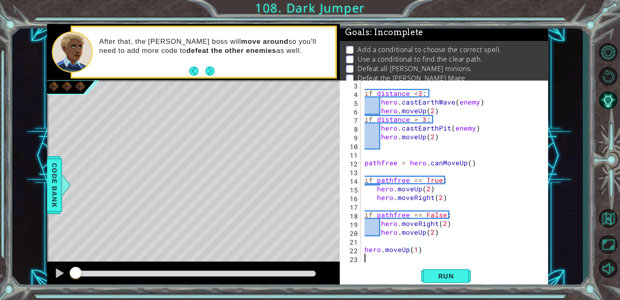
scroll to position [26, 0]
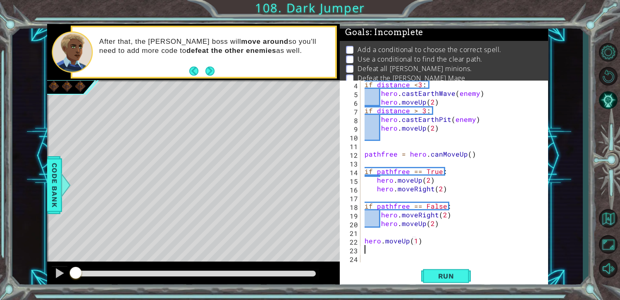
type textarea "hero.moveUp(1)h"
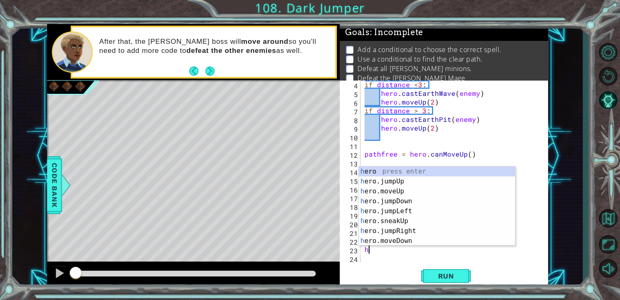
scroll to position [0, 0]
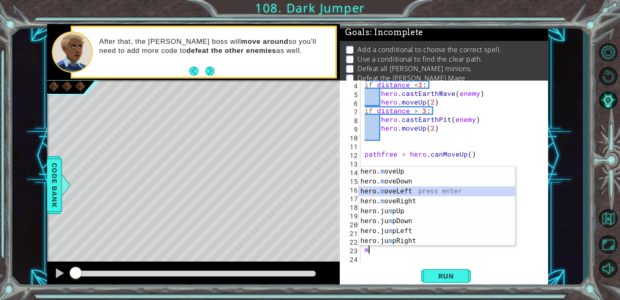
click at [466, 196] on div "hero. m oveUp press enter hero. m oveDown press enter hero. m oveLeft press ent…" at bounding box center [437, 216] width 156 height 99
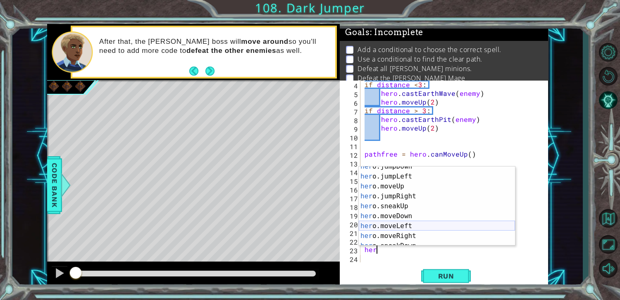
scroll to position [31, 0]
click at [460, 227] on div "her o.jumpLeft press enter her o.moveUp press enter her o.jumpRight press enter…" at bounding box center [437, 214] width 156 height 99
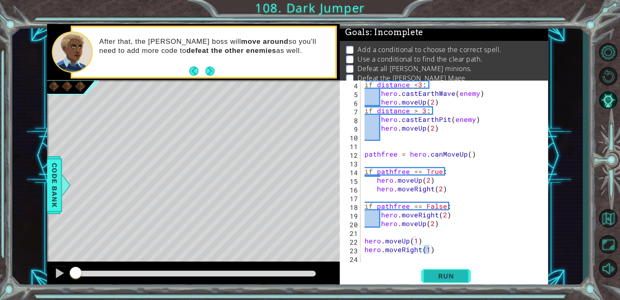
click at [444, 282] on button "Run" at bounding box center [446, 276] width 50 height 21
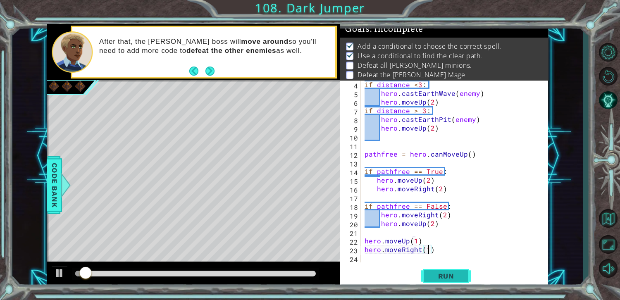
scroll to position [3, 0]
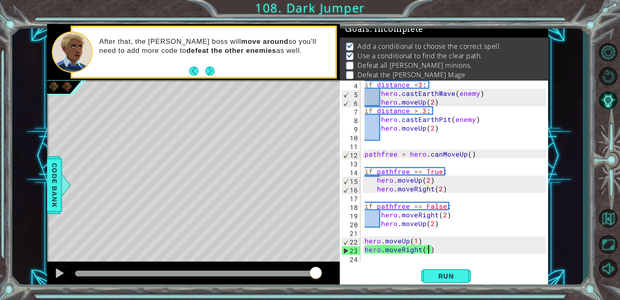
click at [452, 247] on div "if distance < 3 : hero . [PERSON_NAME] ( enemy ) hero . moveUp ( 2 ) if distanc…" at bounding box center [456, 180] width 187 height 200
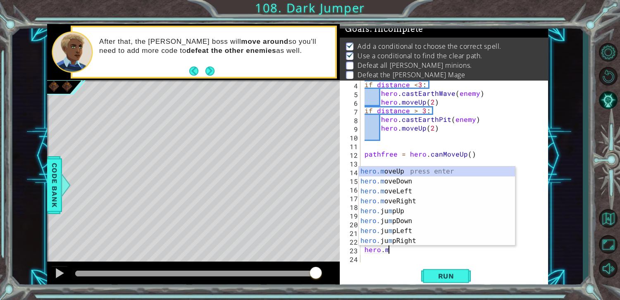
scroll to position [0, 0]
type textarea "h"
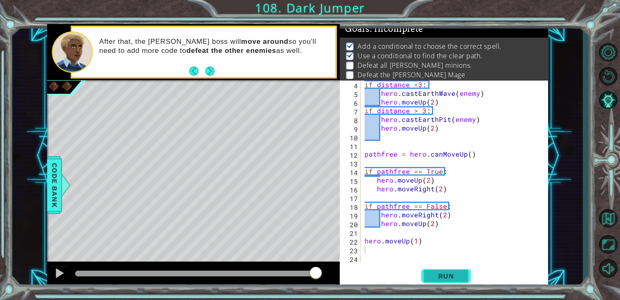
click at [454, 272] on button "Run" at bounding box center [446, 276] width 50 height 21
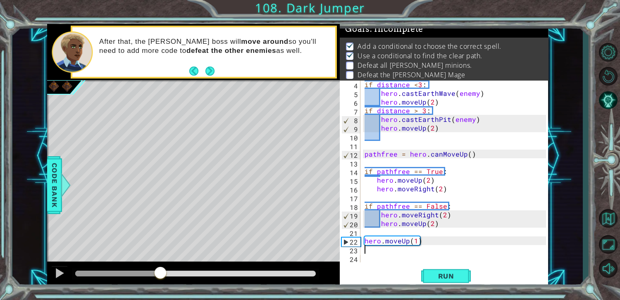
drag, startPoint x: 86, startPoint y: 271, endPoint x: 160, endPoint y: 277, distance: 74.6
click at [160, 277] on div at bounding box center [160, 273] width 15 height 15
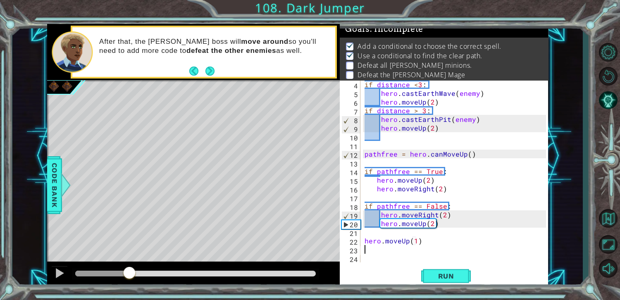
click at [129, 275] on div at bounding box center [102, 274] width 54 height 6
click at [429, 279] on button "Run" at bounding box center [446, 276] width 50 height 21
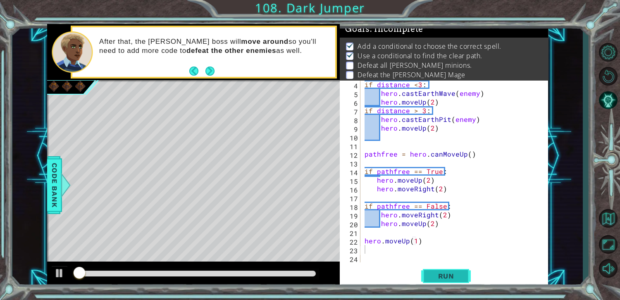
click at [430, 280] on button "Run" at bounding box center [446, 276] width 50 height 21
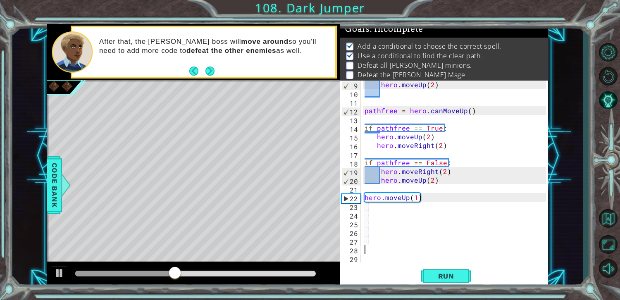
scroll to position [69, 0]
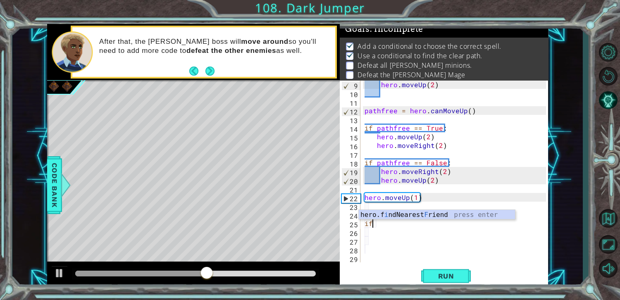
type textarea "if"
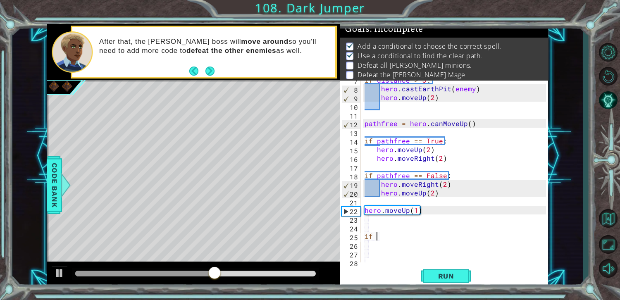
scroll to position [41, 0]
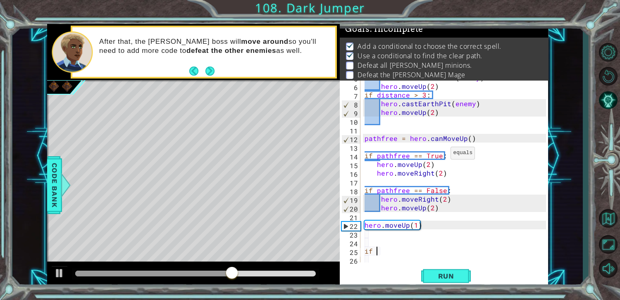
click at [441, 149] on div "hero . [PERSON_NAME] ( enemy ) hero . moveUp ( 2 ) if distance > 3 : hero . cas…" at bounding box center [456, 173] width 187 height 200
type textarea "d"
click at [405, 257] on div "hero . [PERSON_NAME] ( enemy ) hero . moveUp ( 2 ) if distance > 3 : hero . cas…" at bounding box center [456, 173] width 187 height 200
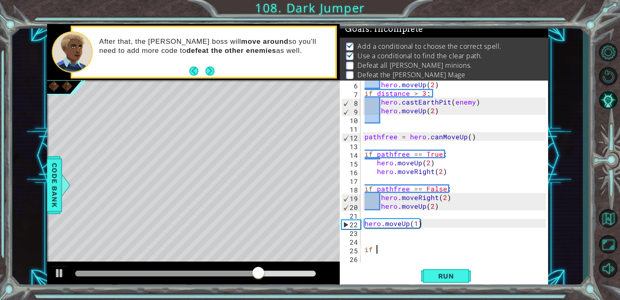
click at [399, 251] on div "hero . moveUp ( 2 ) if distance > 3 : hero . castEarthPit ( enemy ) hero . move…" at bounding box center [456, 180] width 187 height 200
click at [376, 260] on div "hero . moveUp ( 2 ) if distance > 3 : hero . castEarthPit ( enemy ) hero . move…" at bounding box center [456, 180] width 187 height 200
click at [375, 256] on div "hero . moveUp ( 2 ) if distance > 3 : hero . castEarthPit ( enemy ) hero . move…" at bounding box center [456, 180] width 187 height 200
drag, startPoint x: 375, startPoint y: 256, endPoint x: 371, endPoint y: 245, distance: 11.9
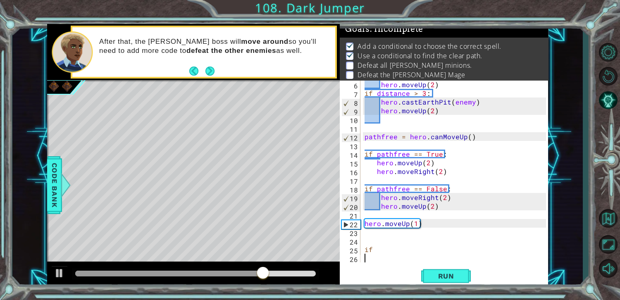
click at [371, 245] on div "hero . moveUp ( 2 ) if distance > 3 : hero . castEarthPit ( enemy ) hero . move…" at bounding box center [456, 180] width 187 height 200
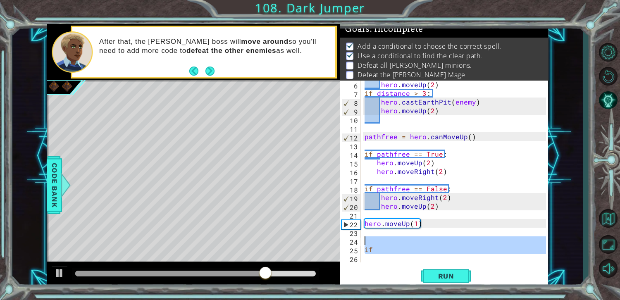
click at [378, 248] on div "hero . moveUp ( 2 ) if distance > 3 : hero . castEarthPit ( enemy ) hero . move…" at bounding box center [454, 171] width 183 height 182
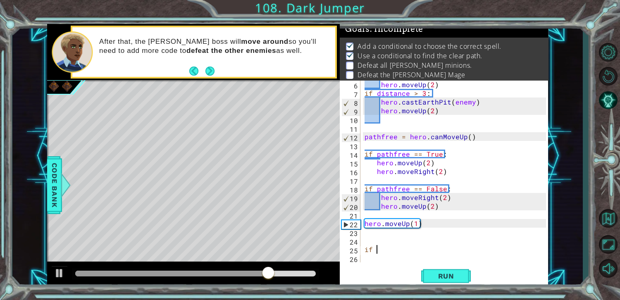
click at [379, 248] on div "hero . moveUp ( 2 ) if distance > 3 : hero . castEarthPit ( enemy ) hero . move…" at bounding box center [456, 180] width 187 height 200
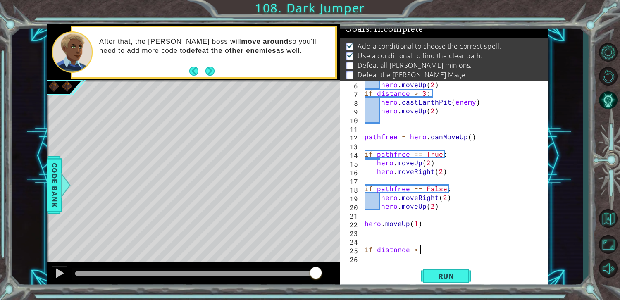
scroll to position [0, 3]
type textarea "if distance < 3:"
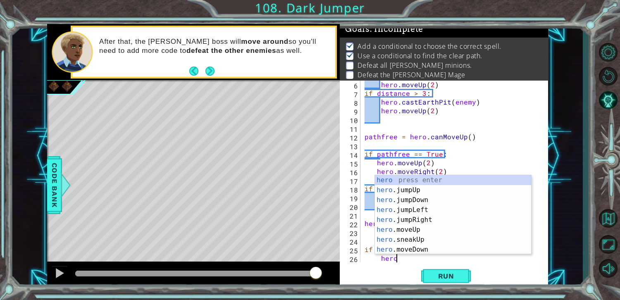
scroll to position [0, 1]
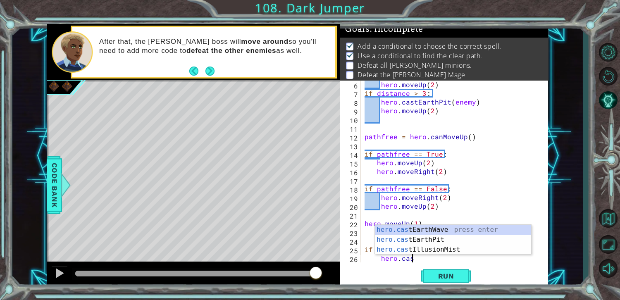
type textarea "hero.cast"
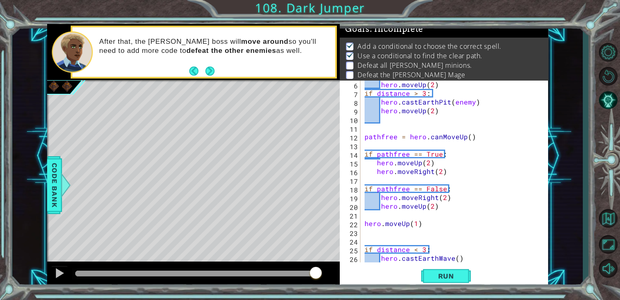
click at [459, 256] on div "hero . moveUp ( 2 ) if distance > 3 : hero . castEarthPit ( enemy ) hero . move…" at bounding box center [456, 180] width 187 height 200
click at [454, 257] on div "hero . moveUp ( 2 ) if distance > 3 : hero . castEarthPit ( enemy ) hero . move…" at bounding box center [456, 180] width 187 height 200
click at [457, 260] on div "hero . moveUp ( 2 ) if distance > 3 : hero . castEarthPit ( enemy ) hero . move…" at bounding box center [456, 180] width 187 height 200
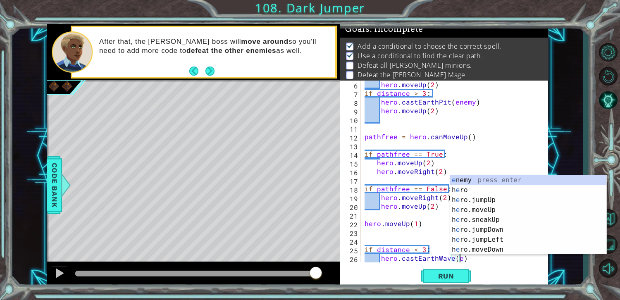
type textarea "hero.castEarthWave(enemy)"
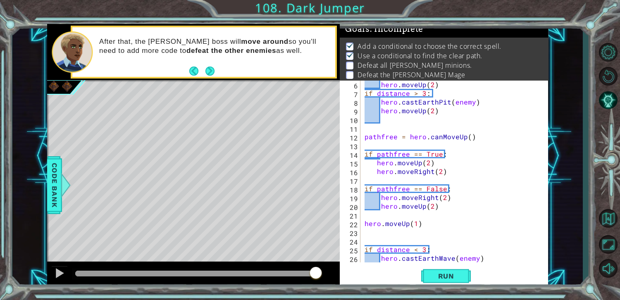
scroll to position [112, 0]
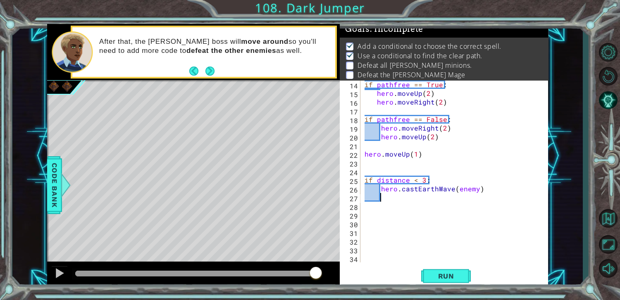
click at [409, 220] on div "if pathfree == True : hero . moveUp ( 2 ) hero . moveRight ( 2 ) if pathfree ==…" at bounding box center [456, 180] width 187 height 200
click at [382, 215] on div "if pathfree == True : hero . moveUp ( 2 ) hero . moveRight ( 2 ) if pathfree ==…" at bounding box center [456, 180] width 187 height 200
type textarea "if distance > 3:"
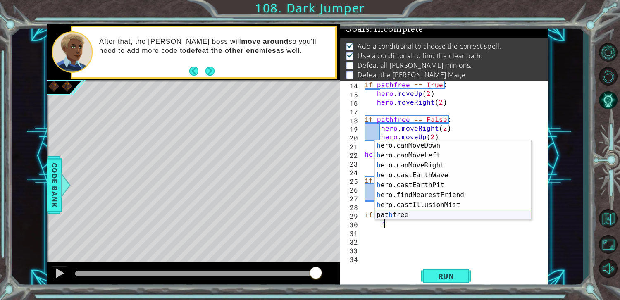
scroll to position [149, 0]
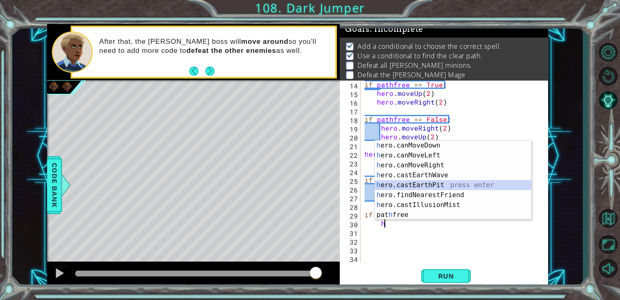
click at [483, 190] on div "h ero.canMoveDown press enter h ero.canMoveLeft press enter h ero.canMoveRight …" at bounding box center [453, 190] width 156 height 99
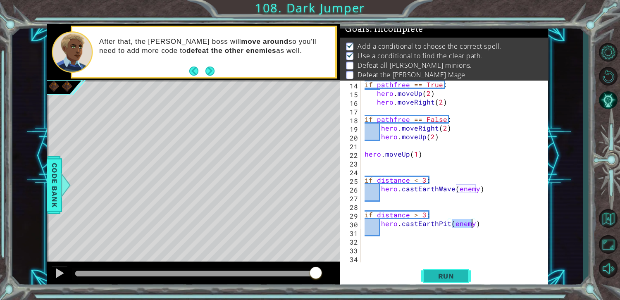
type textarea "hero.castEarthPit(enemy)"
click at [438, 282] on button "Run" at bounding box center [446, 276] width 50 height 21
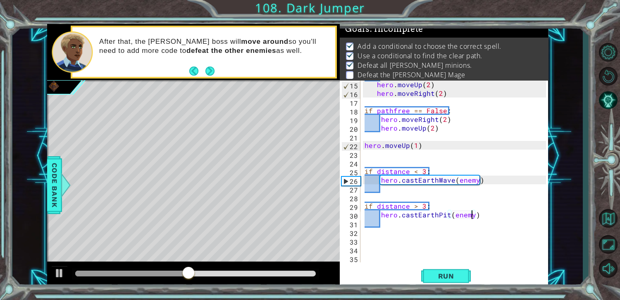
scroll to position [121, 0]
click at [380, 240] on div "hero . moveUp ( 2 ) hero . moveRight ( 2 ) if pathfree == False : hero . moveRi…" at bounding box center [456, 180] width 187 height 200
click at [377, 238] on div "hero . moveUp ( 2 ) hero . moveRight ( 2 ) if pathfree == False : hero . moveRi…" at bounding box center [456, 180] width 187 height 200
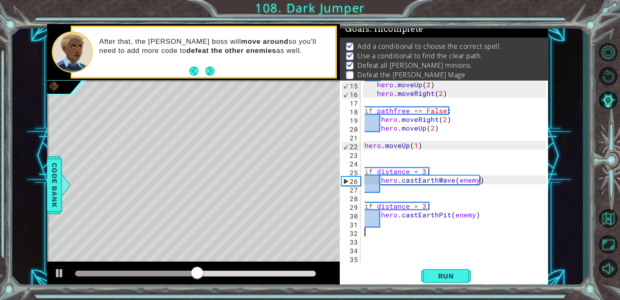
click at [376, 236] on div "hero . moveUp ( 2 ) hero . moveRight ( 2 ) if pathfree == False : hero . moveRi…" at bounding box center [456, 180] width 187 height 200
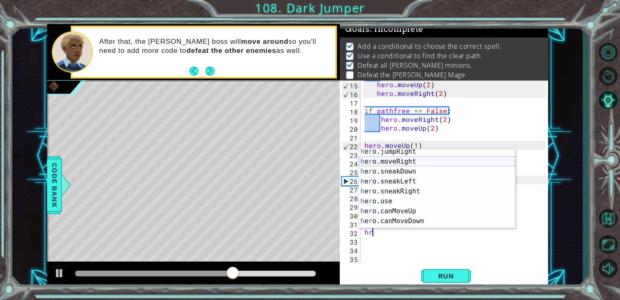
scroll to position [70, 0]
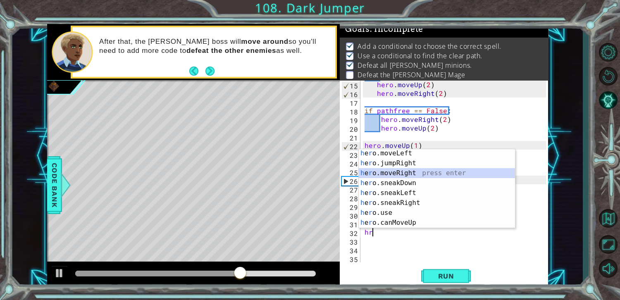
click at [410, 175] on div "h e r o.moveLeft press enter h e r o.jumpRight press enter h e r o.moveRight pr…" at bounding box center [437, 197] width 156 height 99
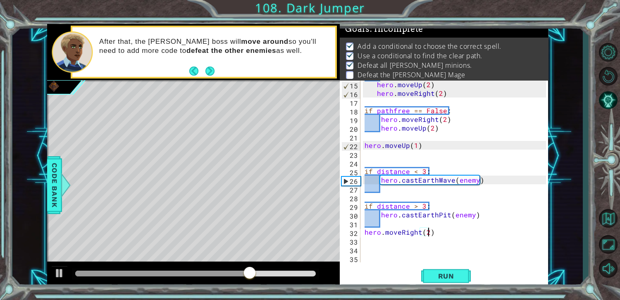
scroll to position [0, 3]
type textarea "hero.moveRight(4)"
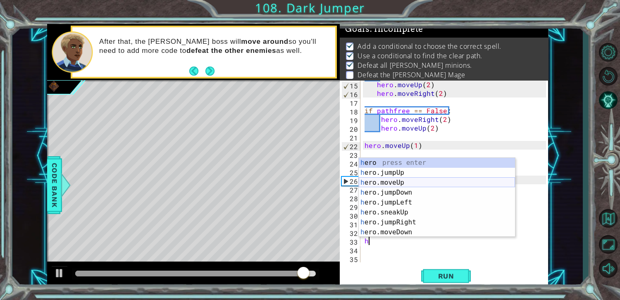
click at [426, 181] on div "h ero press enter h ero.jumpUp press enter h ero.moveUp press enter h ero.jumpD…" at bounding box center [437, 207] width 156 height 99
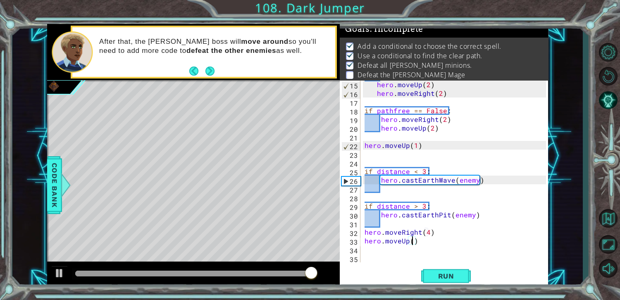
scroll to position [0, 3]
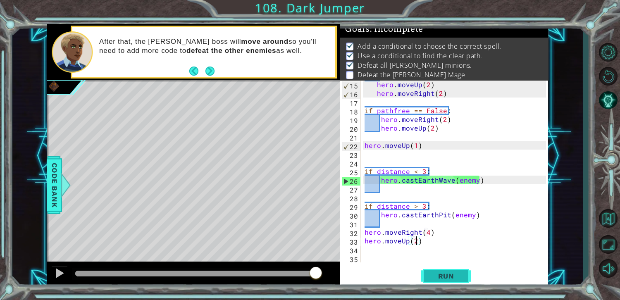
click at [462, 270] on button "Run" at bounding box center [446, 276] width 50 height 21
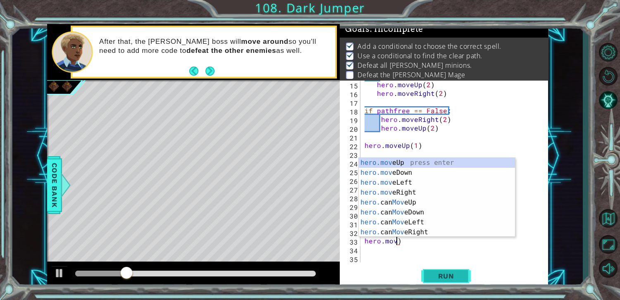
scroll to position [0, 1]
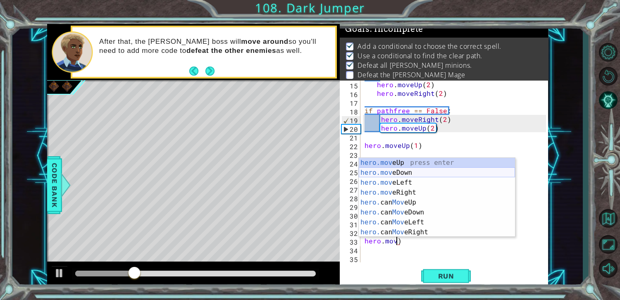
click at [450, 170] on div "hero.mov eUp press enter hero.mov eDown press enter hero.mov eLeft press enter …" at bounding box center [437, 207] width 156 height 99
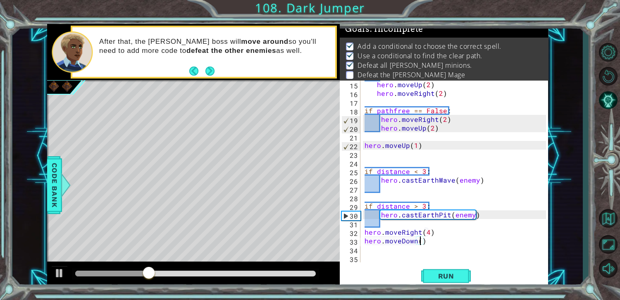
scroll to position [0, 3]
type textarea "hero.moveDown(2)"
click at [444, 287] on div "hero.moveDown(2) 15 16 17 18 19 20 21 22 23 24 25 26 27 28 29 30 31 32 33 34 35…" at bounding box center [444, 184] width 208 height 208
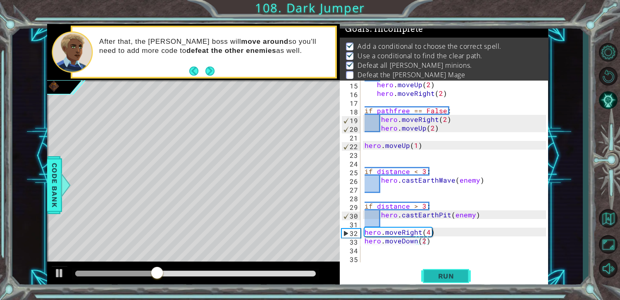
click at [435, 266] on div "hero.moveDown(2) 15 16 17 18 19 20 21 22 23 24 25 26 27 28 29 30 31 32 33 34 35…" at bounding box center [444, 184] width 208 height 208
click at [435, 267] on button "Run" at bounding box center [446, 276] width 50 height 21
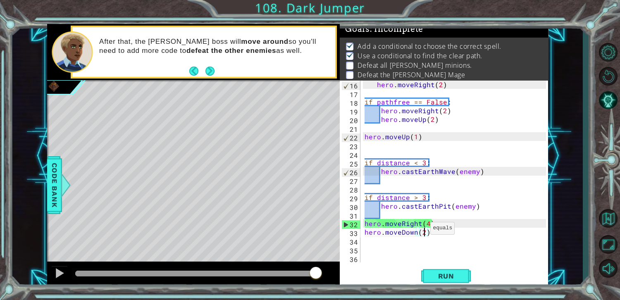
scroll to position [130, 0]
click at [388, 189] on div "hero . moveRight ( 2 ) if pathfree == False : hero . moveRight ( 2 ) hero . mov…" at bounding box center [456, 180] width 187 height 200
click at [386, 181] on div "hero . moveRight ( 2 ) if pathfree == False : hero . moveRight ( 2 ) hero . mov…" at bounding box center [456, 180] width 187 height 200
click at [431, 236] on div "hero . moveRight ( 2 ) if pathfree == False : hero . moveRight ( 2 ) hero . mov…" at bounding box center [456, 180] width 187 height 200
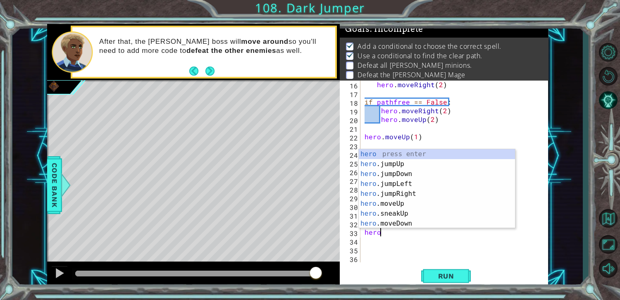
type textarea "h"
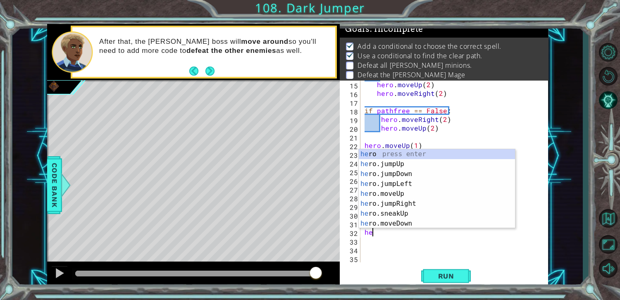
type textarea "h"
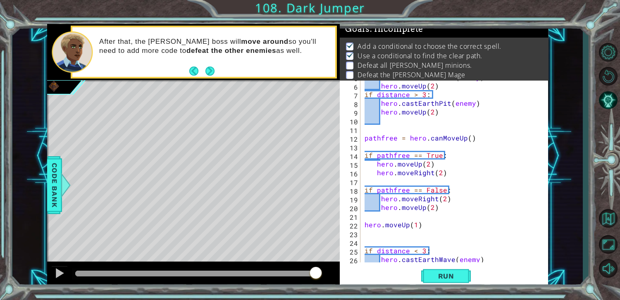
scroll to position [104, 0]
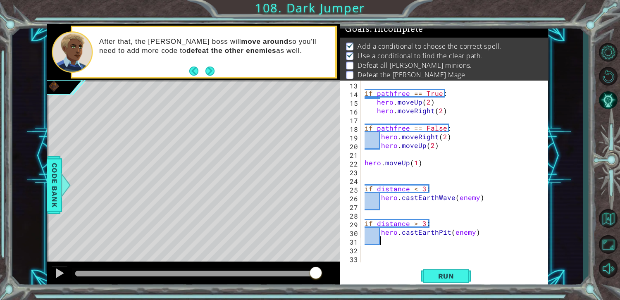
click at [392, 192] on div "if pathfree == True : hero . moveUp ( 2 ) hero . moveRight ( 2 ) if pathfree ==…" at bounding box center [456, 180] width 187 height 200
type textarea "if distance < 3:"
click at [395, 208] on div "if pathfree == True : hero . moveUp ( 2 ) hero . moveRight ( 2 ) if pathfree ==…" at bounding box center [456, 180] width 187 height 200
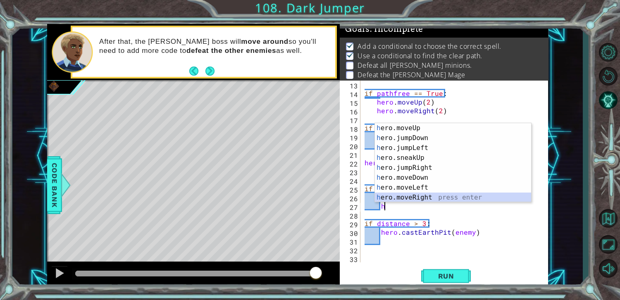
scroll to position [19, 0]
click at [456, 198] on div "h ero.moveUp press enter h ero.jumpDown press enter h ero.jumpLeft press enter …" at bounding box center [453, 172] width 156 height 99
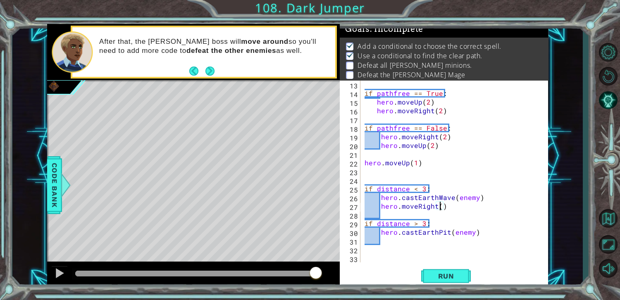
type textarea "hero.moveRight(2)"
click at [390, 249] on div "if pathfree == True : hero . moveUp ( 2 ) hero . moveRight ( 2 ) if pathfree ==…" at bounding box center [456, 180] width 187 height 200
click at [386, 234] on div "if pathfree == True : hero . moveUp ( 2 ) hero . moveRight ( 2 ) if pathfree ==…" at bounding box center [456, 180] width 187 height 200
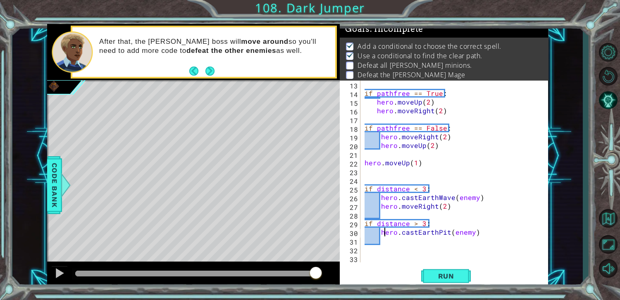
type textarea "hero.castEarthPit(enemy)"
click at [396, 250] on div "if pathfree == True : hero . moveUp ( 2 ) hero . moveRight ( 2 ) if pathfree ==…" at bounding box center [456, 180] width 187 height 200
click at [396, 248] on div "if pathfree == True : hero . moveUp ( 2 ) hero . moveRight ( 2 ) if pathfree ==…" at bounding box center [456, 180] width 187 height 200
click at [395, 240] on div "if pathfree == True : hero . moveUp ( 2 ) hero . moveRight ( 2 ) if pathfree ==…" at bounding box center [456, 180] width 187 height 200
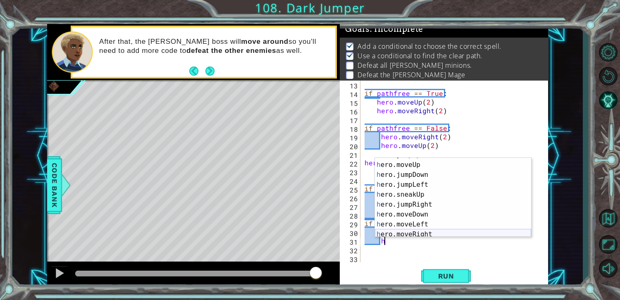
scroll to position [47, 0]
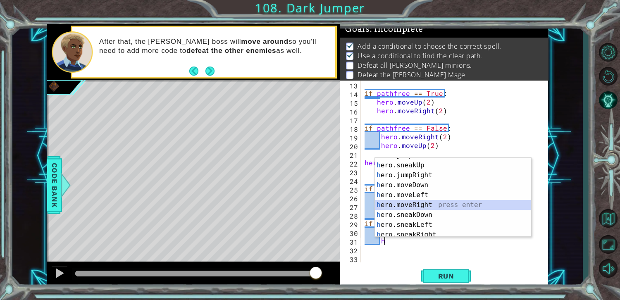
click at [425, 205] on div "h ero.jumpLeft press enter h ero.sneakUp press enter h ero.jumpRight press ente…" at bounding box center [453, 200] width 156 height 99
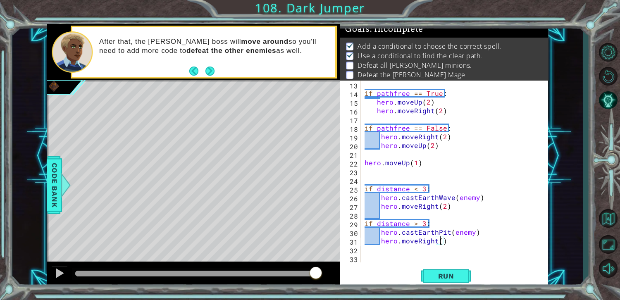
type textarea "hero.moveRight(2)"
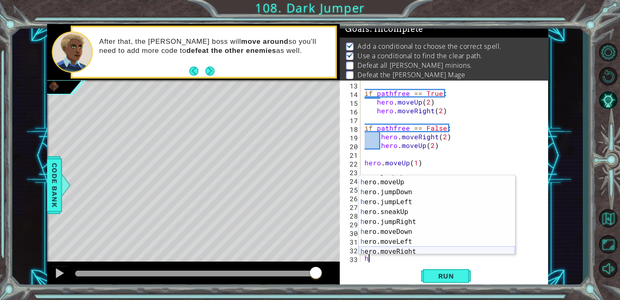
scroll to position [19, 0]
click at [462, 249] on div "h ero.jumpUp press enter h ero.moveUp press enter h ero.jumpDown press enter h …" at bounding box center [437, 216] width 156 height 99
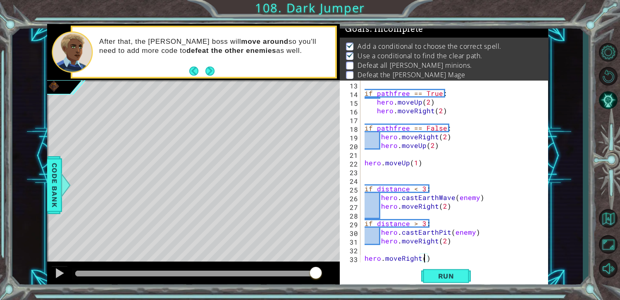
type textarea "hero.moveRight(2)"
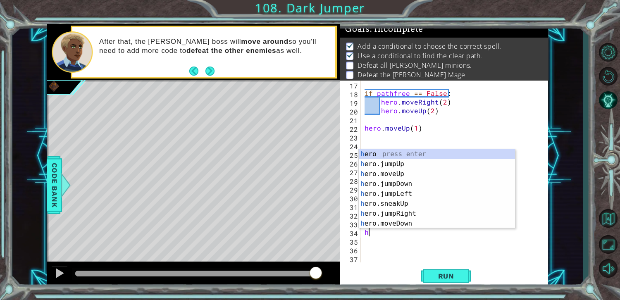
scroll to position [0, 0]
click at [485, 225] on div "h ero press enter h ero.jumpUp press enter h ero.moveUp press enter h ero.jumpD…" at bounding box center [437, 198] width 156 height 99
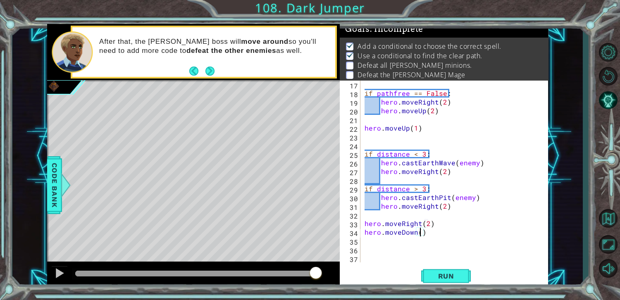
scroll to position [0, 3]
type textarea "hero.moveDown(2)"
click at [470, 278] on button "Run" at bounding box center [446, 276] width 50 height 21
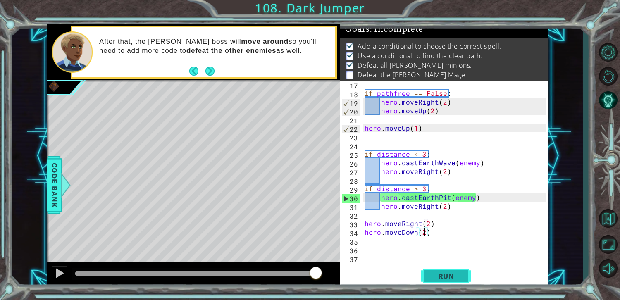
click at [463, 277] on button "Run" at bounding box center [446, 276] width 50 height 21
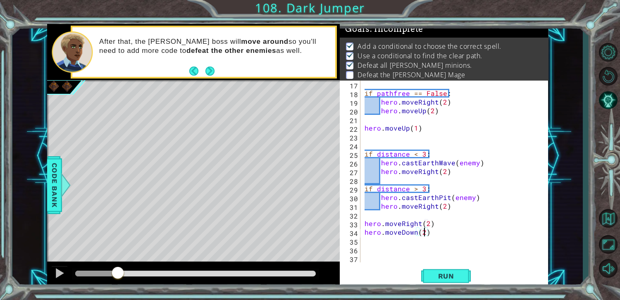
drag, startPoint x: 85, startPoint y: 280, endPoint x: 117, endPoint y: 294, distance: 34.6
click at [117, 294] on div "1 ההההההההההההההההההההההההההההההההההההההההההההההההההההההההההההההההההההההההההההה…" at bounding box center [310, 150] width 620 height 300
click at [441, 275] on span "Run" at bounding box center [446, 276] width 33 height 8
click at [440, 277] on span "Run" at bounding box center [446, 276] width 33 height 8
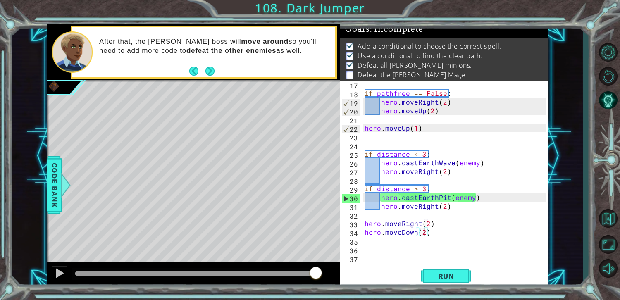
click at [433, 287] on div "hero.moveDown(2) 17 18 19 20 21 22 23 24 25 26 27 28 29 30 31 32 33 34 35 36 37…" at bounding box center [444, 184] width 208 height 208
drag, startPoint x: 433, startPoint y: 287, endPoint x: 431, endPoint y: 282, distance: 5.4
click at [431, 282] on div "hero.moveDown(2) 17 18 19 20 21 22 23 24 25 26 27 28 29 30 31 32 33 34 35 36 37…" at bounding box center [444, 184] width 208 height 208
click at [431, 282] on button "Run" at bounding box center [446, 276] width 50 height 21
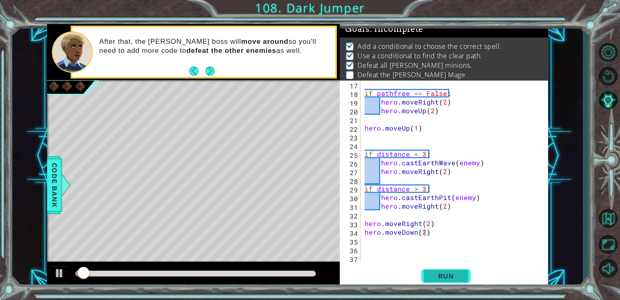
click at [430, 282] on button "Run" at bounding box center [446, 276] width 50 height 21
drag, startPoint x: 430, startPoint y: 282, endPoint x: 426, endPoint y: 286, distance: 5.3
click at [426, 286] on button "Run" at bounding box center [446, 276] width 50 height 21
click at [426, 285] on button "Run" at bounding box center [446, 276] width 50 height 21
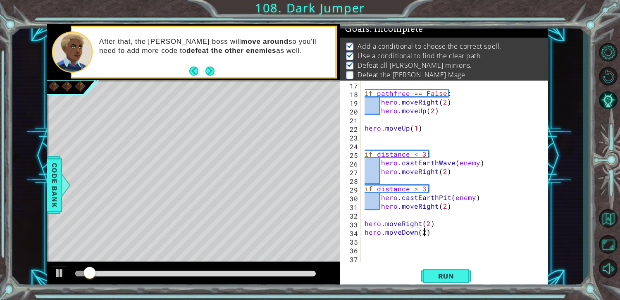
click at [295, 276] on div at bounding box center [195, 274] width 241 height 6
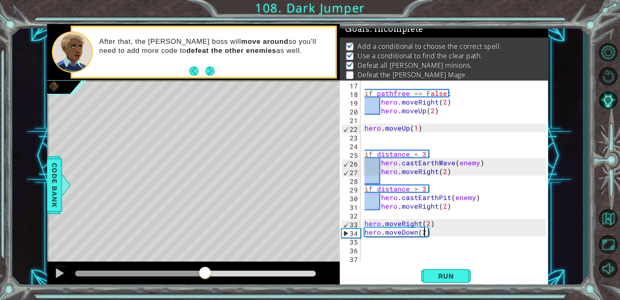
drag, startPoint x: 295, startPoint y: 276, endPoint x: 127, endPoint y: 319, distance: 173.3
click at [127, 300] on html "1 ההההההההההההההההההההההההההההההההההההההההההההההההההההההההההההההההההההההההההההה…" at bounding box center [310, 150] width 620 height 300
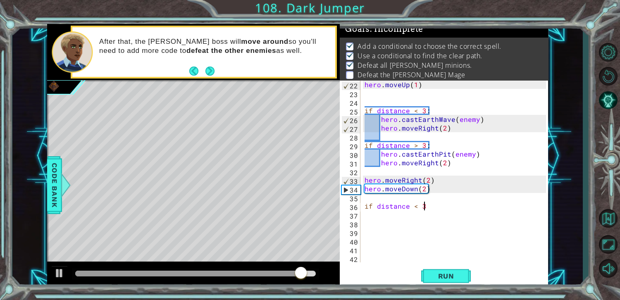
type textarea "if distance < 3:"
type textarea "h"
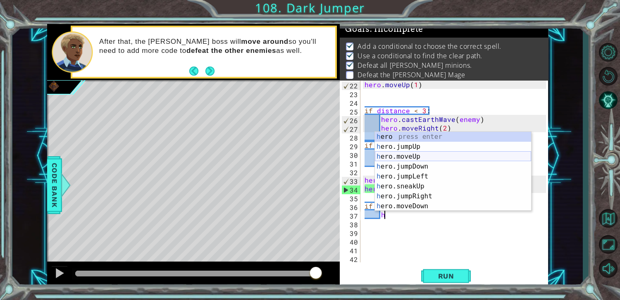
scroll to position [149, 0]
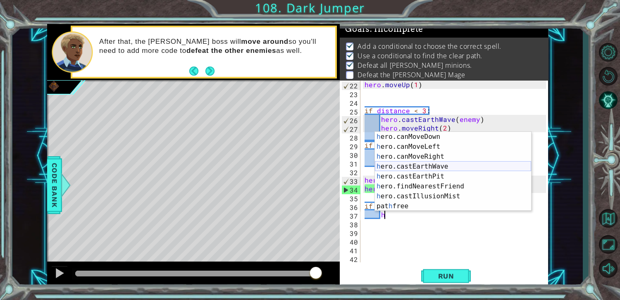
click at [477, 167] on div "h ero.canMoveDown press enter h ero.canMoveLeft press enter h ero.canMoveRight …" at bounding box center [453, 181] width 156 height 99
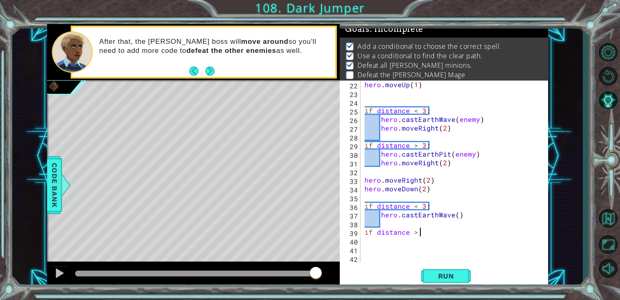
scroll to position [0, 3]
type textarea "if distance > 3:"
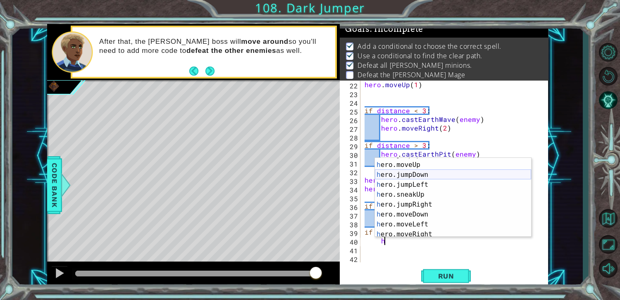
scroll to position [149, 0]
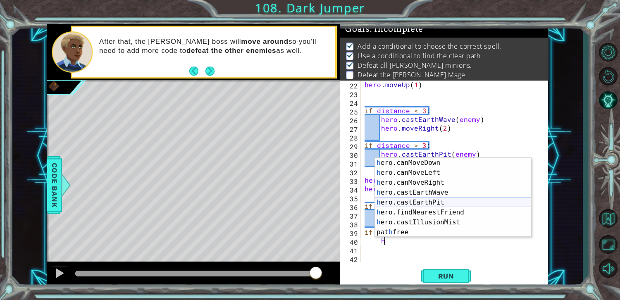
click at [490, 202] on div "h ero.canMoveDown press enter h ero.canMoveLeft press enter h ero.canMoveRight …" at bounding box center [453, 207] width 156 height 99
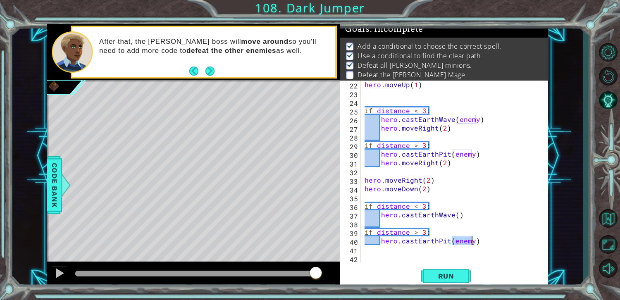
click at [455, 216] on div "hero . moveUp ( 1 ) if distance < 3 : hero . [PERSON_NAME] ( enemy ) hero . mov…" at bounding box center [456, 180] width 187 height 200
click at [396, 241] on div "hero . moveUp ( 1 ) if distance < 3 : hero . [PERSON_NAME] ( enemy ) hero . mov…" at bounding box center [456, 180] width 187 height 200
type textarea "hero.castEarthPit(enemy)"
click at [399, 248] on div "hero . moveUp ( 1 ) if distance < 3 : hero . [PERSON_NAME] ( enemy ) hero . mov…" at bounding box center [456, 180] width 187 height 200
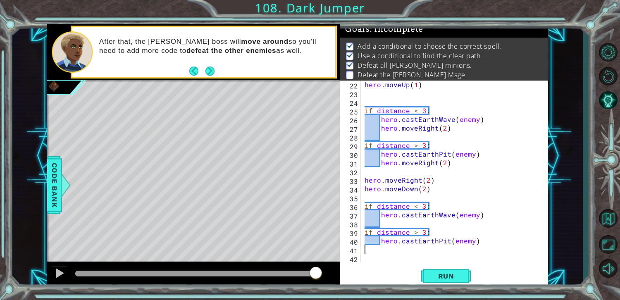
click at [401, 255] on div "hero . moveUp ( 1 ) if distance < 3 : hero . [PERSON_NAME] ( enemy ) hero . mov…" at bounding box center [456, 180] width 187 height 200
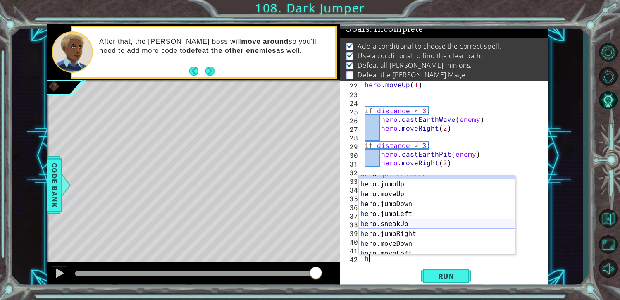
scroll to position [6, 0]
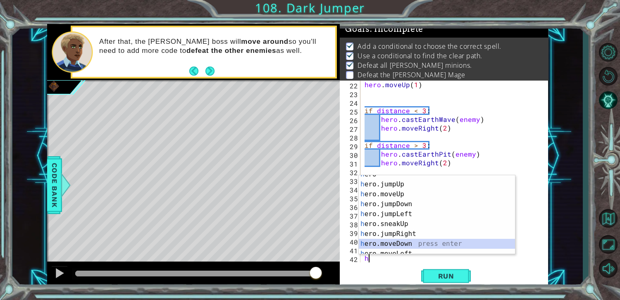
click at [428, 241] on div "h ero press enter h ero.jumpUp press enter h ero.moveUp press enter h ero.jumpD…" at bounding box center [437, 219] width 156 height 99
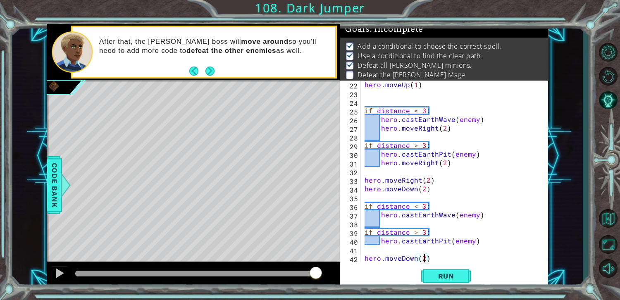
scroll to position [0, 3]
type textarea "hero.moveDown(2)"
click at [464, 279] on button "Run" at bounding box center [446, 276] width 50 height 21
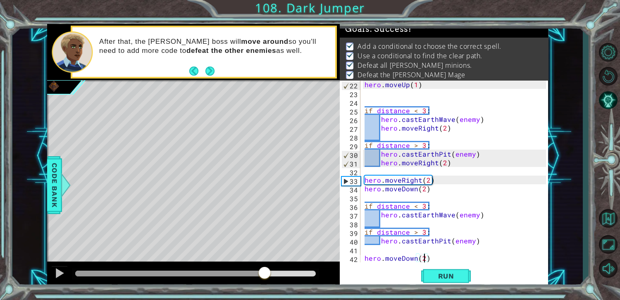
drag, startPoint x: 114, startPoint y: 275, endPoint x: 266, endPoint y: 282, distance: 152.3
click at [266, 282] on div at bounding box center [193, 275] width 293 height 26
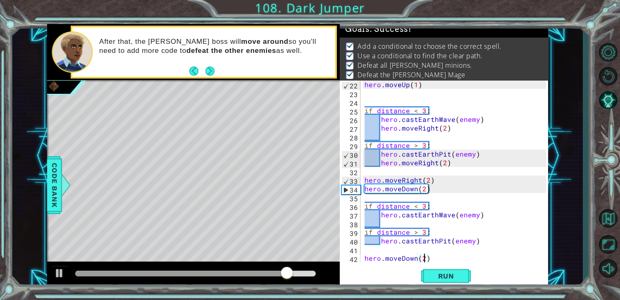
scroll to position [182, 0]
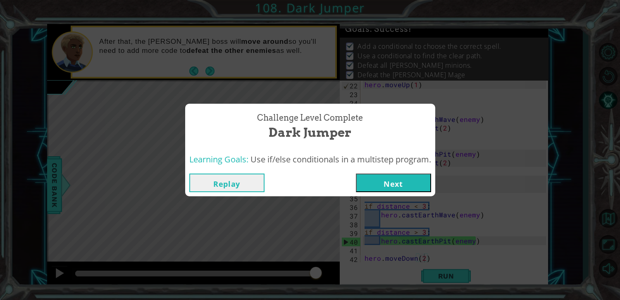
click at [241, 181] on button "Replay" at bounding box center [226, 183] width 75 height 19
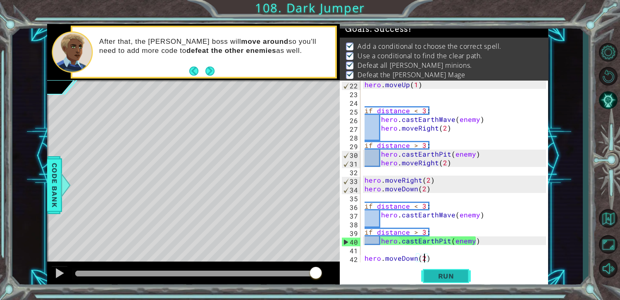
click at [440, 273] on span "Run" at bounding box center [446, 276] width 33 height 8
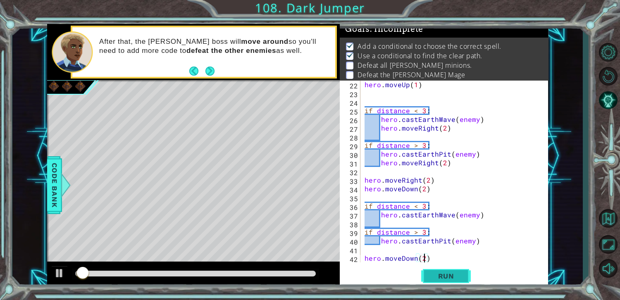
click at [441, 273] on span "Run" at bounding box center [446, 276] width 33 height 8
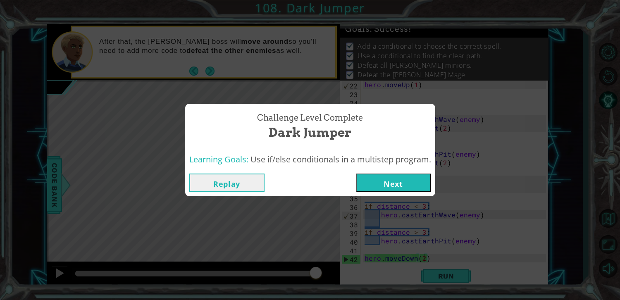
click at [381, 179] on button "Next" at bounding box center [393, 183] width 75 height 19
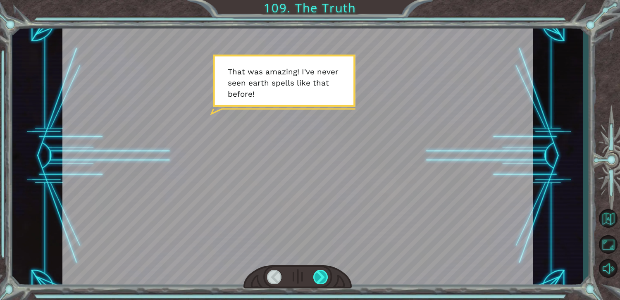
click at [326, 275] on div at bounding box center [320, 277] width 15 height 14
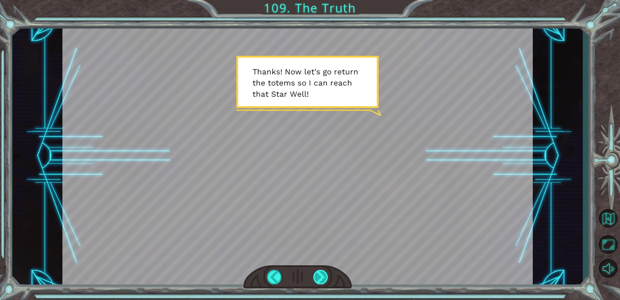
click at [320, 281] on div at bounding box center [320, 277] width 15 height 14
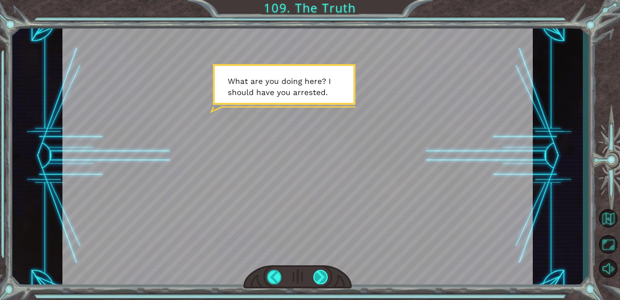
click at [317, 275] on div at bounding box center [320, 277] width 15 height 14
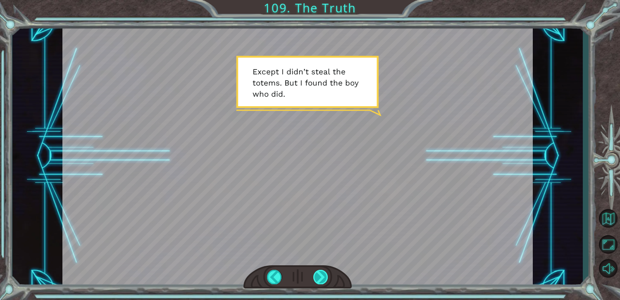
click at [318, 276] on div at bounding box center [320, 277] width 15 height 14
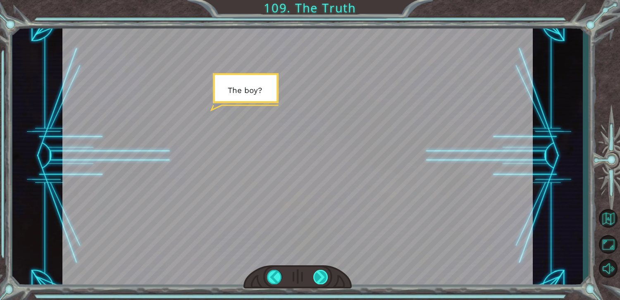
click at [318, 276] on div at bounding box center [320, 277] width 15 height 14
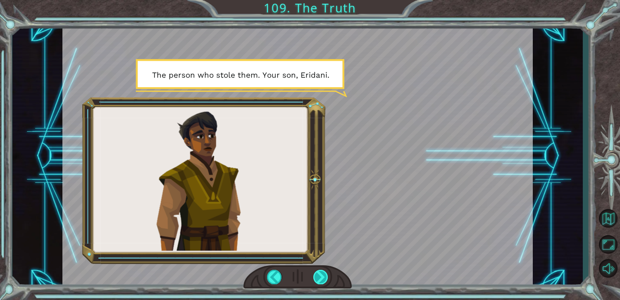
click at [318, 276] on div at bounding box center [320, 277] width 15 height 14
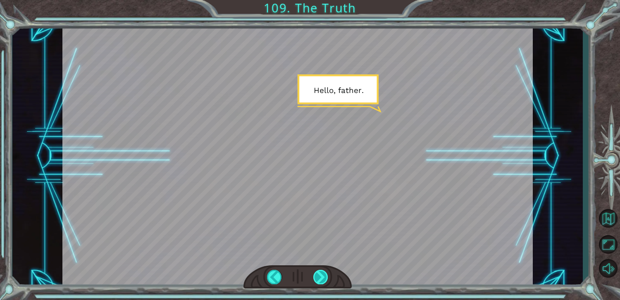
click at [318, 276] on div at bounding box center [320, 277] width 15 height 14
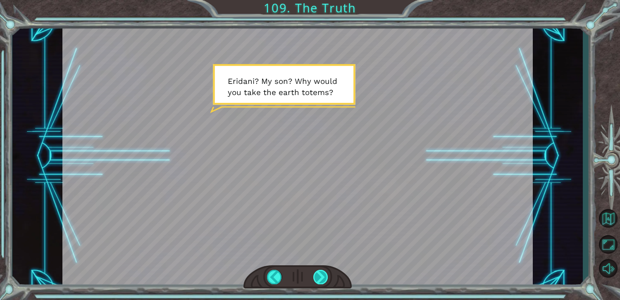
click at [318, 276] on div at bounding box center [320, 277] width 15 height 14
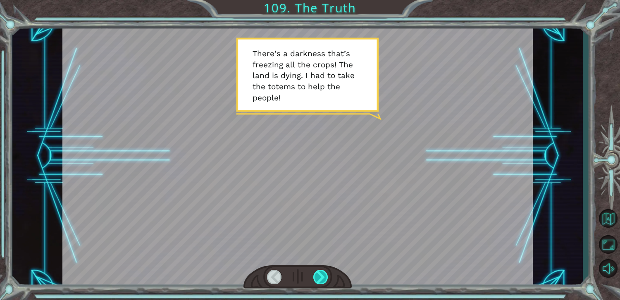
click at [318, 276] on div at bounding box center [320, 277] width 15 height 14
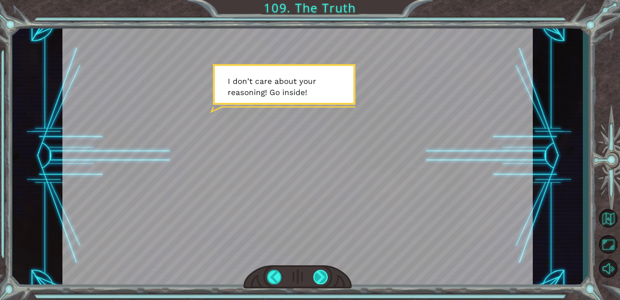
click at [318, 276] on div at bounding box center [320, 277] width 15 height 14
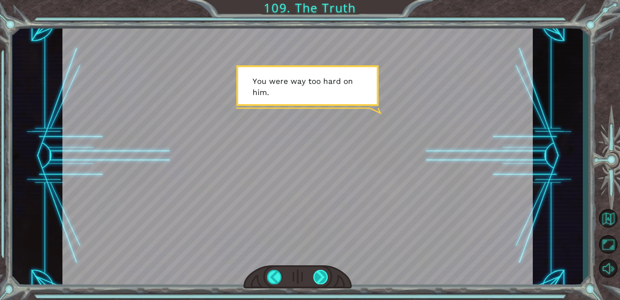
click at [318, 276] on div at bounding box center [320, 277] width 15 height 14
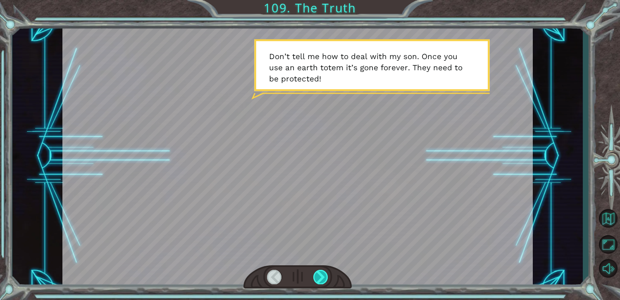
click at [316, 278] on div at bounding box center [320, 277] width 15 height 14
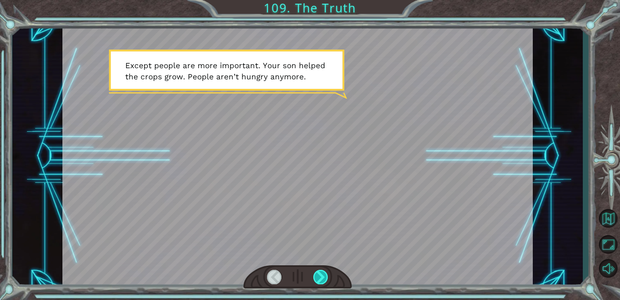
click at [316, 278] on div at bounding box center [320, 277] width 15 height 14
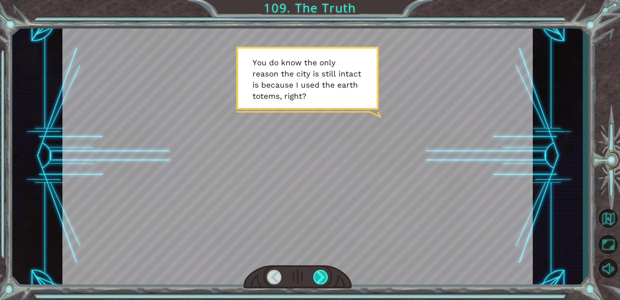
click at [315, 279] on div at bounding box center [320, 277] width 15 height 14
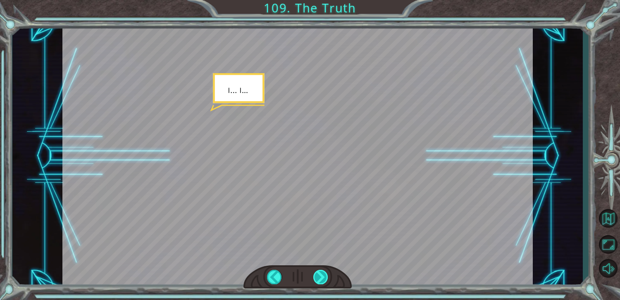
click at [315, 279] on div at bounding box center [320, 277] width 15 height 14
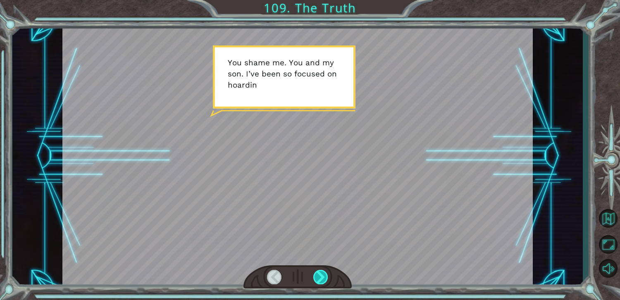
click at [315, 279] on div at bounding box center [320, 277] width 15 height 14
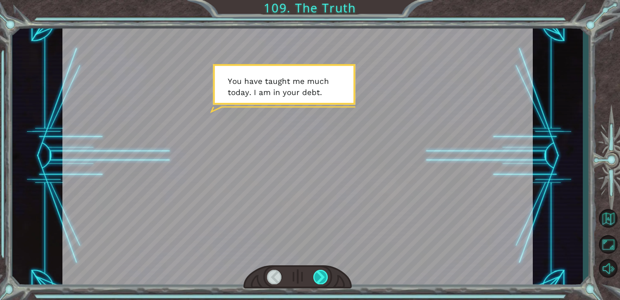
click at [315, 279] on div at bounding box center [320, 277] width 15 height 14
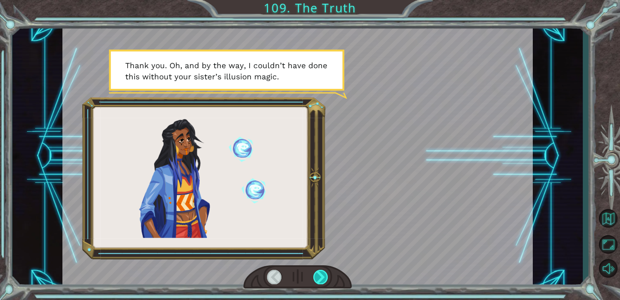
click at [315, 279] on div at bounding box center [320, 277] width 15 height 14
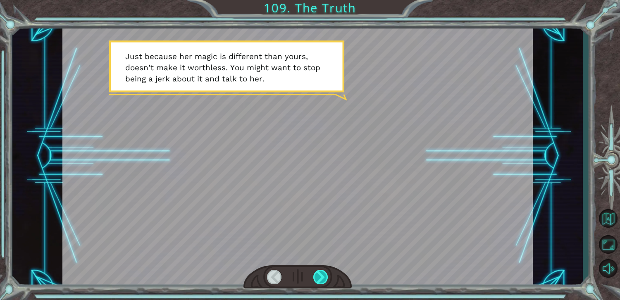
click at [318, 282] on div at bounding box center [320, 277] width 15 height 14
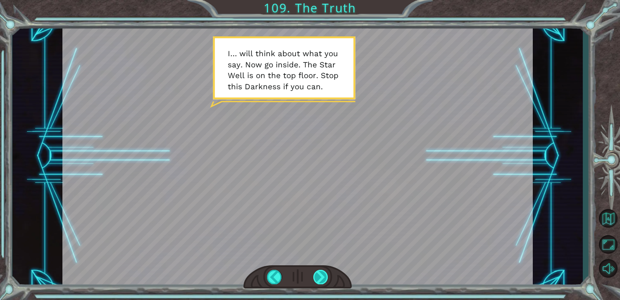
click at [318, 282] on div at bounding box center [320, 277] width 15 height 14
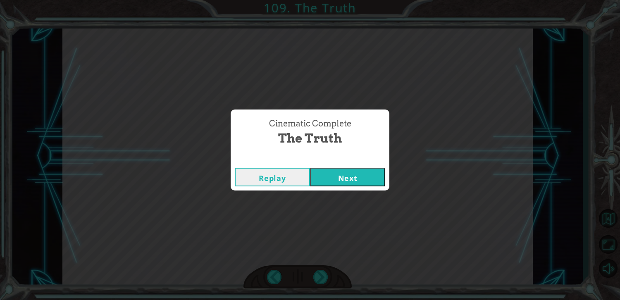
click at [347, 180] on button "Next" at bounding box center [347, 177] width 75 height 19
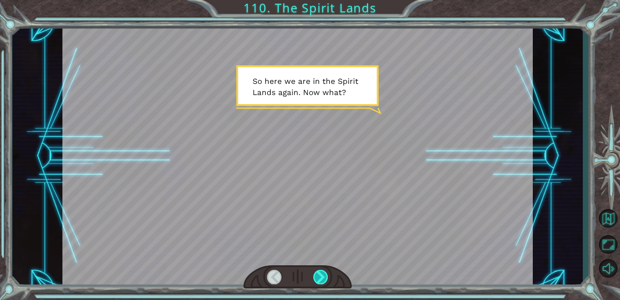
click at [327, 275] on div at bounding box center [320, 277] width 15 height 14
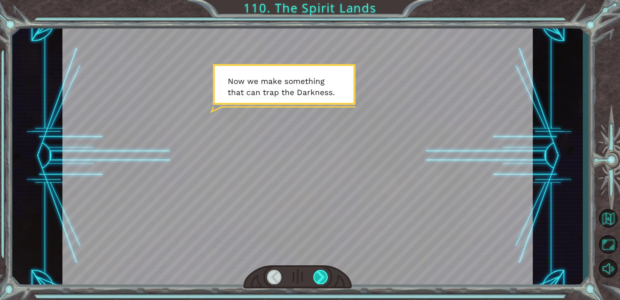
click at [327, 275] on div at bounding box center [320, 277] width 15 height 14
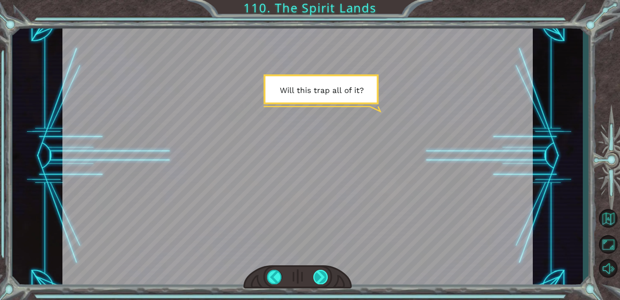
click at [327, 275] on div at bounding box center [320, 277] width 15 height 14
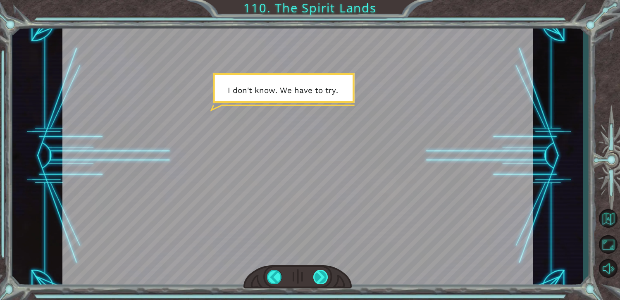
click at [327, 277] on div at bounding box center [320, 277] width 15 height 14
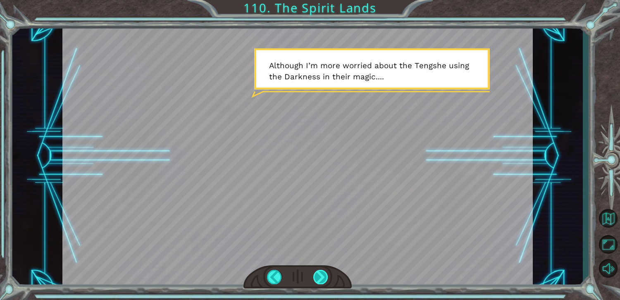
click at [323, 281] on div at bounding box center [320, 277] width 15 height 14
click at [319, 280] on div at bounding box center [320, 277] width 15 height 14
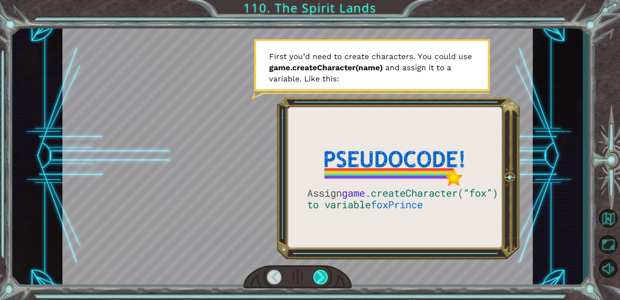
click at [319, 280] on div at bounding box center [320, 277] width 15 height 14
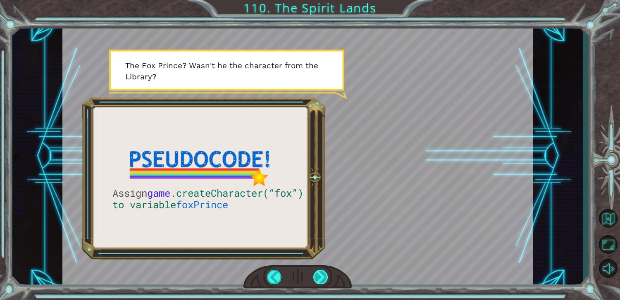
click at [319, 280] on div at bounding box center [320, 277] width 15 height 14
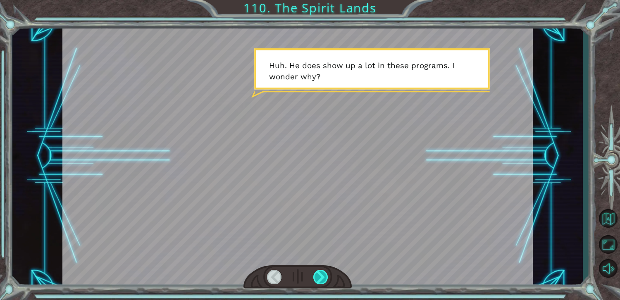
click at [319, 280] on div at bounding box center [320, 277] width 15 height 14
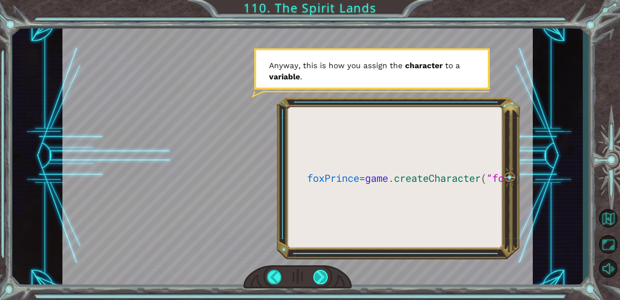
click at [319, 280] on div at bounding box center [320, 277] width 15 height 14
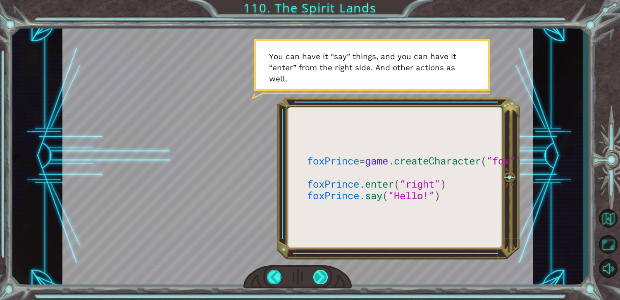
click at [322, 277] on div at bounding box center [320, 277] width 15 height 14
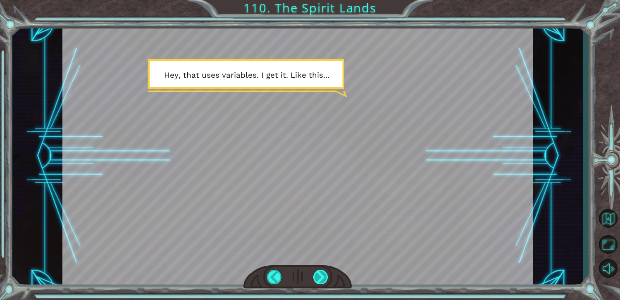
click at [322, 277] on div at bounding box center [320, 277] width 15 height 14
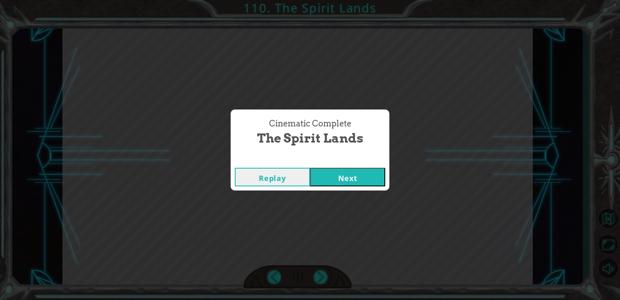
click at [335, 175] on button "Next" at bounding box center [347, 177] width 75 height 19
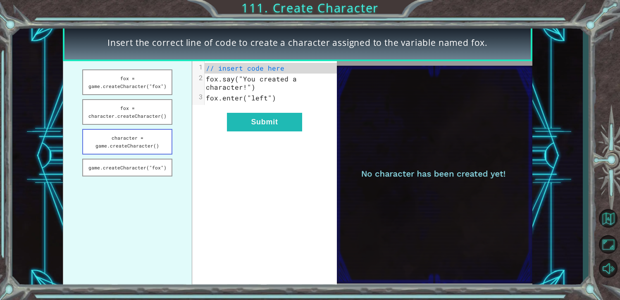
click at [149, 131] on button "character = game.createCharacter()" at bounding box center [127, 142] width 90 height 26
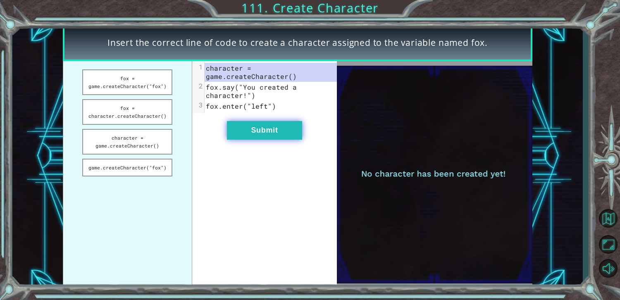
click at [256, 131] on button "Submit" at bounding box center [264, 130] width 75 height 19
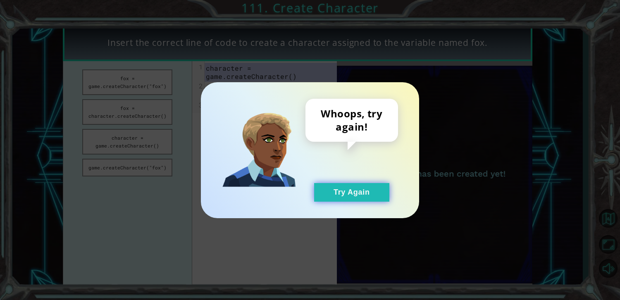
click at [324, 189] on button "Try Again" at bounding box center [351, 192] width 75 height 19
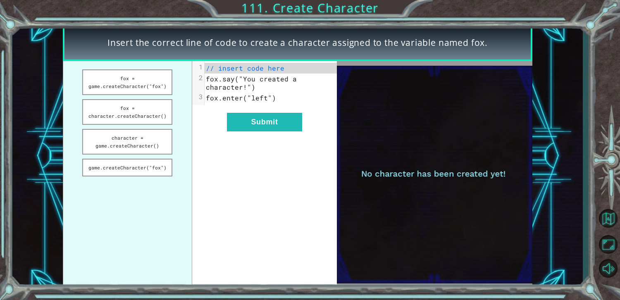
drag, startPoint x: 132, startPoint y: 81, endPoint x: 249, endPoint y: 149, distance: 134.9
click at [134, 84] on button "fox = game.createCharacter("fox")" at bounding box center [127, 82] width 90 height 26
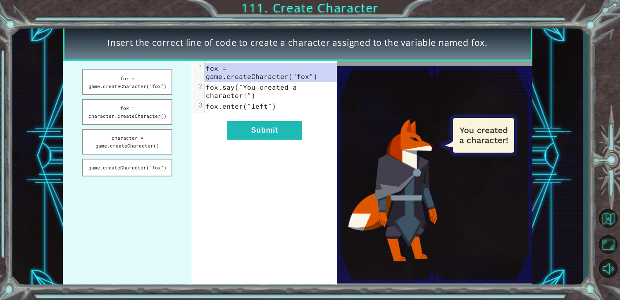
click at [279, 114] on div "xxxxxxxxxx 3 1 fox = game.createCharacter("fox") 2 fox.say("You created a chara…" at bounding box center [264, 174] width 145 height 227
click at [285, 129] on button "Submit" at bounding box center [264, 130] width 75 height 19
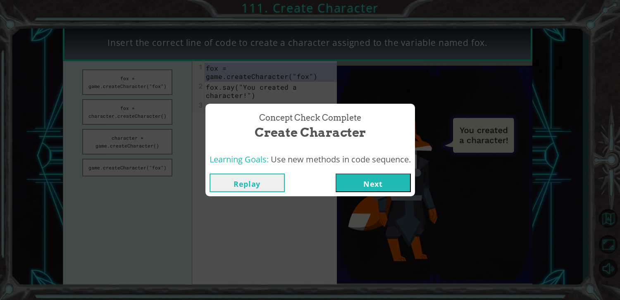
click at [390, 186] on button "Next" at bounding box center [373, 183] width 75 height 19
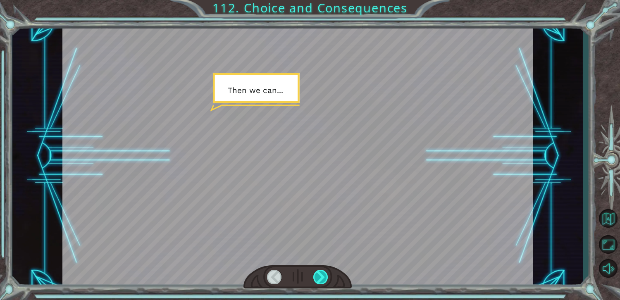
click at [323, 278] on div at bounding box center [320, 277] width 15 height 14
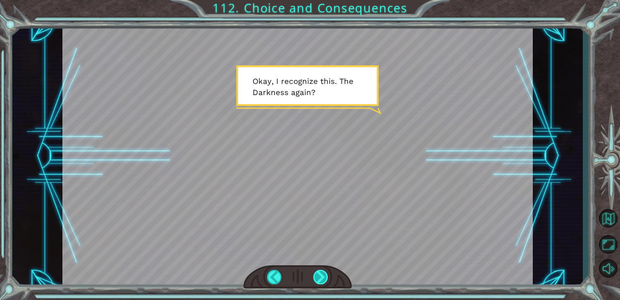
click at [323, 278] on div at bounding box center [320, 277] width 15 height 14
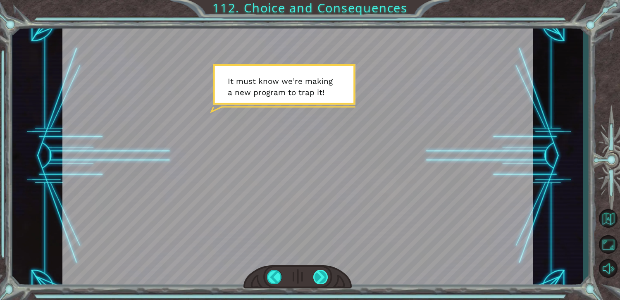
click at [323, 278] on div at bounding box center [320, 277] width 15 height 14
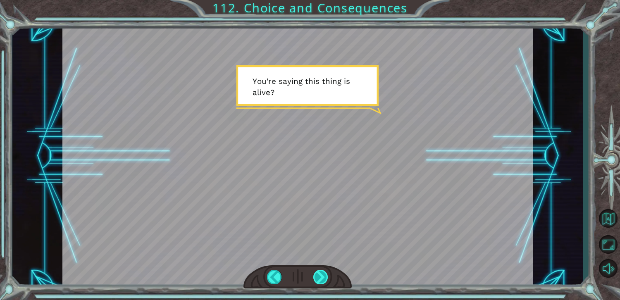
click at [323, 278] on div at bounding box center [320, 277] width 15 height 14
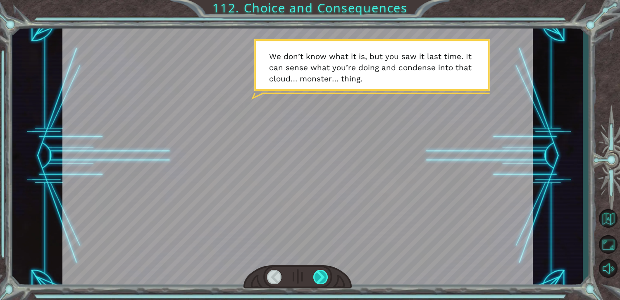
click at [321, 282] on div at bounding box center [320, 277] width 15 height 14
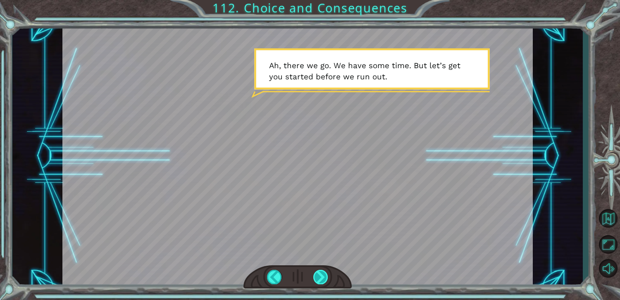
click at [321, 282] on div at bounding box center [320, 277] width 15 height 14
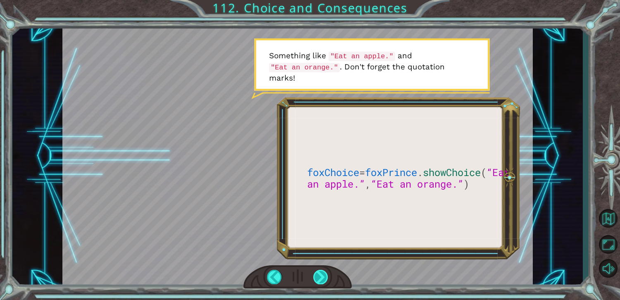
click at [322, 284] on div at bounding box center [320, 277] width 15 height 14
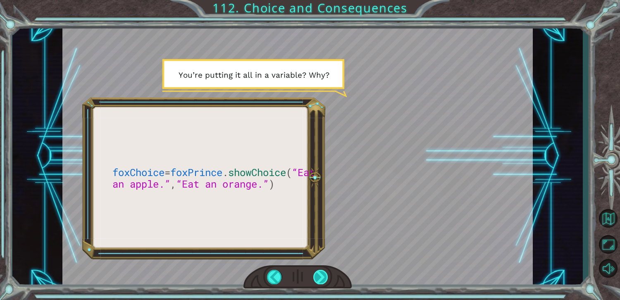
click at [322, 284] on div at bounding box center [320, 277] width 15 height 14
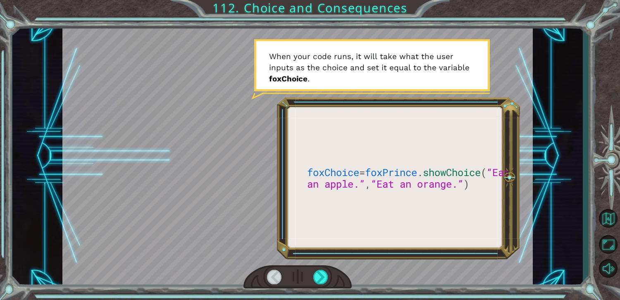
click at [322, 286] on div at bounding box center [298, 277] width 108 height 24
click at [321, 282] on div at bounding box center [320, 277] width 15 height 14
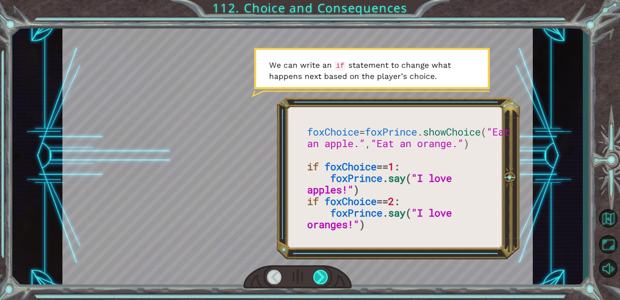
click at [321, 281] on div at bounding box center [320, 277] width 15 height 14
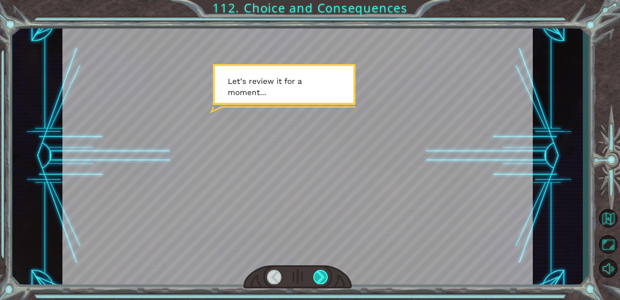
click at [321, 281] on div at bounding box center [320, 277] width 15 height 14
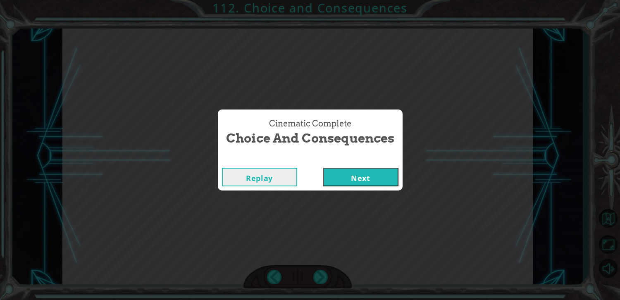
click at [391, 171] on button "Next" at bounding box center [360, 177] width 75 height 19
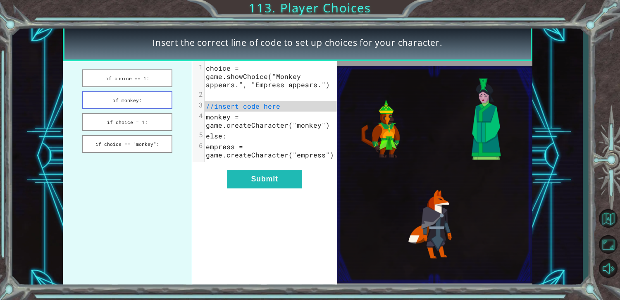
click at [112, 101] on button "if monkey:" at bounding box center [127, 100] width 90 height 18
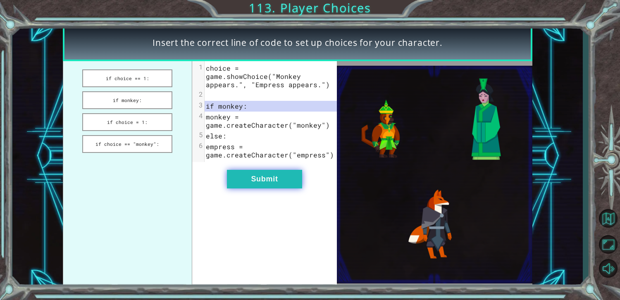
click at [281, 177] on button "Submit" at bounding box center [264, 179] width 75 height 19
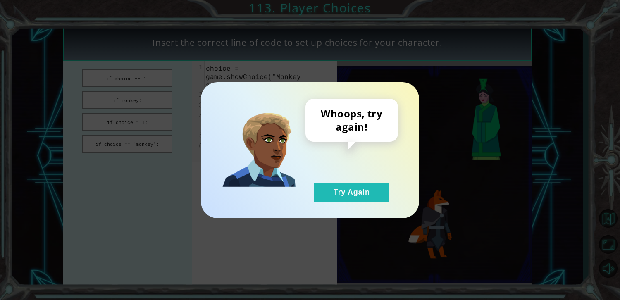
click at [316, 179] on div "Whoops, try again! Try Again" at bounding box center [352, 150] width 93 height 103
click at [320, 183] on button "Try Again" at bounding box center [351, 192] width 75 height 19
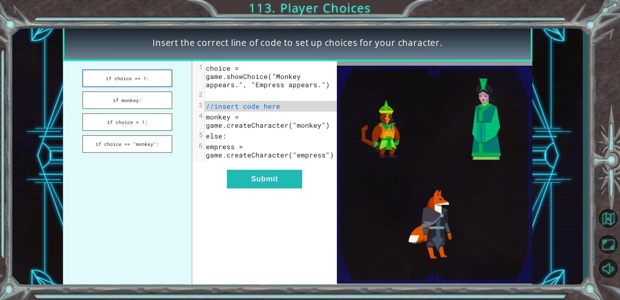
click at [151, 77] on button "if choice == 1:" at bounding box center [127, 78] width 90 height 18
click at [108, 113] on button "if choice = 1:" at bounding box center [127, 122] width 90 height 18
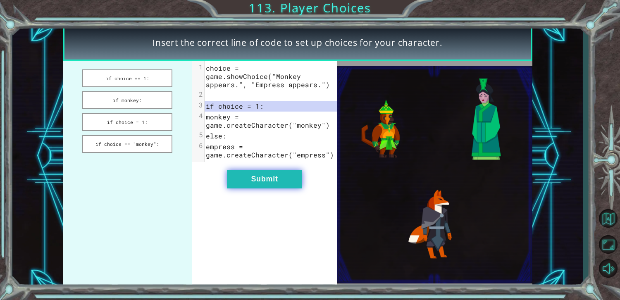
click at [232, 177] on button "Submit" at bounding box center [264, 179] width 75 height 19
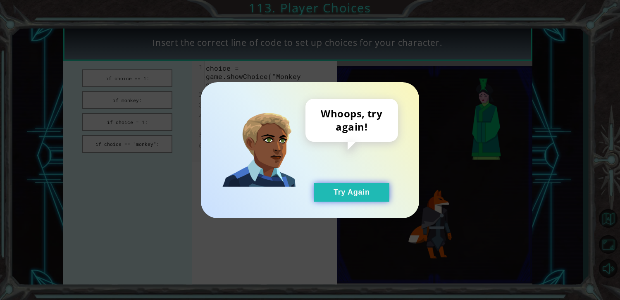
click at [360, 195] on button "Try Again" at bounding box center [351, 192] width 75 height 19
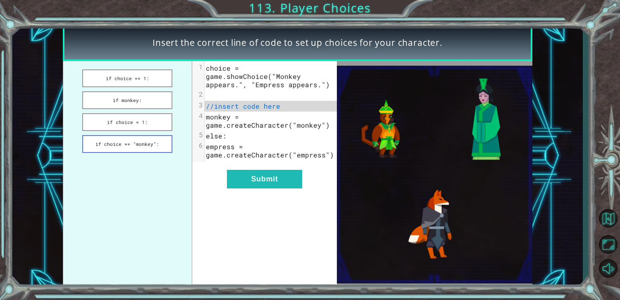
click at [147, 142] on button "if choice == "monkey":" at bounding box center [127, 144] width 90 height 18
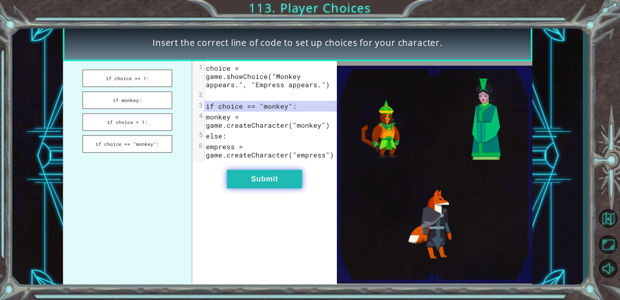
click at [249, 170] on button "Submit" at bounding box center [264, 179] width 75 height 19
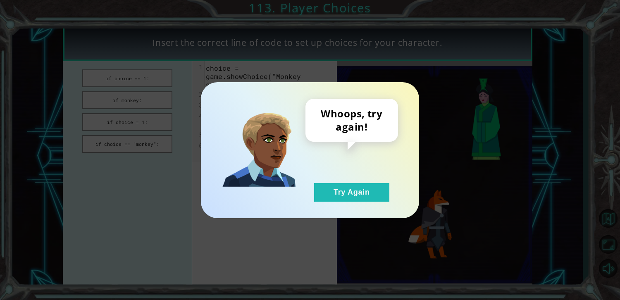
click at [367, 180] on div "Whoops, try again! Try Again" at bounding box center [352, 150] width 93 height 103
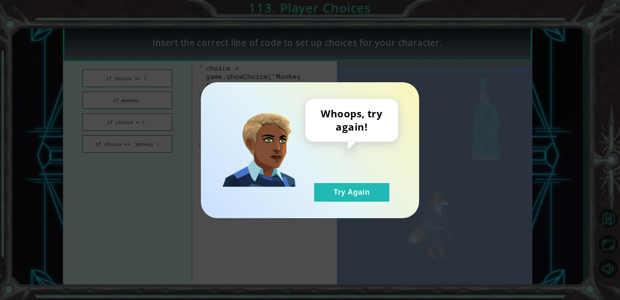
click at [367, 180] on div "Whoops, try again! Try Again" at bounding box center [352, 150] width 93 height 103
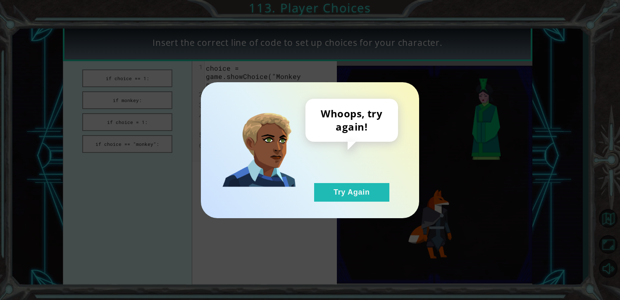
click at [335, 180] on div "Whoops, try again! Try Again" at bounding box center [352, 150] width 93 height 103
click at [325, 191] on button "Try Again" at bounding box center [351, 192] width 75 height 19
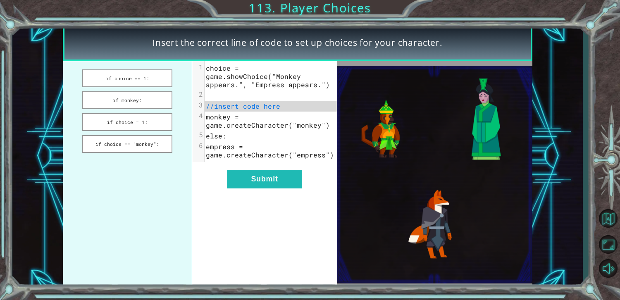
click at [130, 69] on ul "if choice == 1: if monkey: if choice = 1: if choice == "monkey":" at bounding box center [127, 174] width 129 height 227
click at [133, 73] on button "if choice == 1:" at bounding box center [127, 78] width 90 height 18
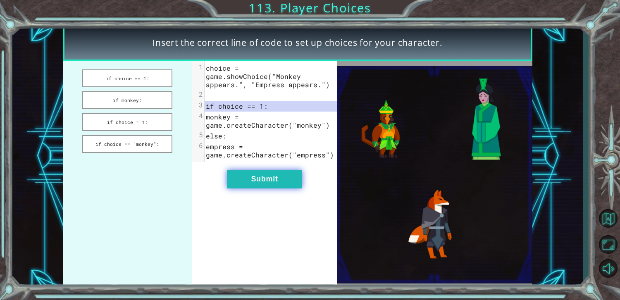
click at [259, 173] on button "Submit" at bounding box center [264, 179] width 75 height 19
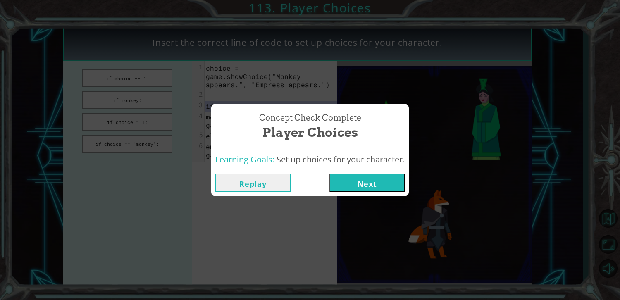
click at [390, 189] on button "Next" at bounding box center [367, 183] width 75 height 19
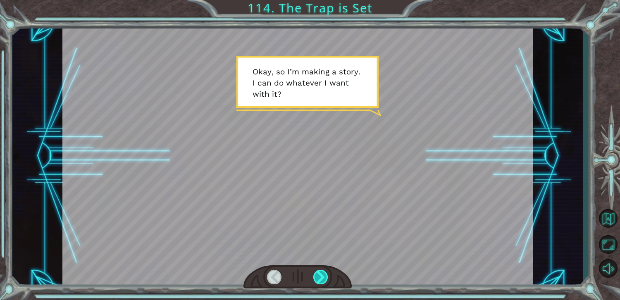
click at [321, 277] on div at bounding box center [320, 277] width 15 height 14
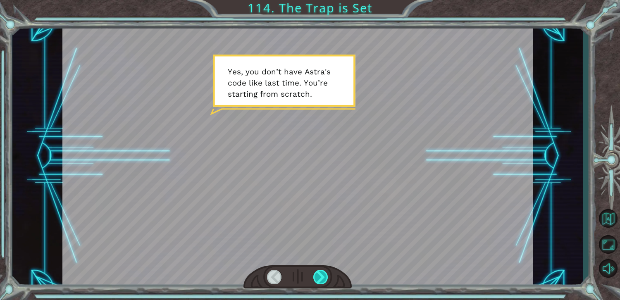
click at [321, 277] on div at bounding box center [320, 277] width 15 height 14
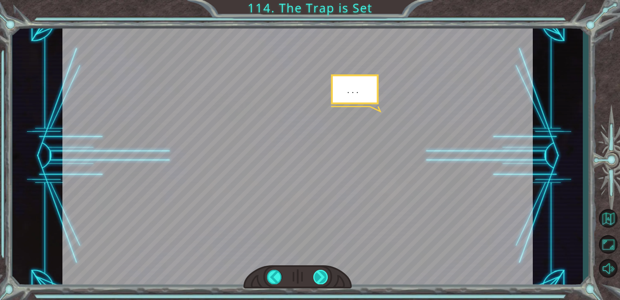
click at [321, 277] on div at bounding box center [320, 277] width 15 height 14
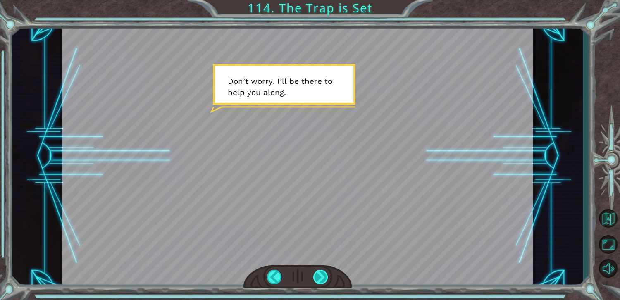
click at [321, 277] on div at bounding box center [320, 277] width 15 height 14
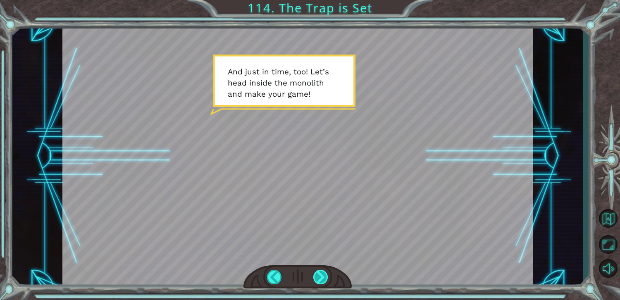
click at [321, 277] on div at bounding box center [320, 277] width 15 height 14
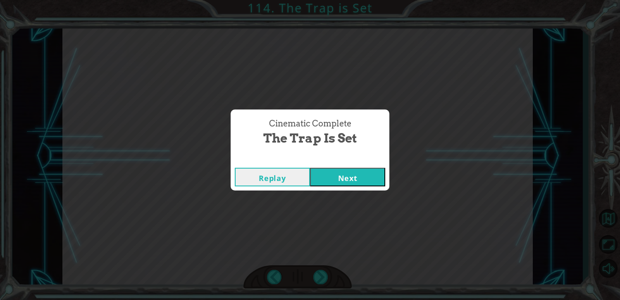
click at [342, 169] on button "Next" at bounding box center [347, 177] width 75 height 19
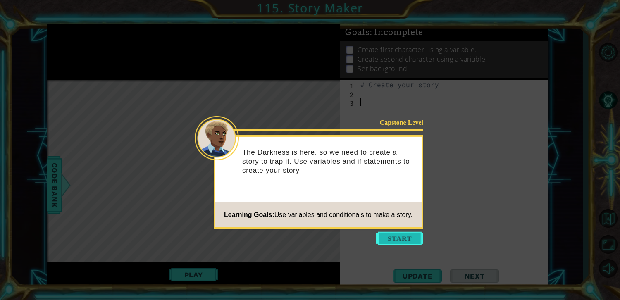
click at [401, 240] on button "Start" at bounding box center [399, 238] width 47 height 13
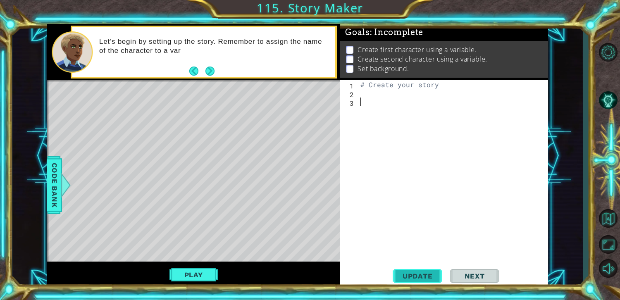
click at [430, 281] on button "Update" at bounding box center [418, 276] width 50 height 21
click at [427, 274] on span "Update" at bounding box center [418, 276] width 47 height 8
click at [63, 192] on div at bounding box center [66, 185] width 10 height 25
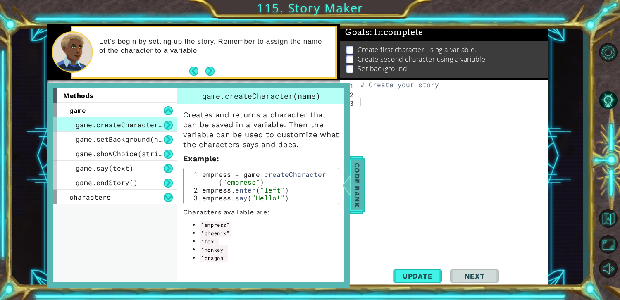
click at [356, 182] on span "Code Bank" at bounding box center [357, 185] width 13 height 50
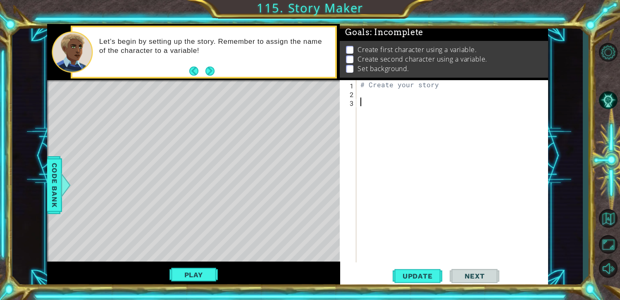
drag, startPoint x: 380, startPoint y: 125, endPoint x: 372, endPoint y: 97, distance: 29.0
click at [373, 99] on div "# Create your story" at bounding box center [454, 180] width 191 height 200
click at [371, 97] on div "# Create your story" at bounding box center [454, 180] width 191 height 200
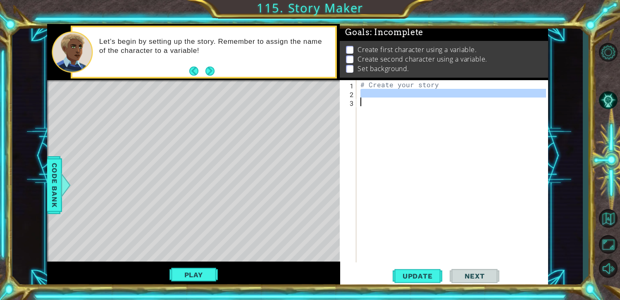
drag, startPoint x: 371, startPoint y: 97, endPoint x: 364, endPoint y: 93, distance: 8.0
click at [362, 84] on div "# Create your story" at bounding box center [454, 180] width 191 height 200
type textarea "# Create your story"
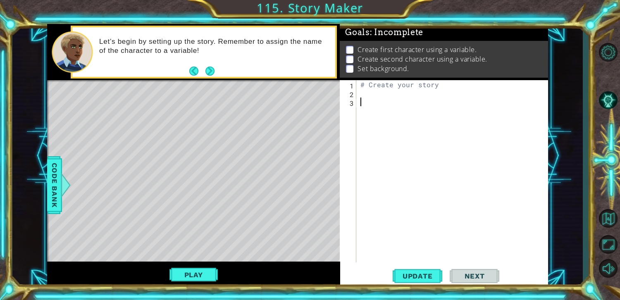
click at [371, 100] on div "# Create your story" at bounding box center [454, 180] width 191 height 200
click at [62, 196] on div at bounding box center [66, 185] width 10 height 25
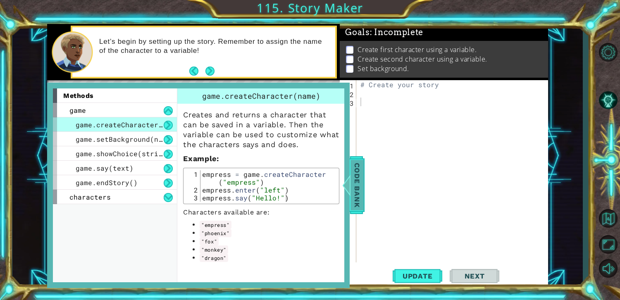
click at [362, 172] on span "Code Bank" at bounding box center [357, 185] width 13 height 50
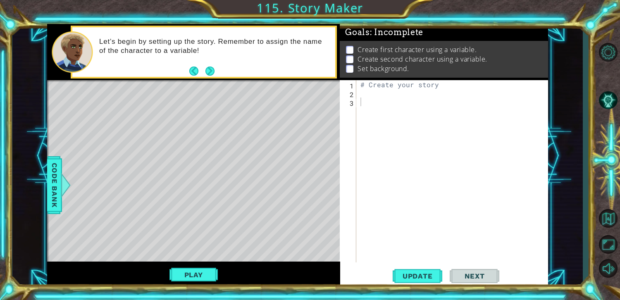
click at [604, 81] on div at bounding box center [608, 161] width 24 height 240
click at [409, 111] on div "# Create your story" at bounding box center [454, 180] width 191 height 200
type textarea "h"
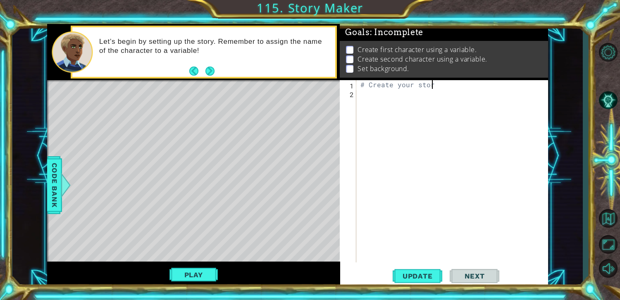
type textarea "# Create your store"
click at [371, 91] on div "# Create your store" at bounding box center [454, 180] width 191 height 200
click at [71, 165] on div "Level Map" at bounding box center [238, 202] width 382 height 244
click at [42, 172] on div "1 ההההההההההההההההההההההההההההההההההההההההההההההההההההההההההההההההההההההההההההה…" at bounding box center [297, 156] width 571 height 264
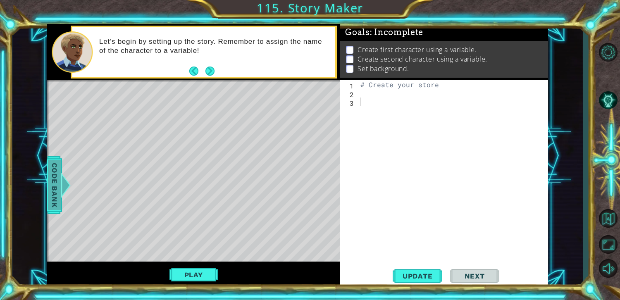
click at [52, 177] on span "Code Bank" at bounding box center [54, 185] width 13 height 50
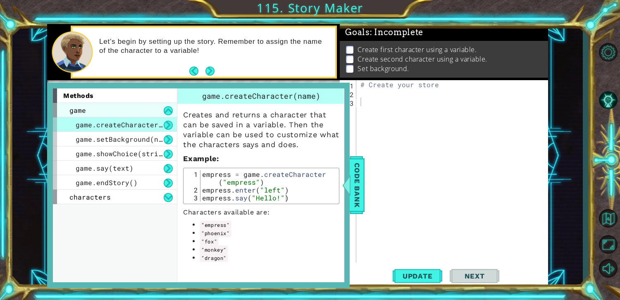
click at [144, 113] on div "game" at bounding box center [115, 110] width 124 height 14
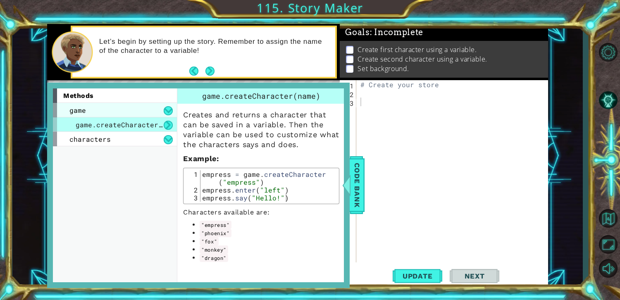
click at [144, 113] on div "game" at bounding box center [115, 110] width 124 height 14
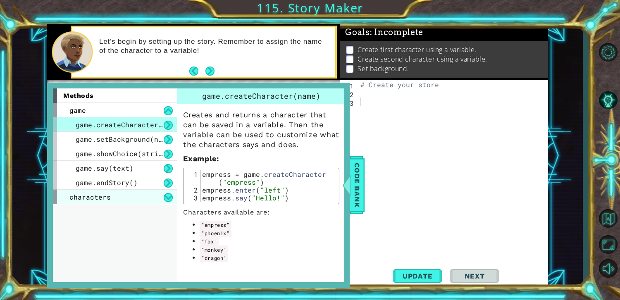
click at [141, 203] on div "characters" at bounding box center [115, 197] width 124 height 14
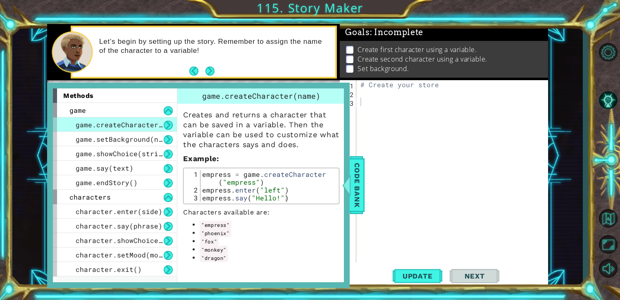
click at [116, 120] on span "game.createCharacter(name)" at bounding box center [130, 124] width 108 height 9
click at [127, 136] on span "game.setBackground(name)" at bounding box center [125, 139] width 99 height 9
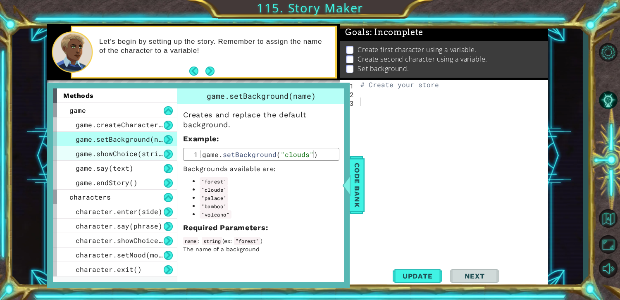
click at [155, 153] on span "game.showChoice(string1, string2)" at bounding box center [144, 153] width 136 height 9
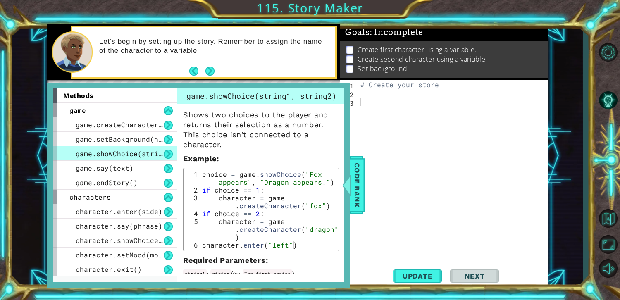
click at [435, 98] on div "# Create your store" at bounding box center [454, 180] width 191 height 200
click at [431, 96] on div "# Create your store" at bounding box center [454, 180] width 191 height 200
click at [432, 97] on div "# Create your store" at bounding box center [454, 180] width 191 height 200
click at [435, 104] on div "# Create your store" at bounding box center [454, 180] width 191 height 200
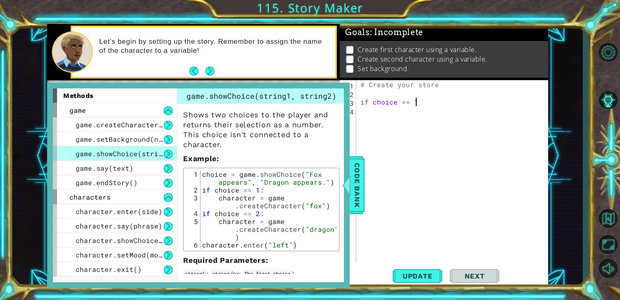
type textarea "if choice == 1:"
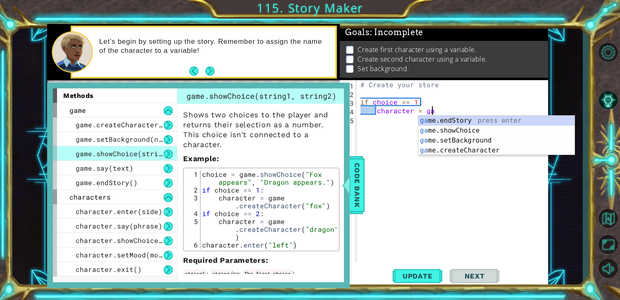
type textarea "character = game"
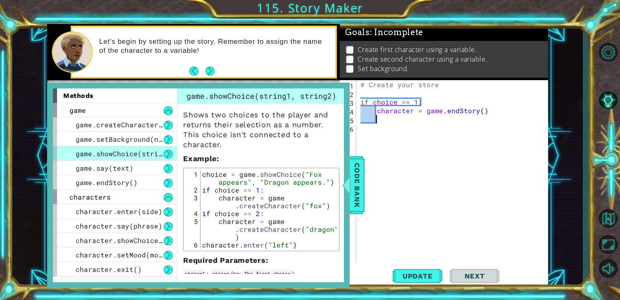
scroll to position [0, 0]
type textarea "."
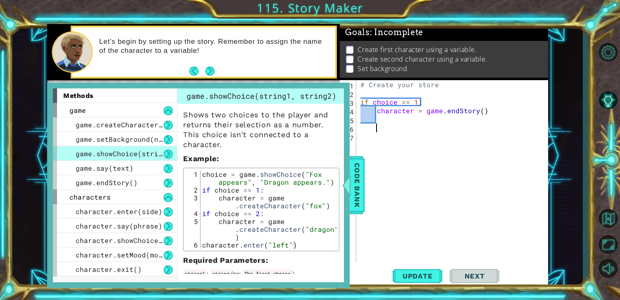
type textarea "."
click at [432, 280] on span "Update" at bounding box center [418, 276] width 47 height 8
click at [358, 211] on div "Code Bank" at bounding box center [357, 185] width 15 height 58
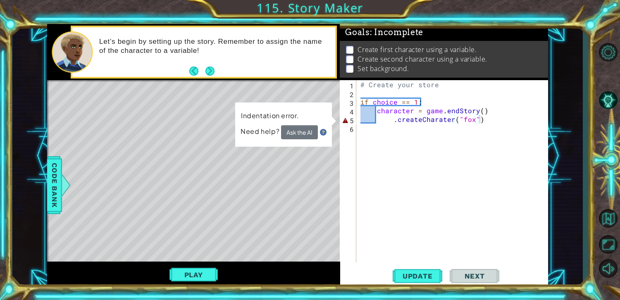
click at [46, 205] on div "1 ההההההההההההההההההההההההההההההההההההההההההההההההההההההההההההההההההההההההההההה…" at bounding box center [297, 156] width 571 height 264
click at [48, 205] on span "Code Bank" at bounding box center [54, 185] width 13 height 50
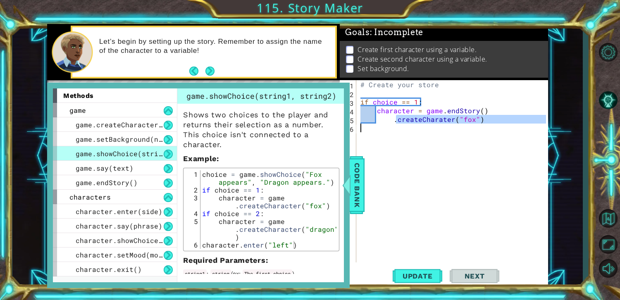
drag, startPoint x: 398, startPoint y: 120, endPoint x: 455, endPoint y: 192, distance: 92.5
click at [455, 192] on div "# Create your store if choice == 1 : character = game . endStory ( ) . createCh…" at bounding box center [454, 180] width 191 height 200
type textarea ".createCharater("fox")"
click at [524, 134] on div "# Create your store if choice == 1 : character = game . endStory ( ) . createCh…" at bounding box center [454, 180] width 191 height 200
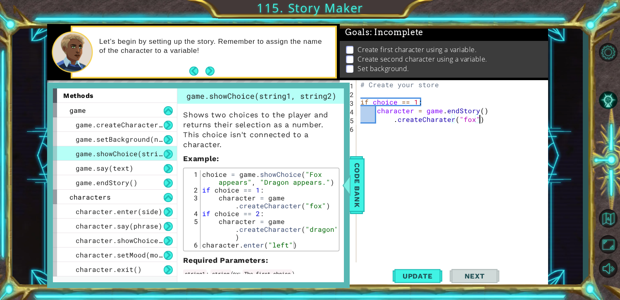
click at [515, 117] on div "# Create your store if choice == 1 : character = game . endStory ( ) . createCh…" at bounding box center [454, 180] width 191 height 200
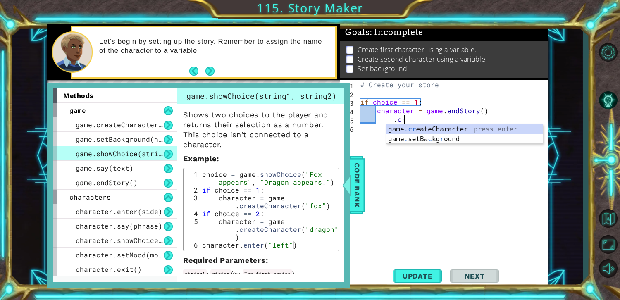
type textarea "."
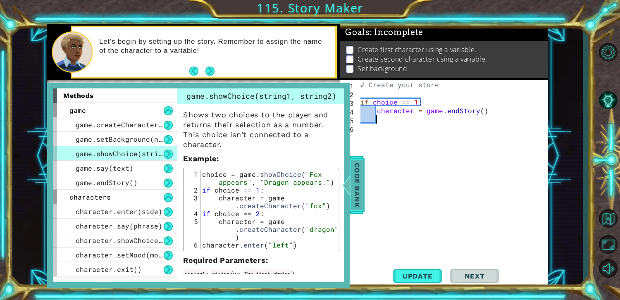
click at [359, 191] on span "Code Bank" at bounding box center [357, 185] width 13 height 50
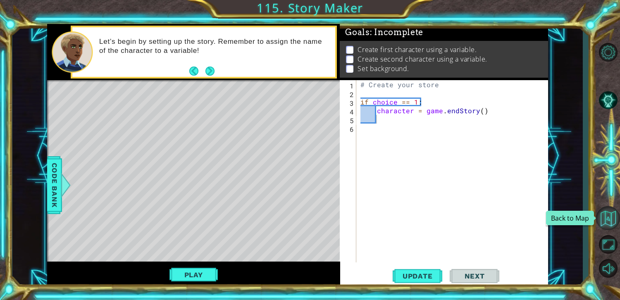
click at [611, 210] on button "Back to Map" at bounding box center [608, 218] width 24 height 24
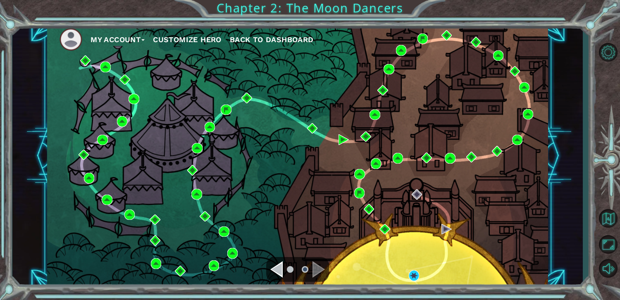
click at [129, 43] on button "My Account" at bounding box center [118, 39] width 54 height 12
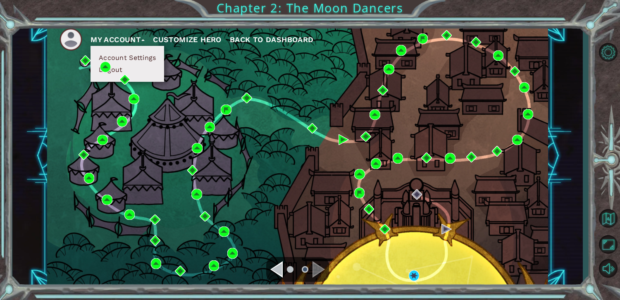
click at [145, 66] on li "Logout" at bounding box center [127, 69] width 62 height 9
click at [149, 70] on li "Logout" at bounding box center [127, 69] width 62 height 9
click at [115, 69] on button "Logout" at bounding box center [110, 69] width 29 height 9
